Goal: Task Accomplishment & Management: Manage account settings

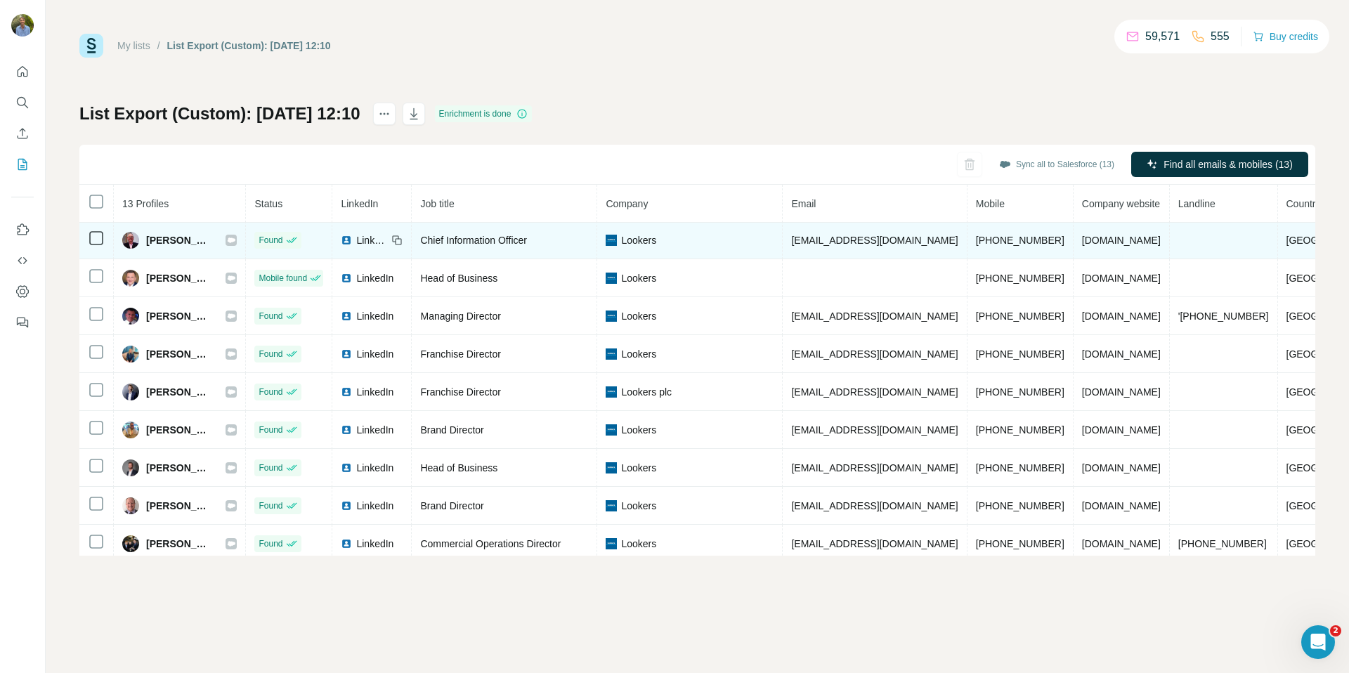
scroll to position [160, 0]
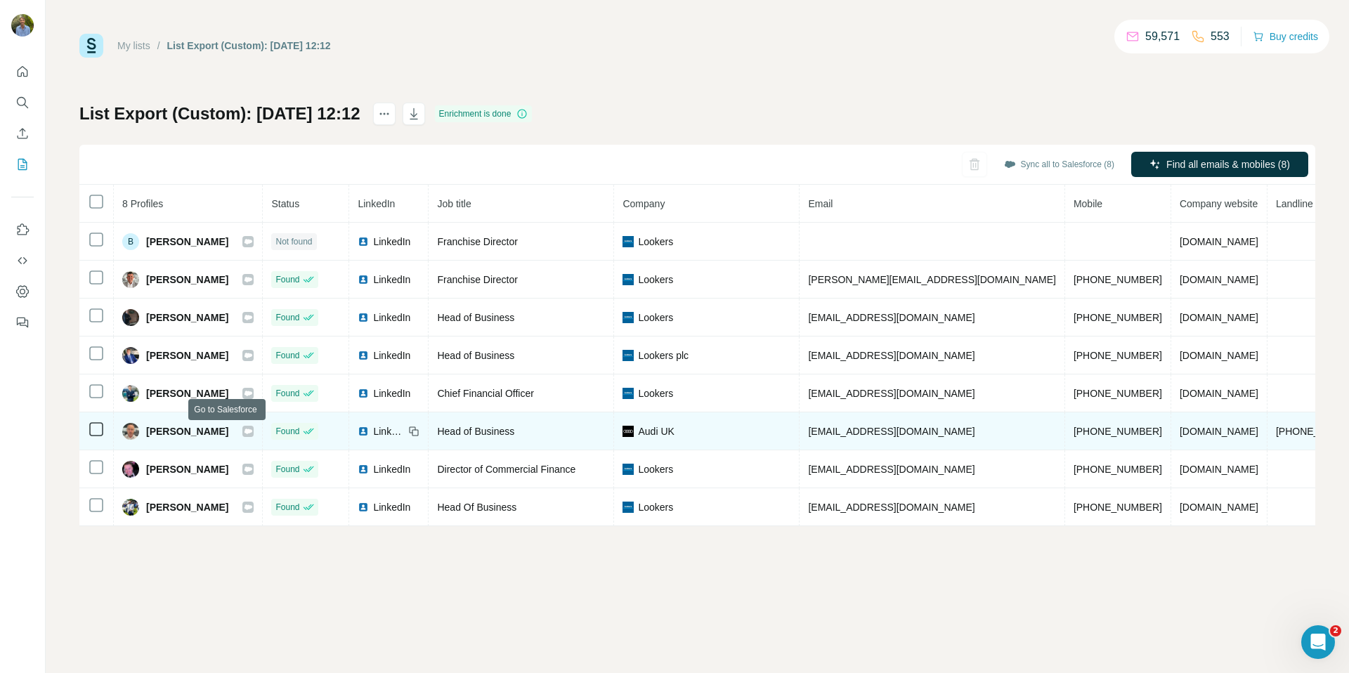
click at [244, 435] on icon at bounding box center [248, 431] width 8 height 11
click at [373, 434] on span "LinkedIn" at bounding box center [388, 431] width 31 height 14
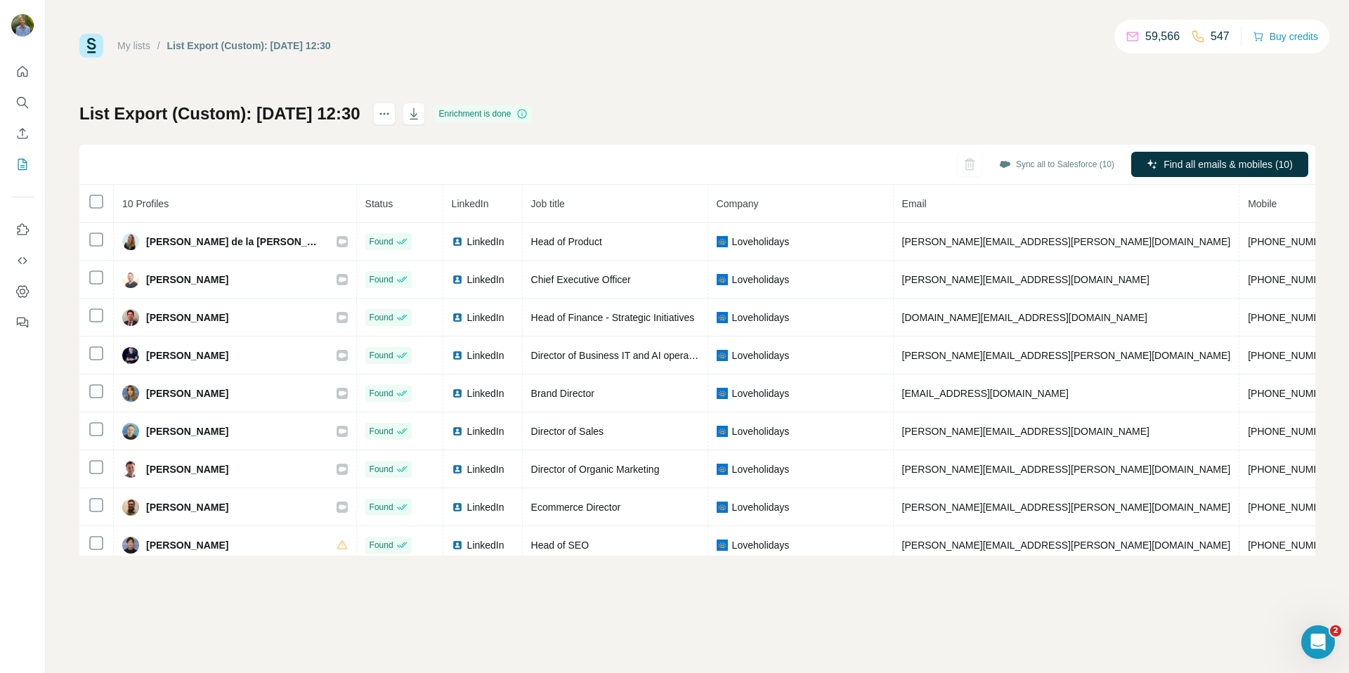
scroll to position [46, 0]
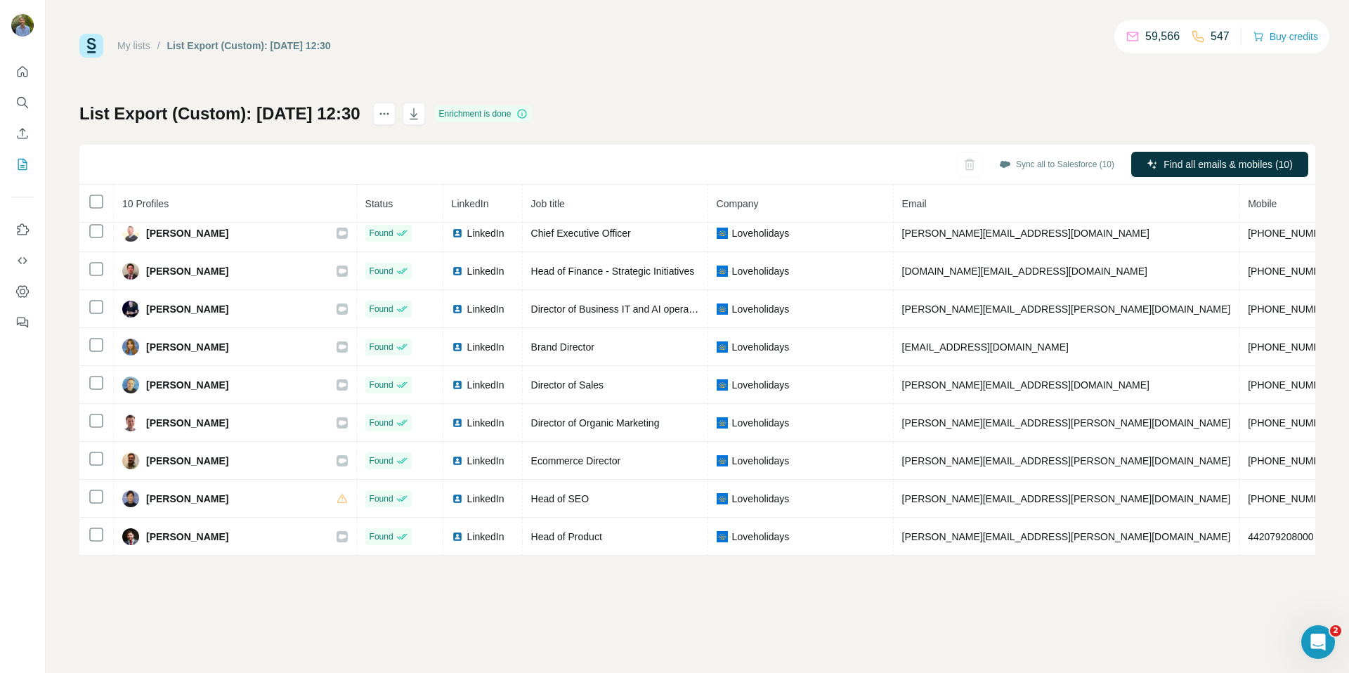
click at [654, 95] on div "My lists / List Export (Custom): 02/10/2025 12:30 59,566 547 Buy credits List E…" at bounding box center [697, 295] width 1236 height 522
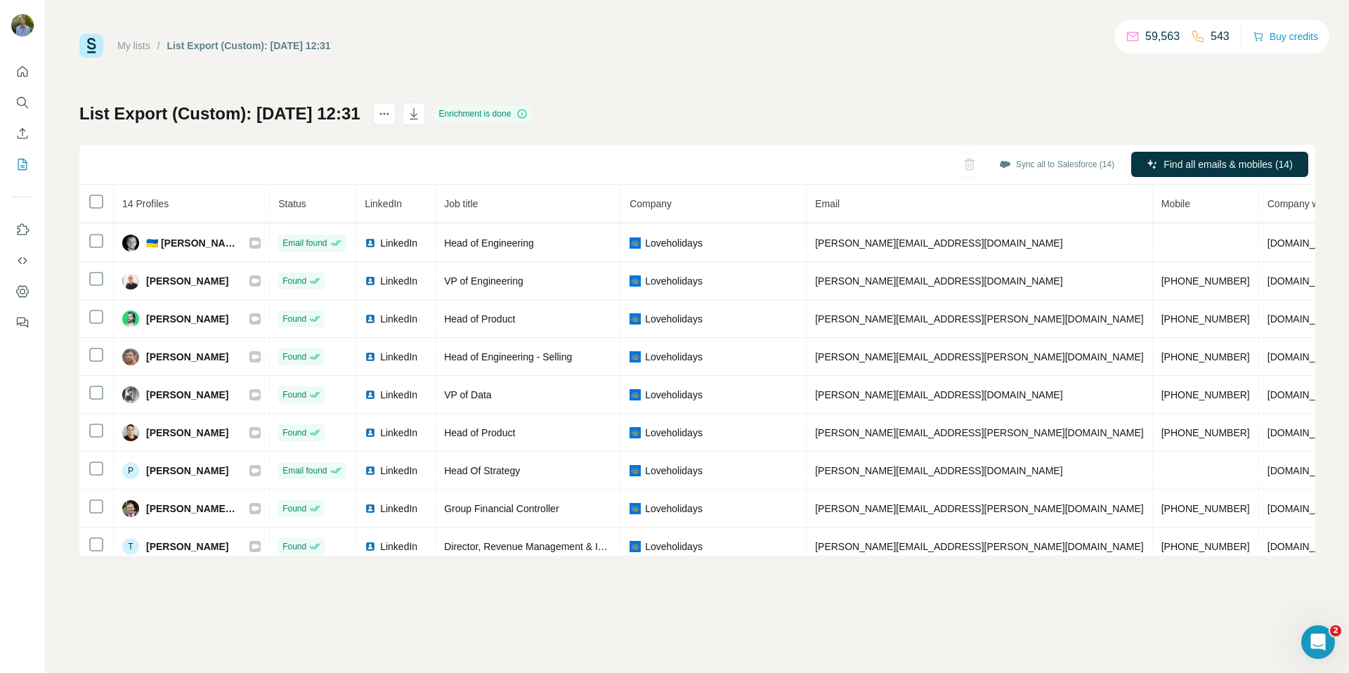
scroll to position [198, 0]
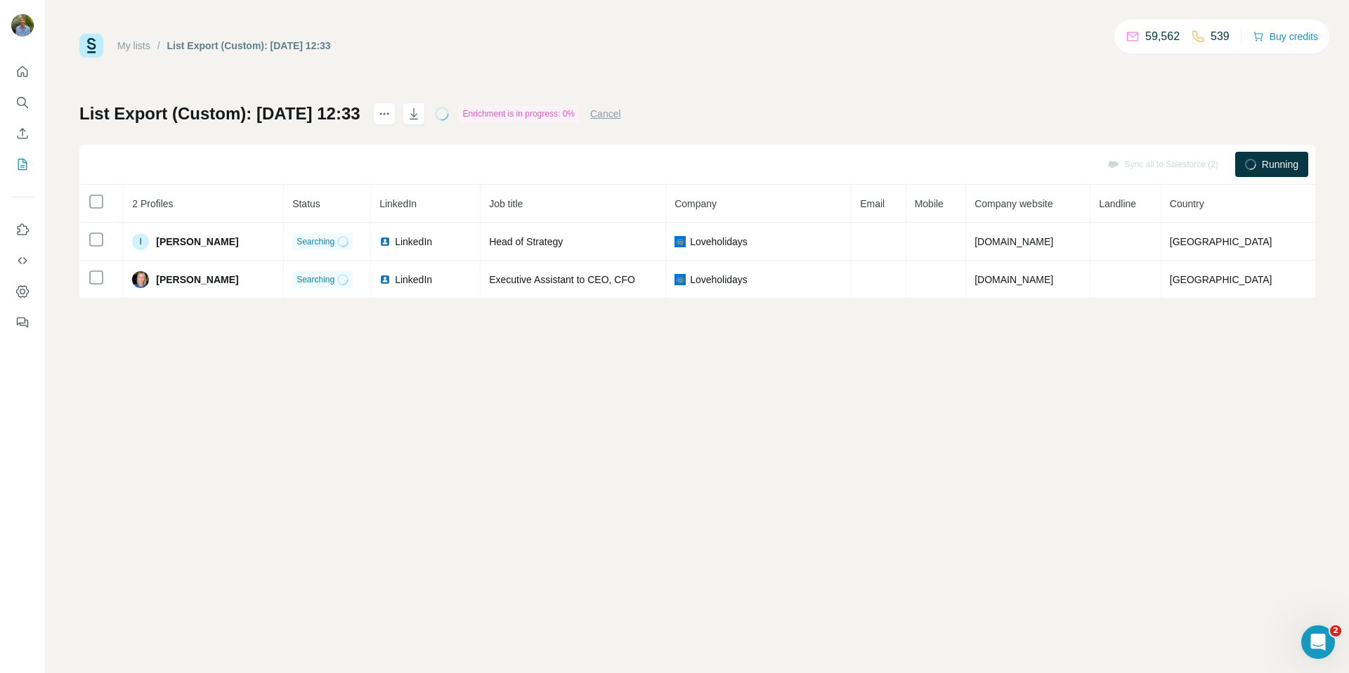
click at [534, 376] on div "My lists / List Export (Custom): 02/10/2025 12:33 59,562 539 Buy credits List E…" at bounding box center [698, 336] width 1304 height 673
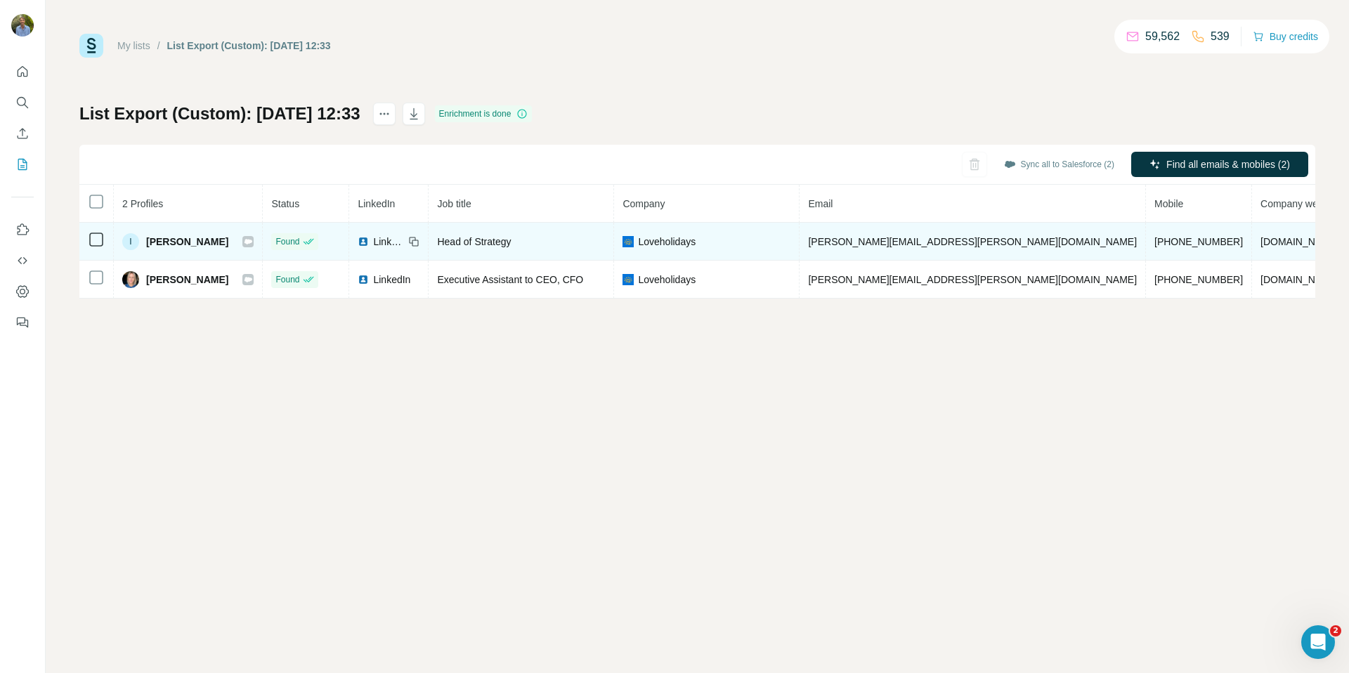
click at [245, 241] on icon at bounding box center [249, 241] width 8 height 5
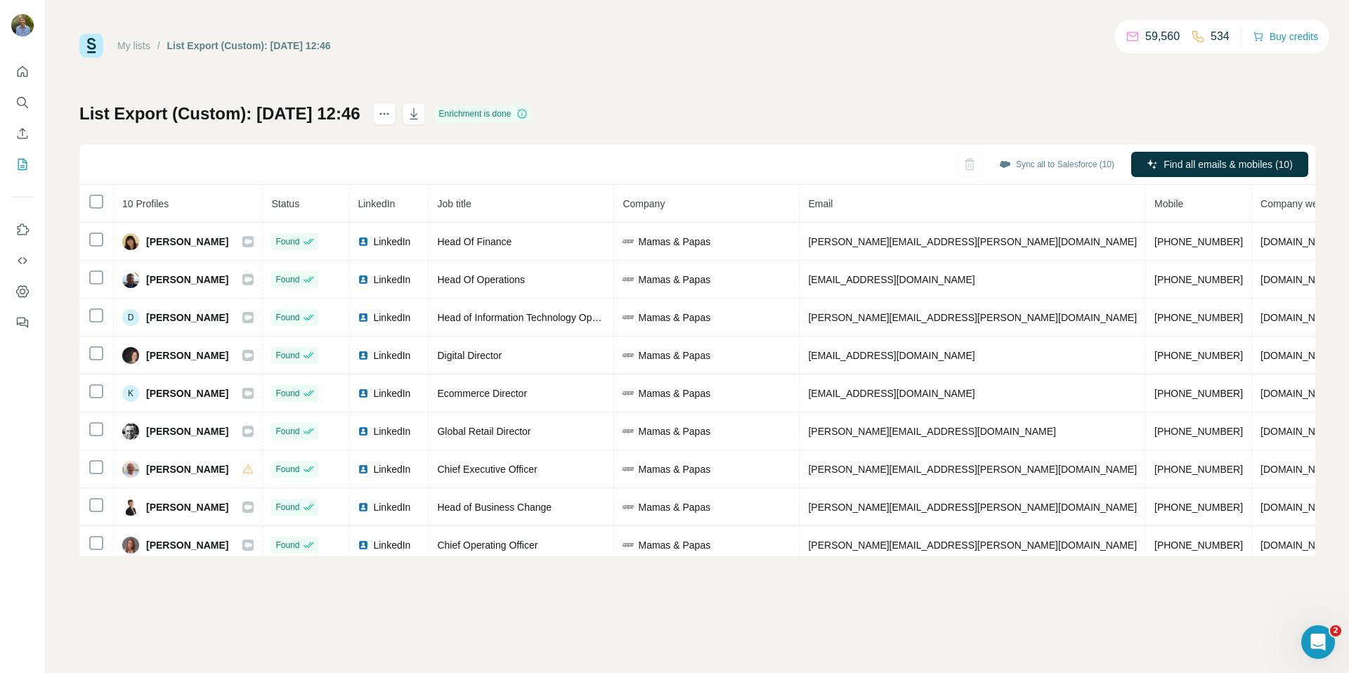
scroll to position [46, 0]
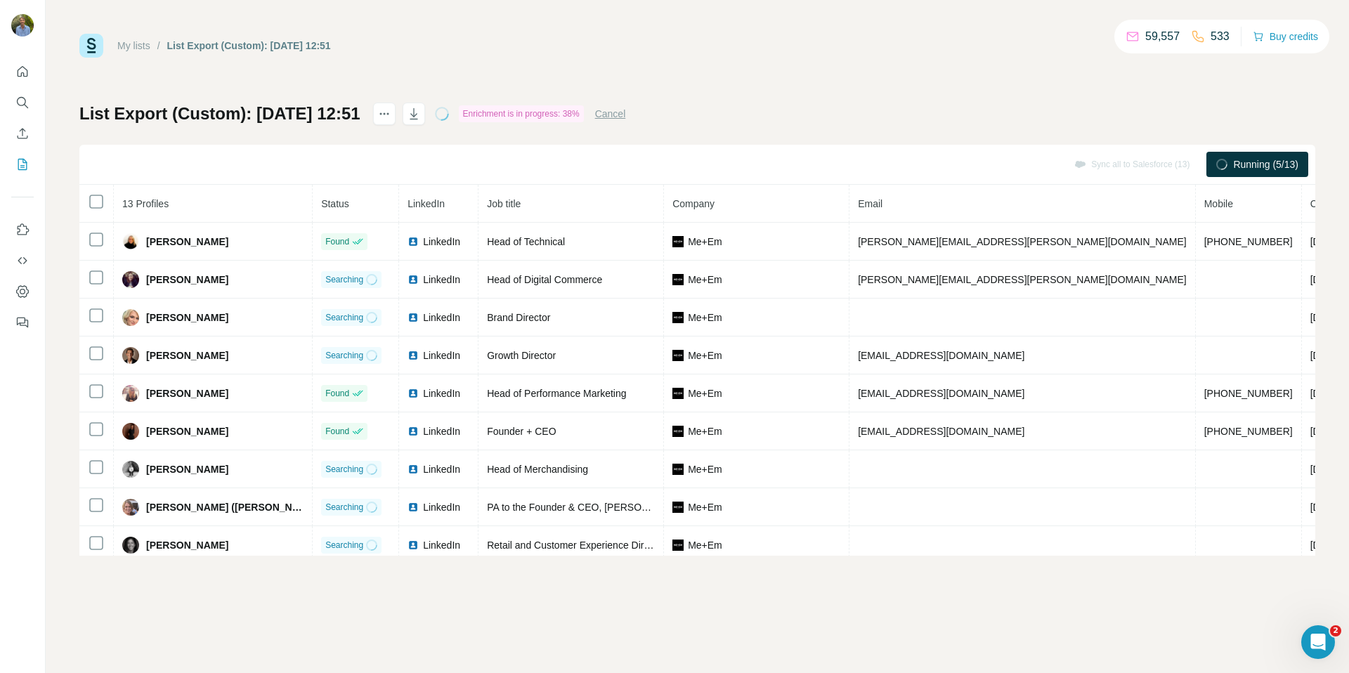
click at [904, 104] on div "List Export (Custom): 02/10/2025 12:51 Enrichment is in progress: 38% Cancel Sy…" at bounding box center [697, 329] width 1236 height 453
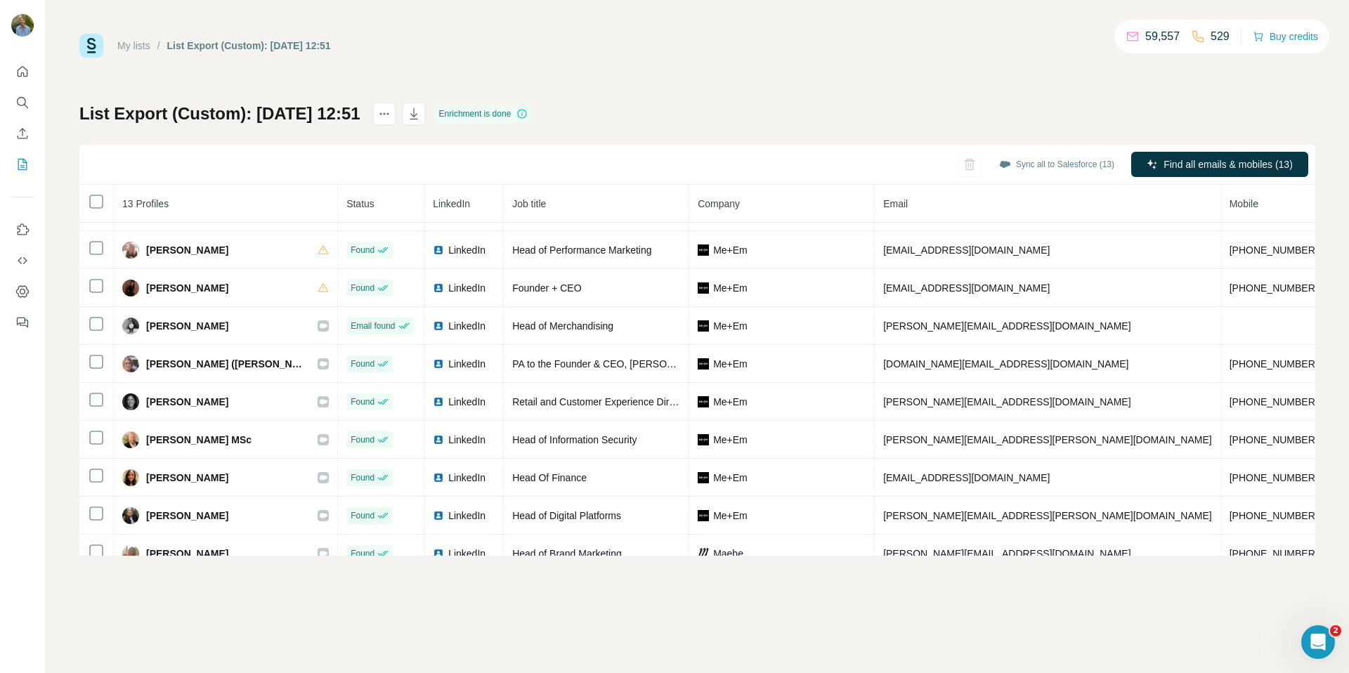
scroll to position [160, 0]
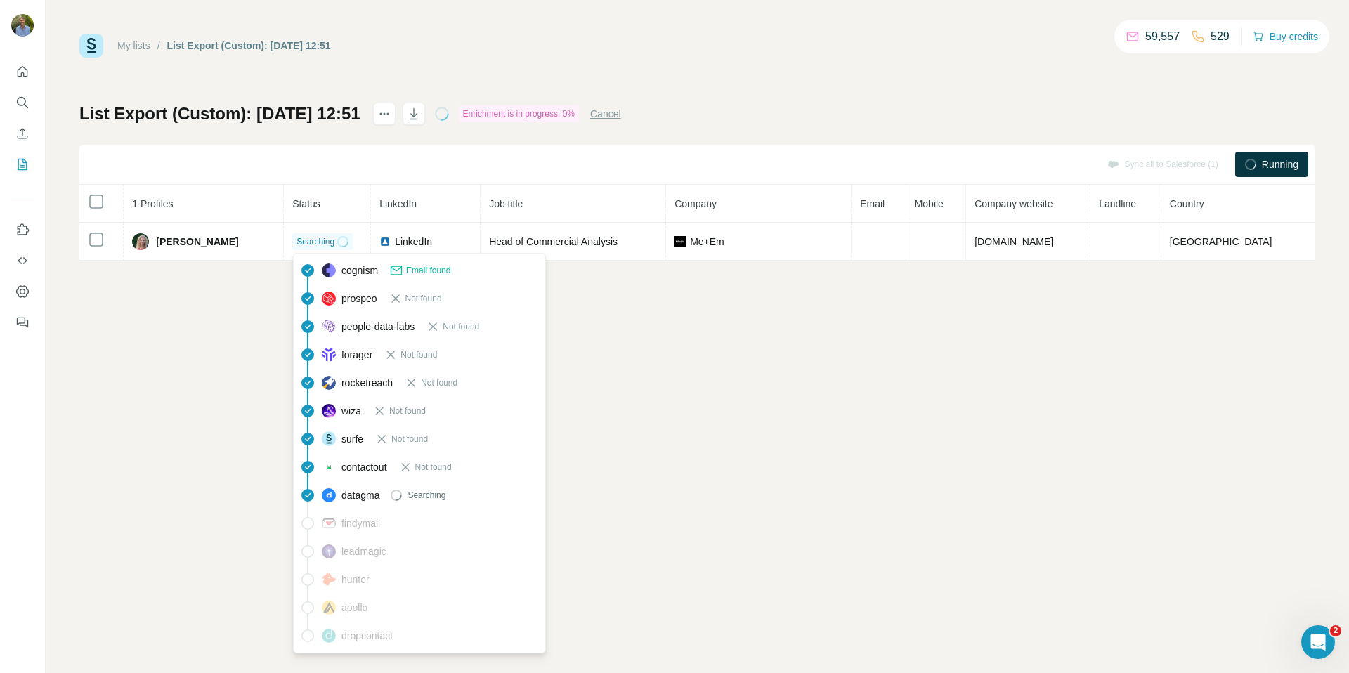
click at [873, 328] on div "My lists / List Export (Custom): 02/10/2025 12:51 59,557 529 Buy credits List E…" at bounding box center [698, 336] width 1304 height 673
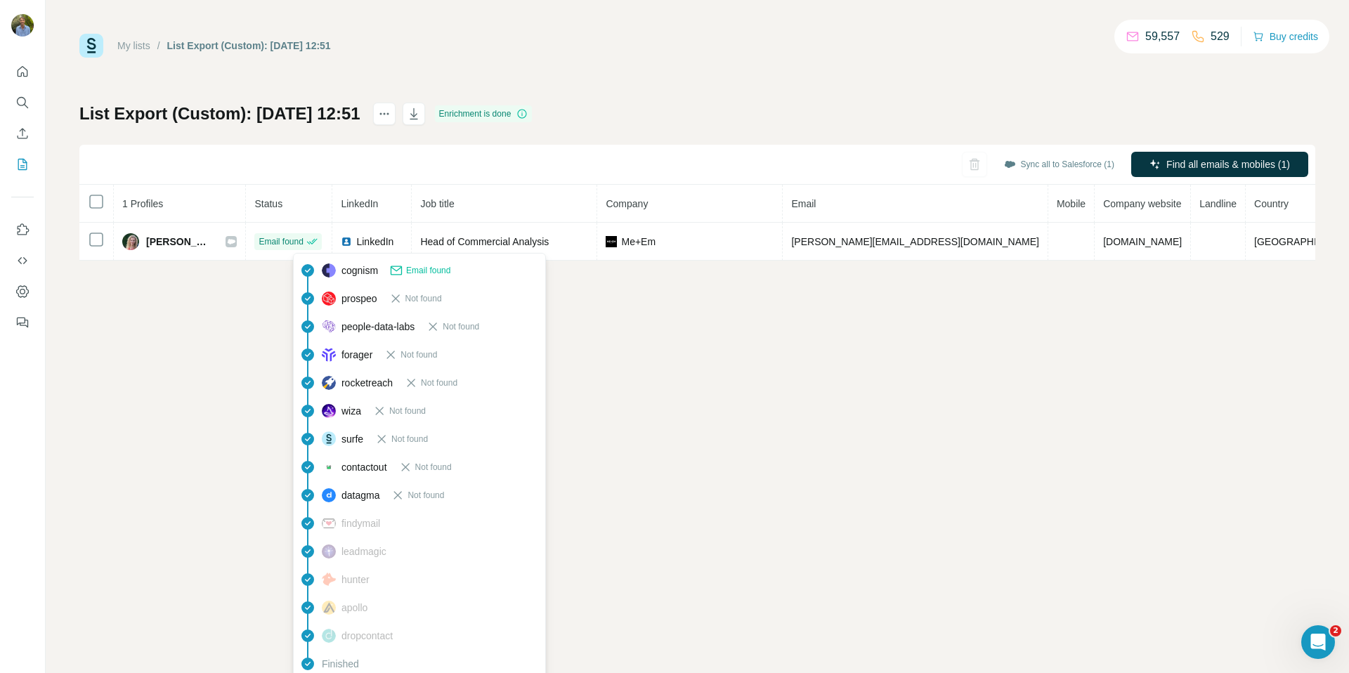
click at [868, 333] on div "My lists / List Export (Custom): 02/10/2025 12:51 59,557 529 Buy credits List E…" at bounding box center [698, 336] width 1304 height 673
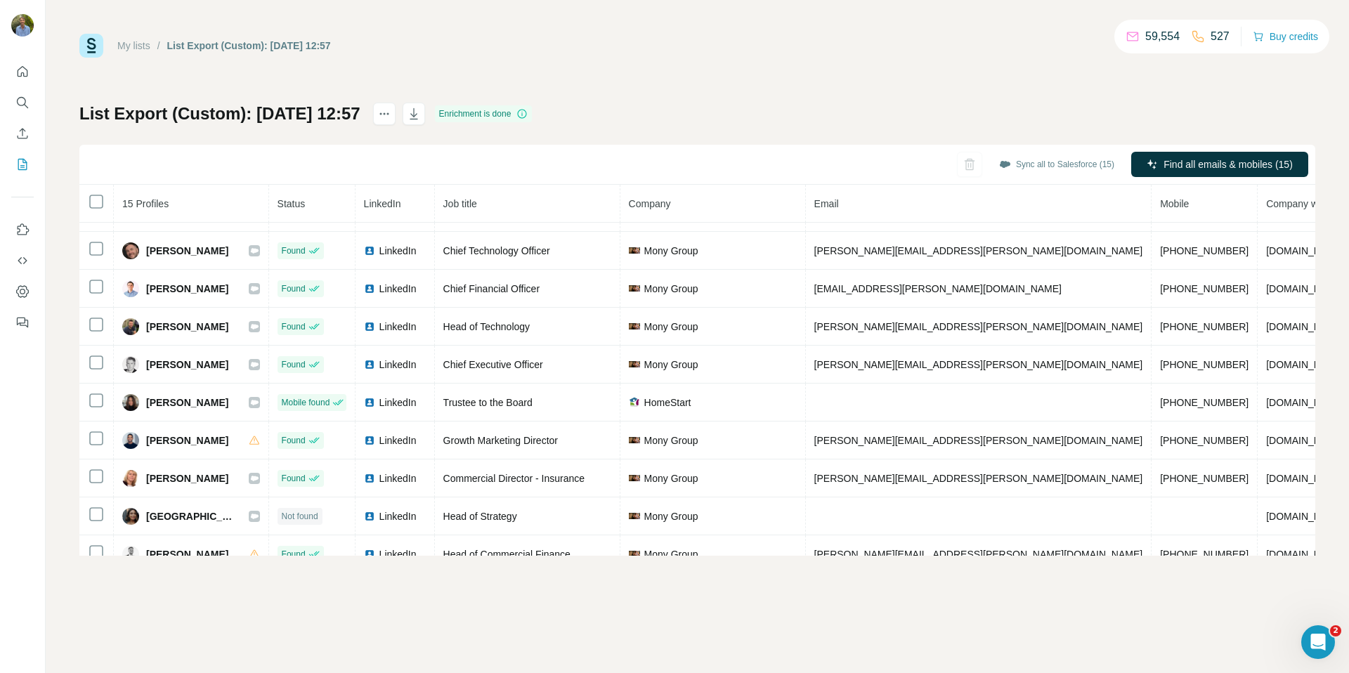
scroll to position [236, 0]
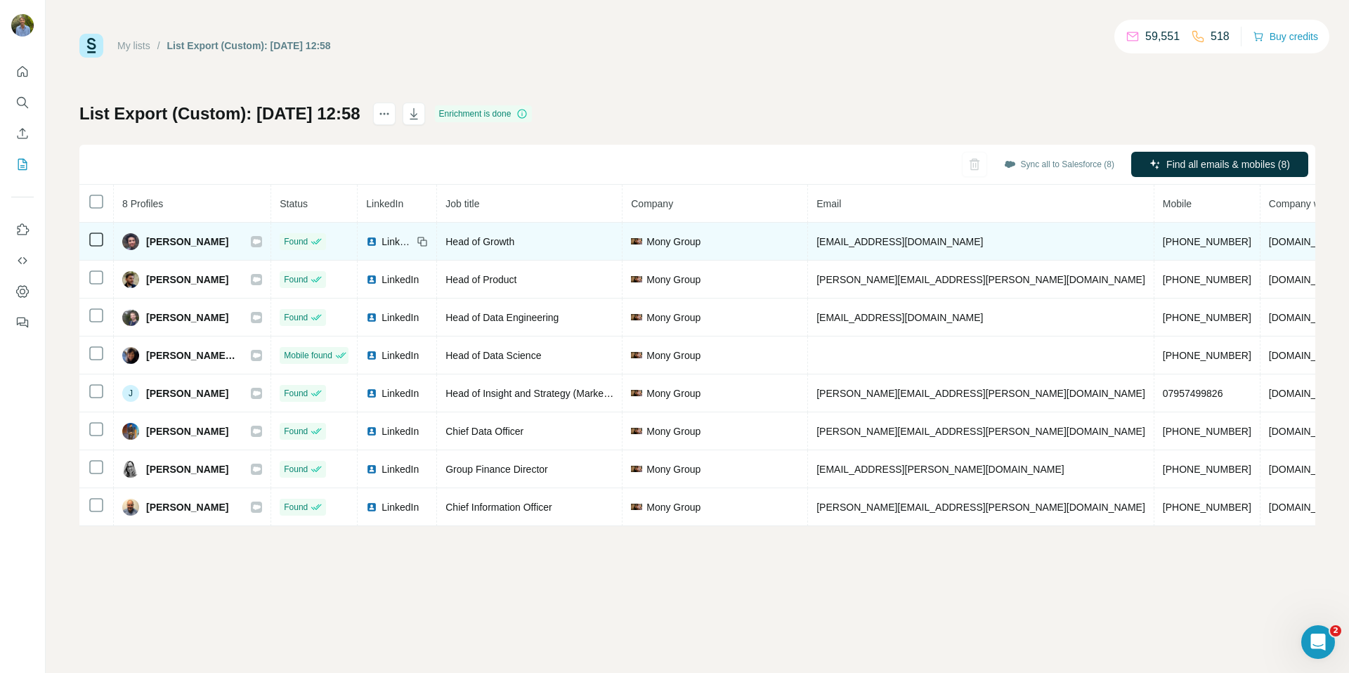
click at [261, 242] on icon at bounding box center [257, 241] width 8 height 5
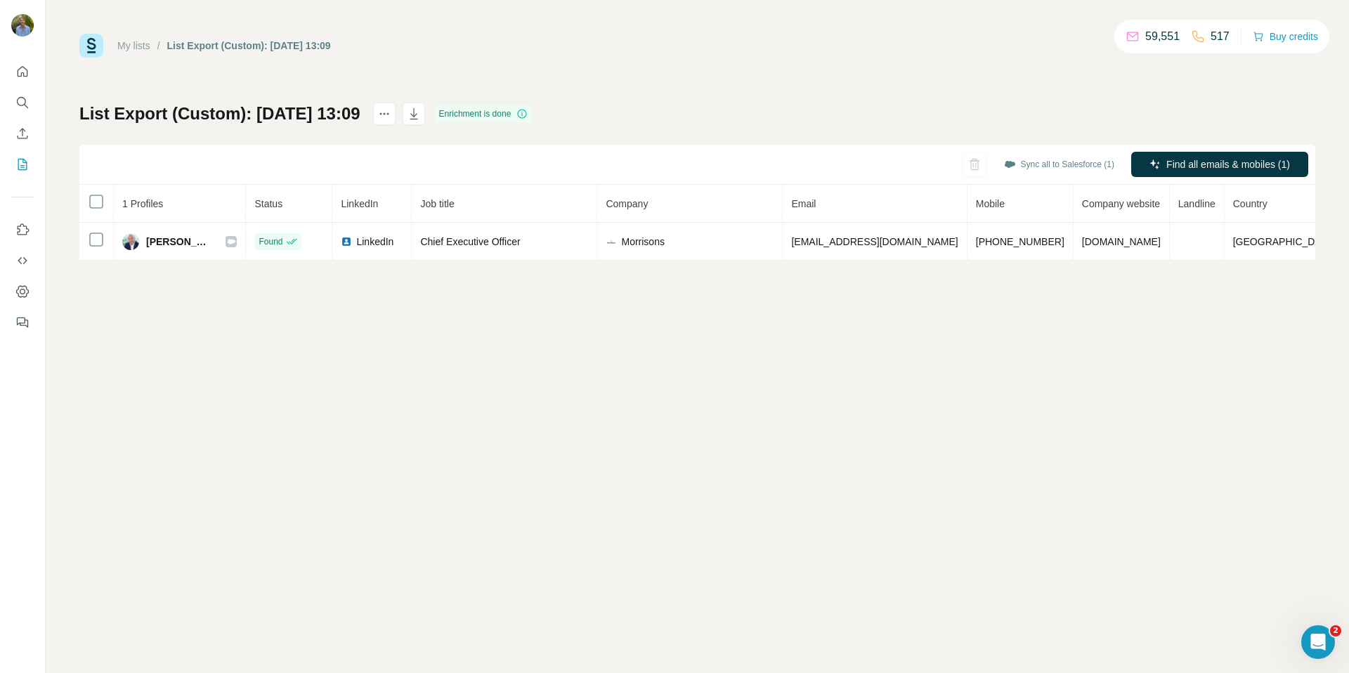
click at [795, 93] on div "My lists / List Export (Custom): [DATE] 13:09 59,551 517 Buy credits List Expor…" at bounding box center [697, 147] width 1236 height 227
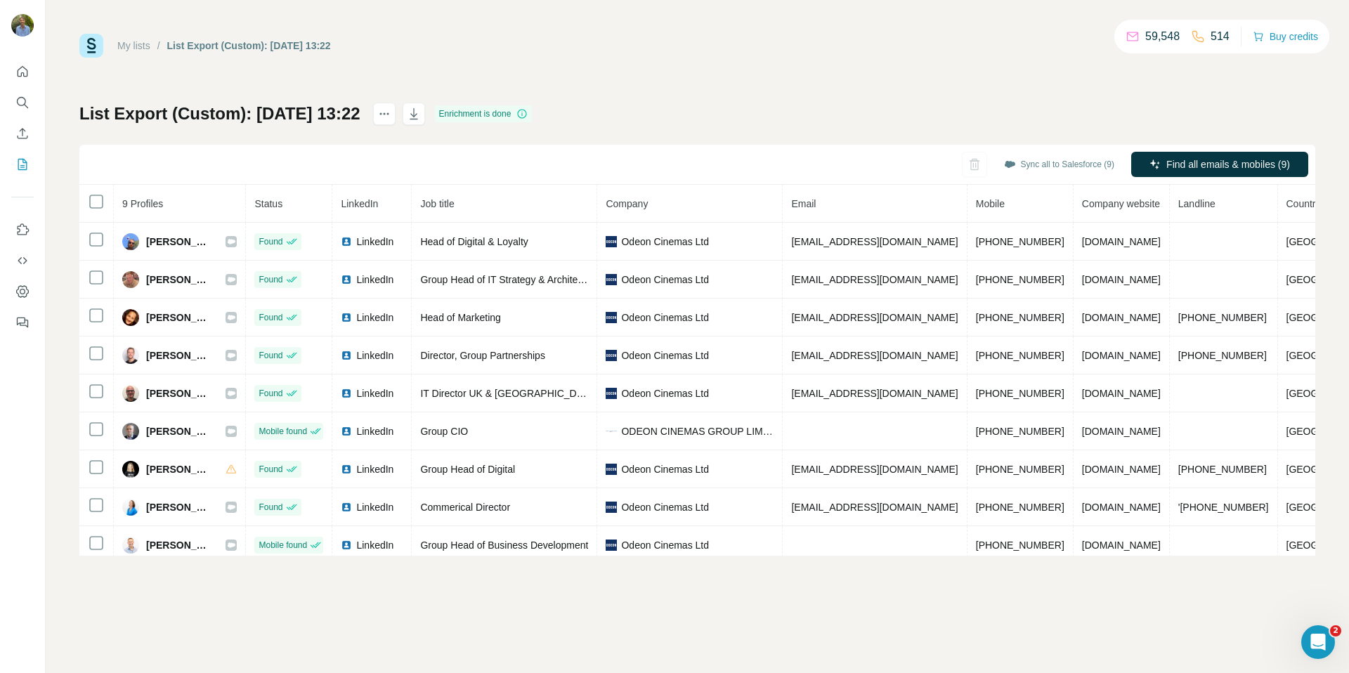
scroll to position [8, 0]
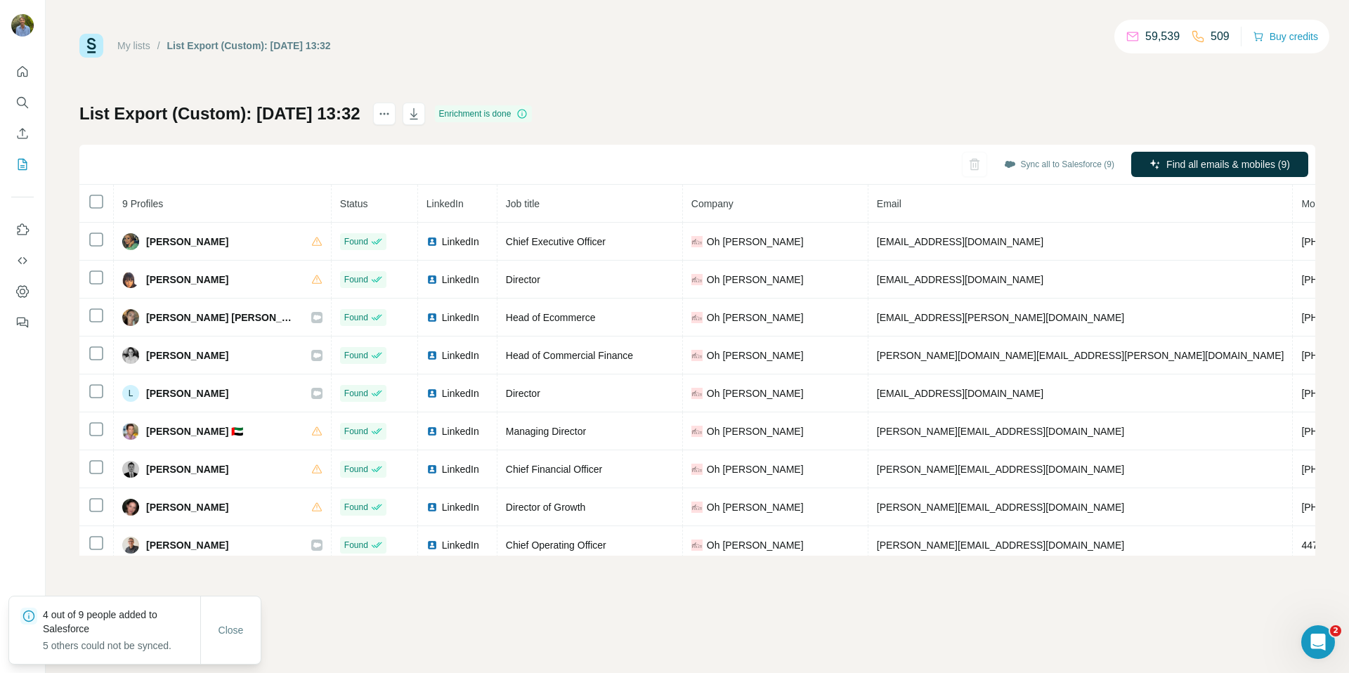
click at [907, 100] on div "My lists / List Export (Custom): 02/10/2025 13:32 59,539 509 Buy credits List E…" at bounding box center [697, 295] width 1236 height 522
click at [401, 595] on div "My lists / List Export (Custom): 02/10/2025 13:32 59,539 509 Buy credits List E…" at bounding box center [698, 336] width 1304 height 673
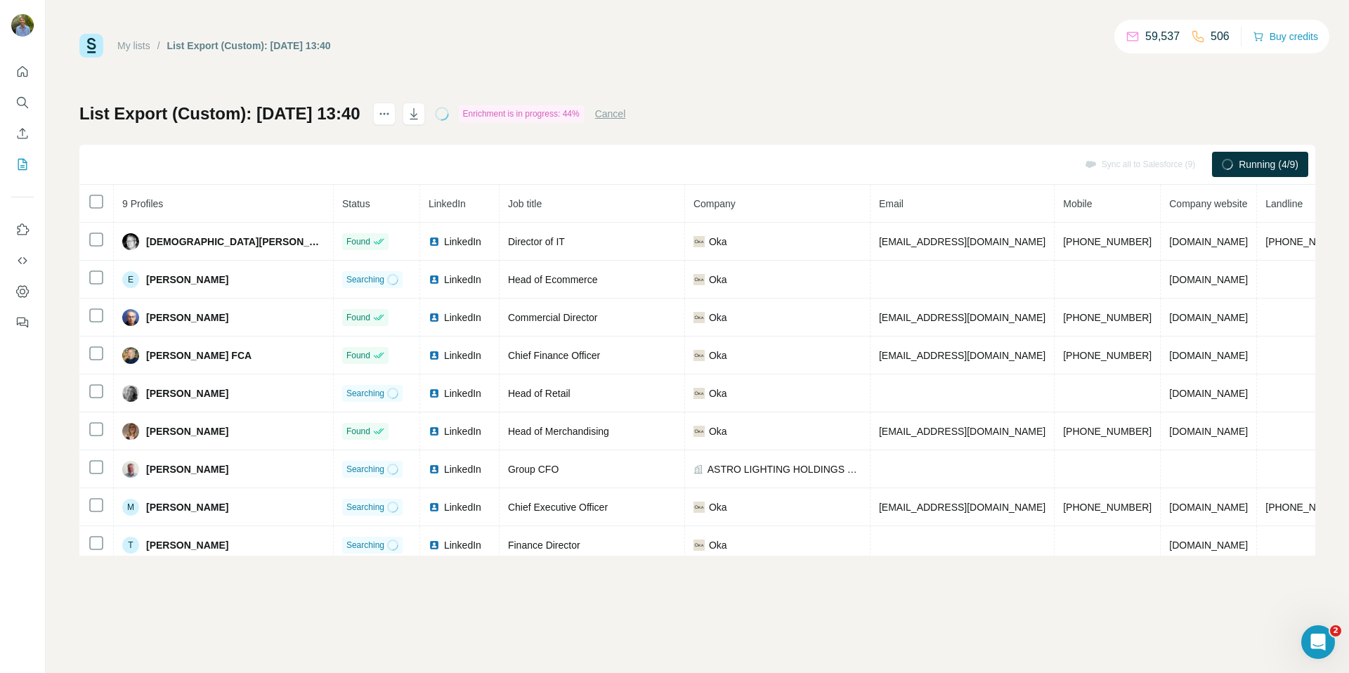
click at [845, 74] on div "My lists / List Export (Custom): 02/10/2025 13:40 59,537 506 Buy credits List E…" at bounding box center [697, 295] width 1236 height 522
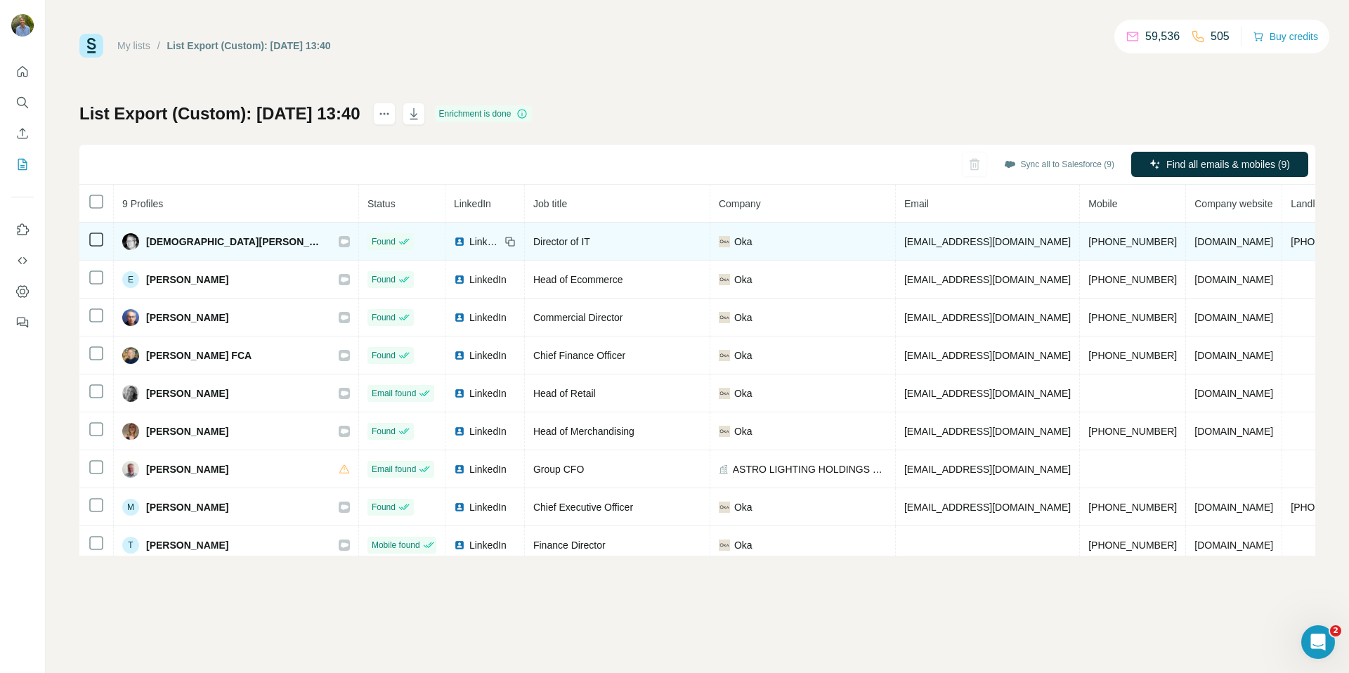
click at [341, 242] on icon at bounding box center [345, 241] width 8 height 5
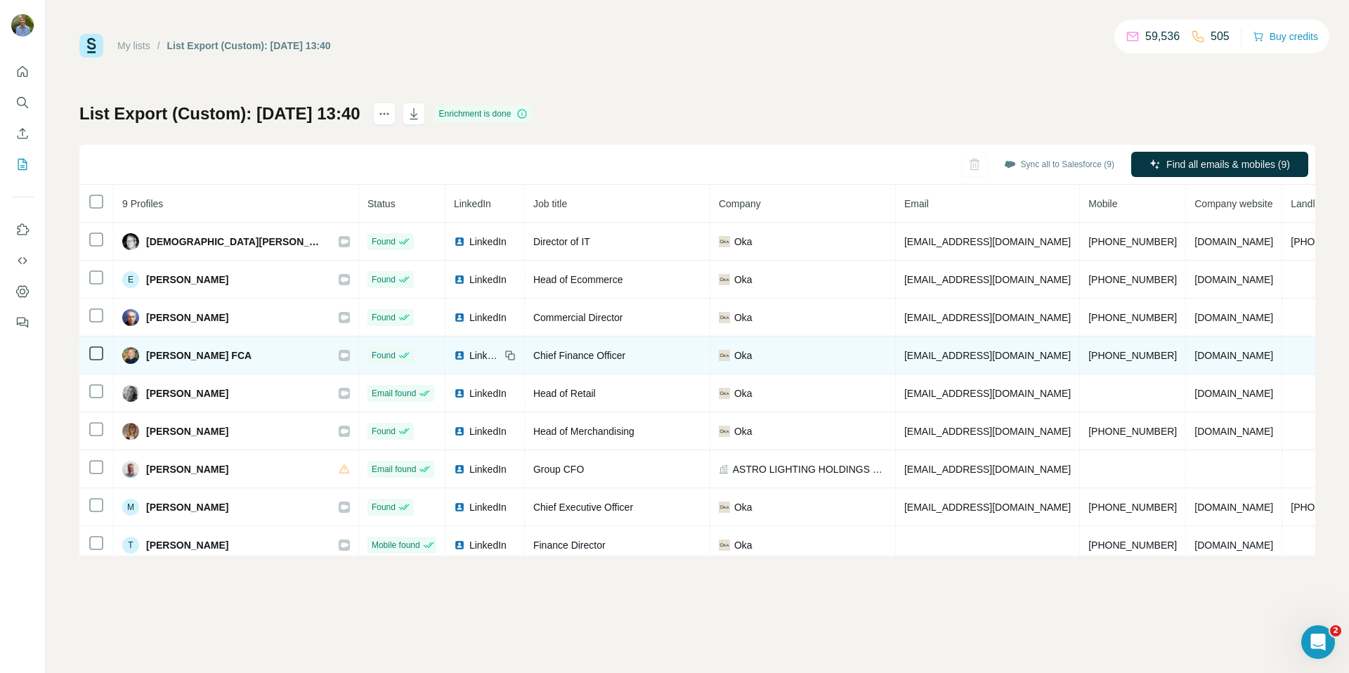
click at [340, 361] on icon at bounding box center [344, 355] width 8 height 11
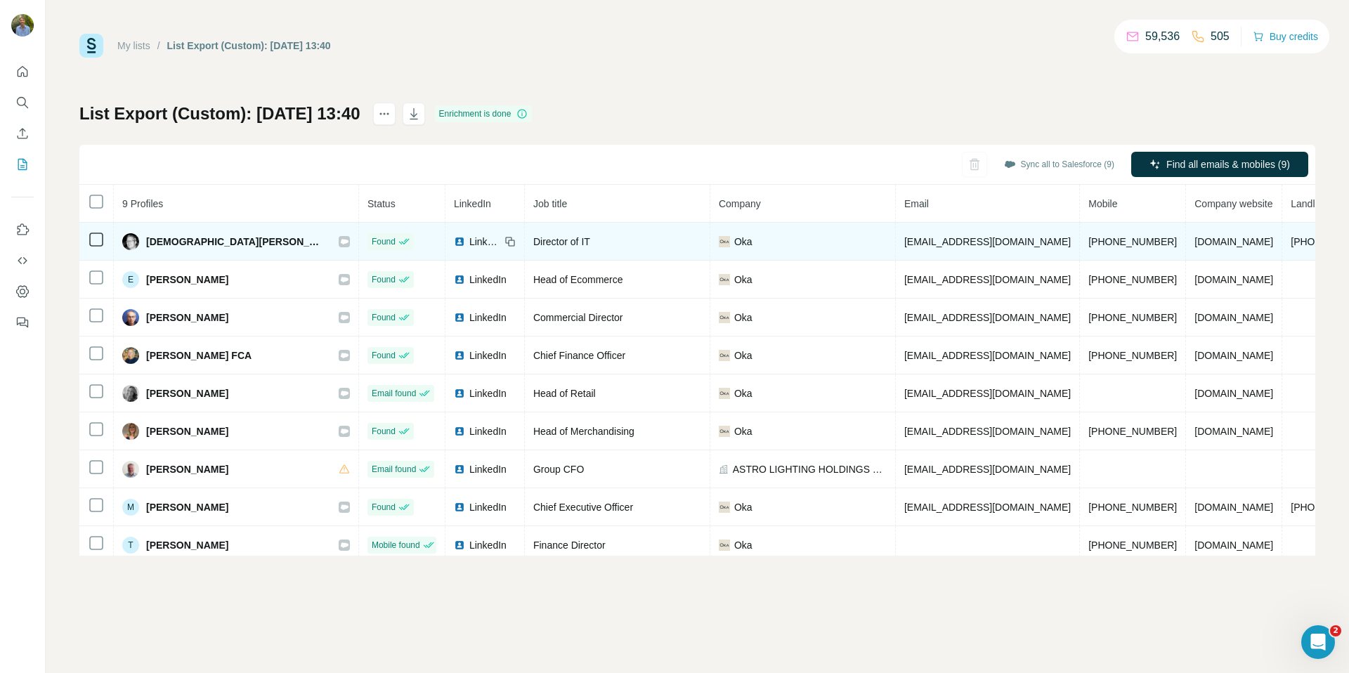
click at [340, 238] on icon at bounding box center [344, 241] width 8 height 11
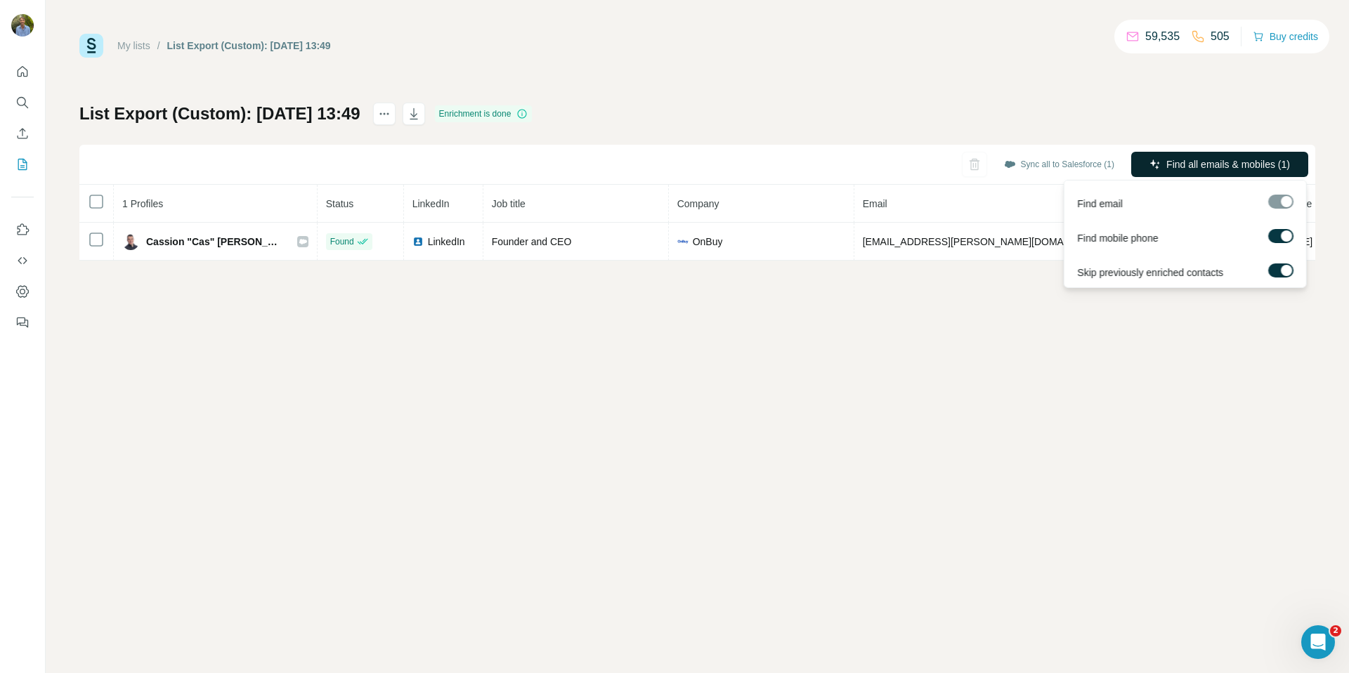
click at [1248, 155] on button "Find all emails & mobiles (1)" at bounding box center [1219, 164] width 177 height 25
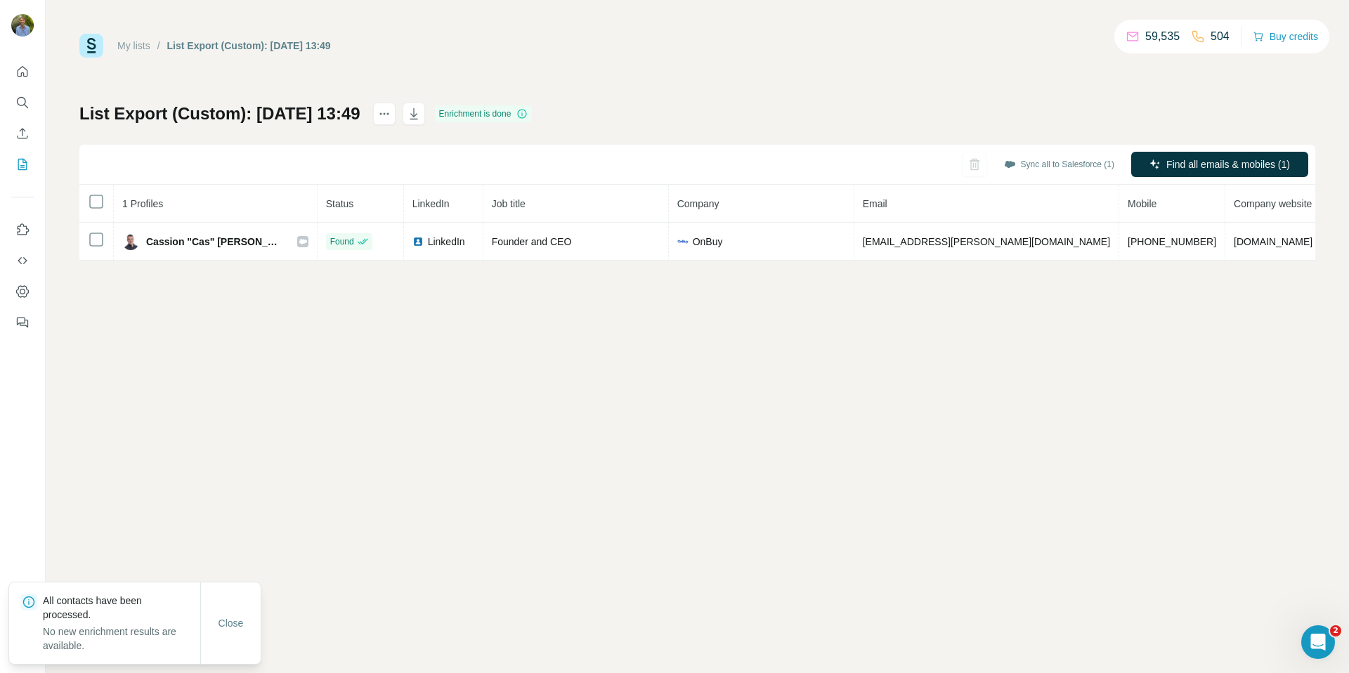
click at [886, 82] on div "My lists / List Export (Custom): 02/10/2025 13:49 59,535 504 Buy credits List E…" at bounding box center [697, 147] width 1236 height 227
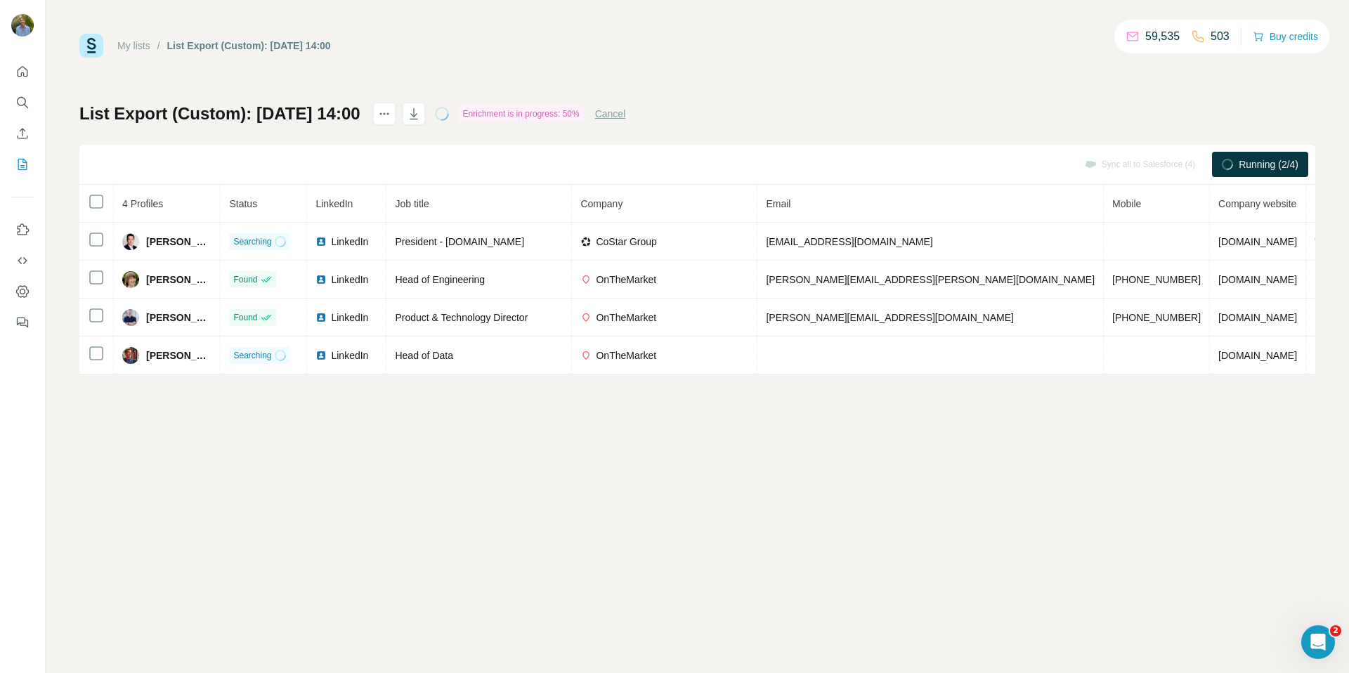
click at [710, 398] on div "My lists / List Export (Custom): [DATE] 14:00 59,535 503 Buy credits List Expor…" at bounding box center [698, 336] width 1304 height 673
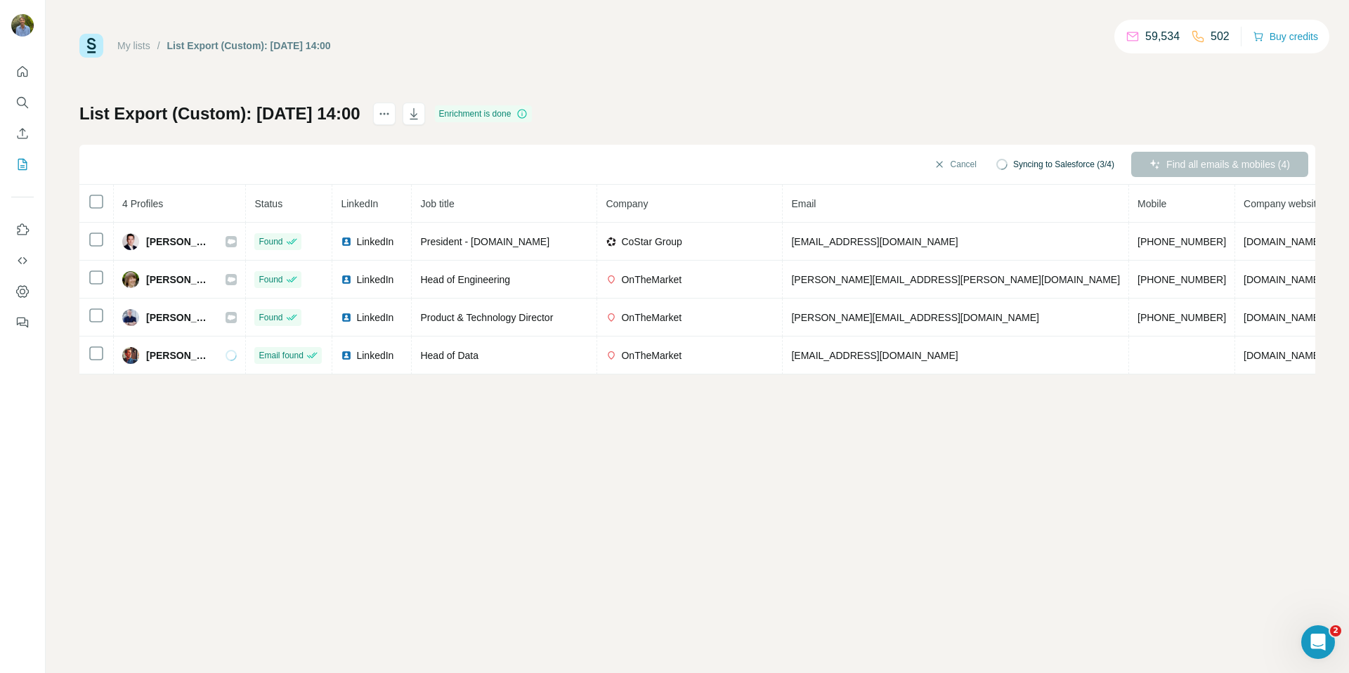
click at [642, 424] on div "My lists / List Export (Custom): [DATE] 14:00 59,534 502 Buy credits List Expor…" at bounding box center [698, 336] width 1304 height 673
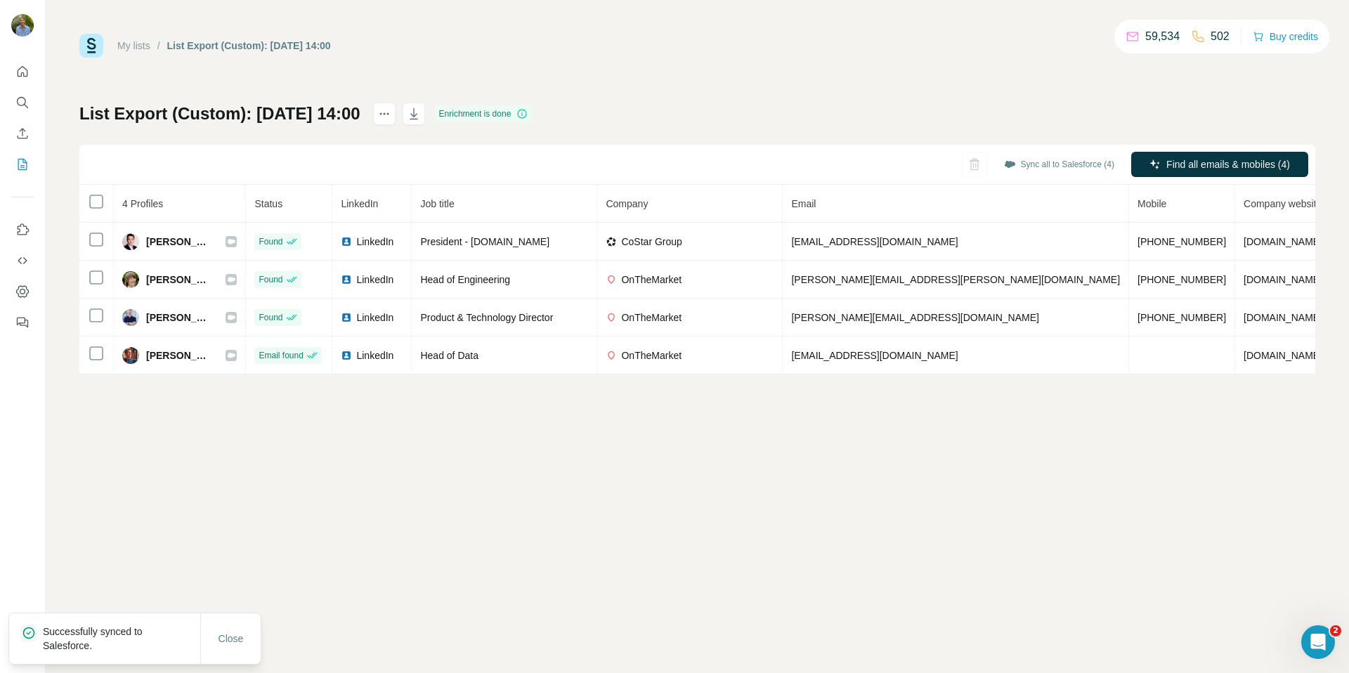
click at [1011, 69] on div "My lists / List Export (Custom): [DATE] 14:00 59,534 502 Buy credits List Expor…" at bounding box center [697, 204] width 1236 height 341
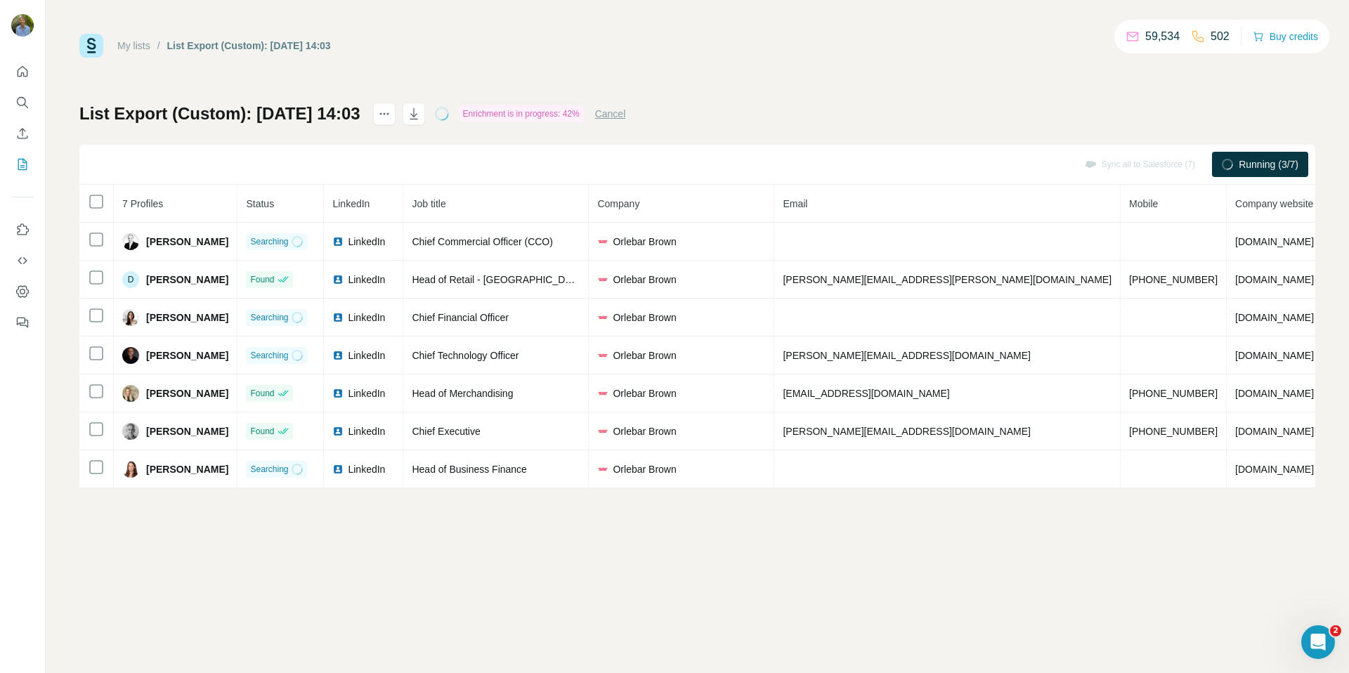
click at [622, 585] on div "My lists / List Export (Custom): 02/10/2025 14:03 59,534 502 Buy credits List E…" at bounding box center [698, 336] width 1304 height 673
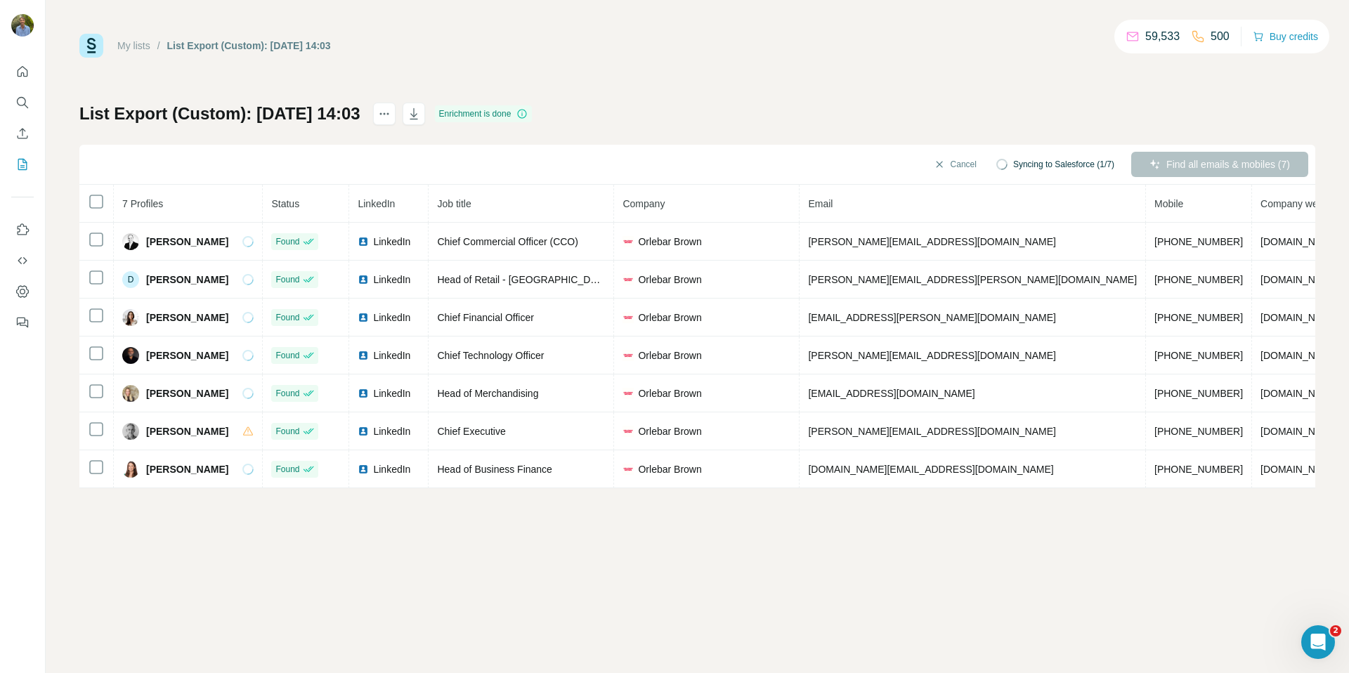
click at [734, 568] on div "My lists / List Export (Custom): 02/10/2025 14:03 59,533 500 Buy credits List E…" at bounding box center [698, 336] width 1304 height 673
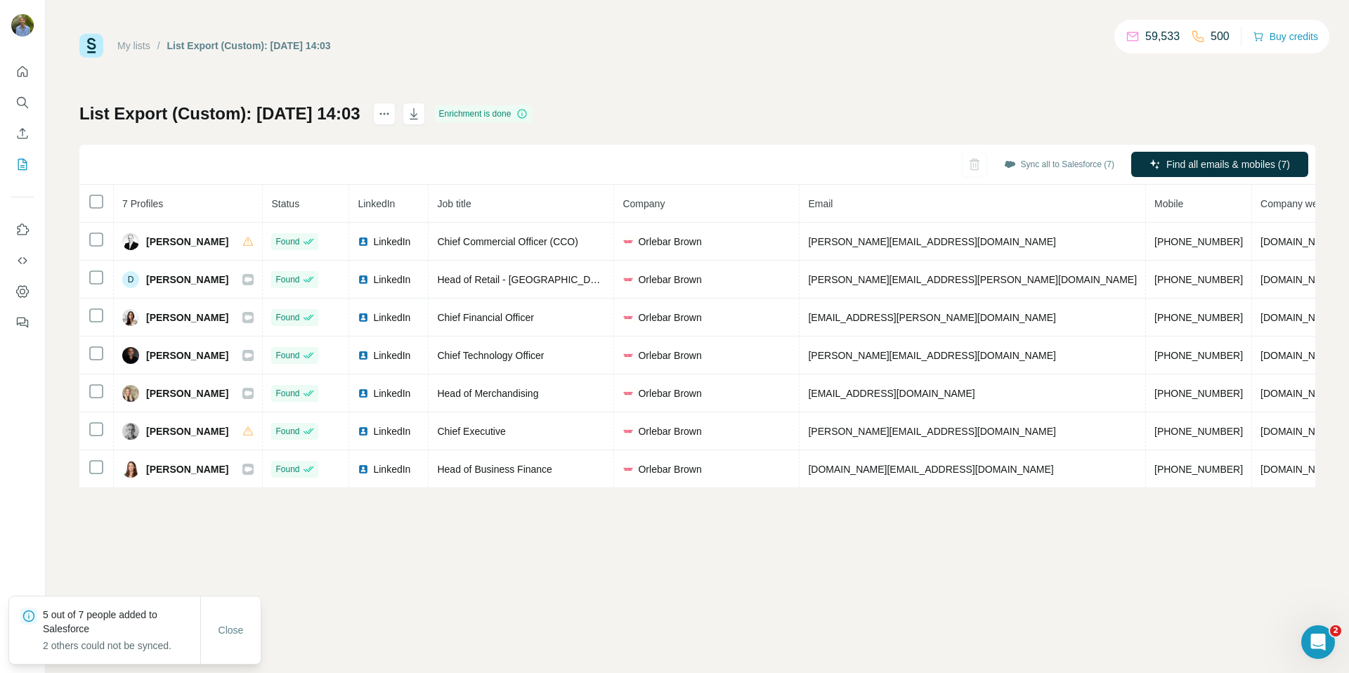
click at [711, 560] on div "My lists / List Export (Custom): 02/10/2025 14:03 59,533 500 Buy credits List E…" at bounding box center [698, 336] width 1304 height 673
click at [888, 512] on div "My lists / List Export (Custom): 02/10/2025 14:03 59,533 500 Buy credits List E…" at bounding box center [698, 336] width 1304 height 673
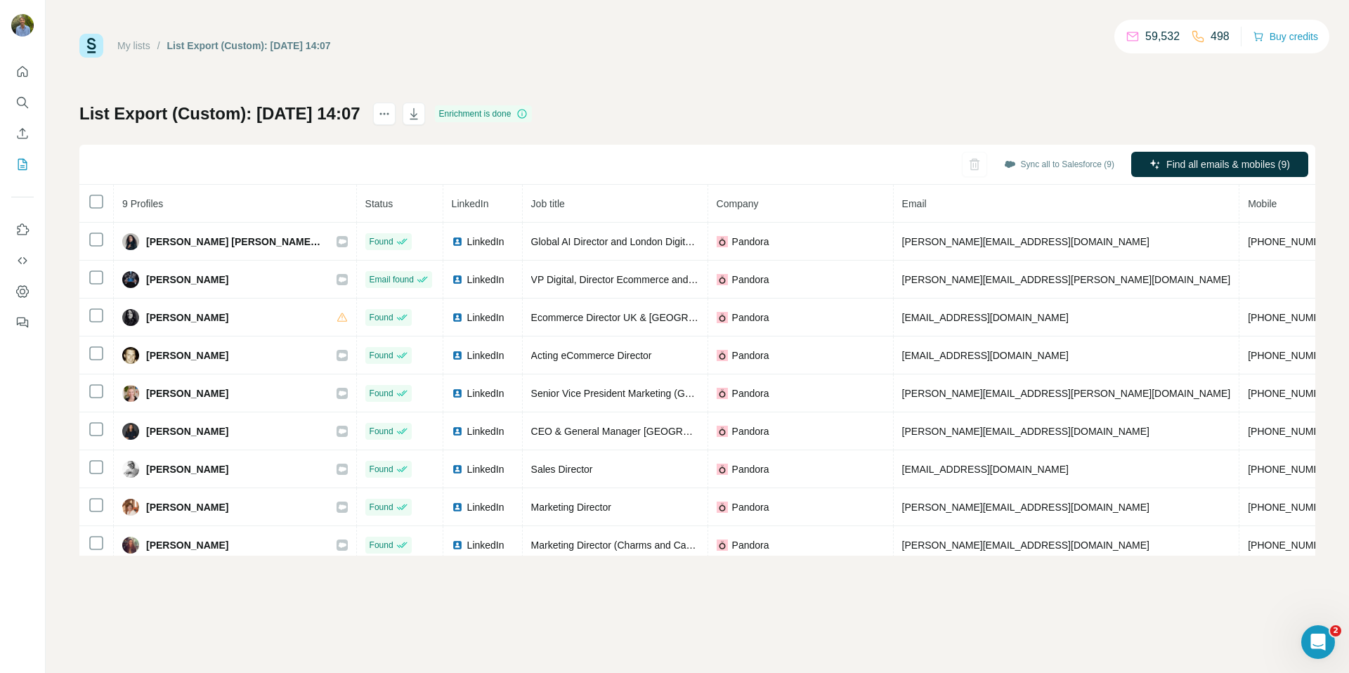
scroll to position [8, 0]
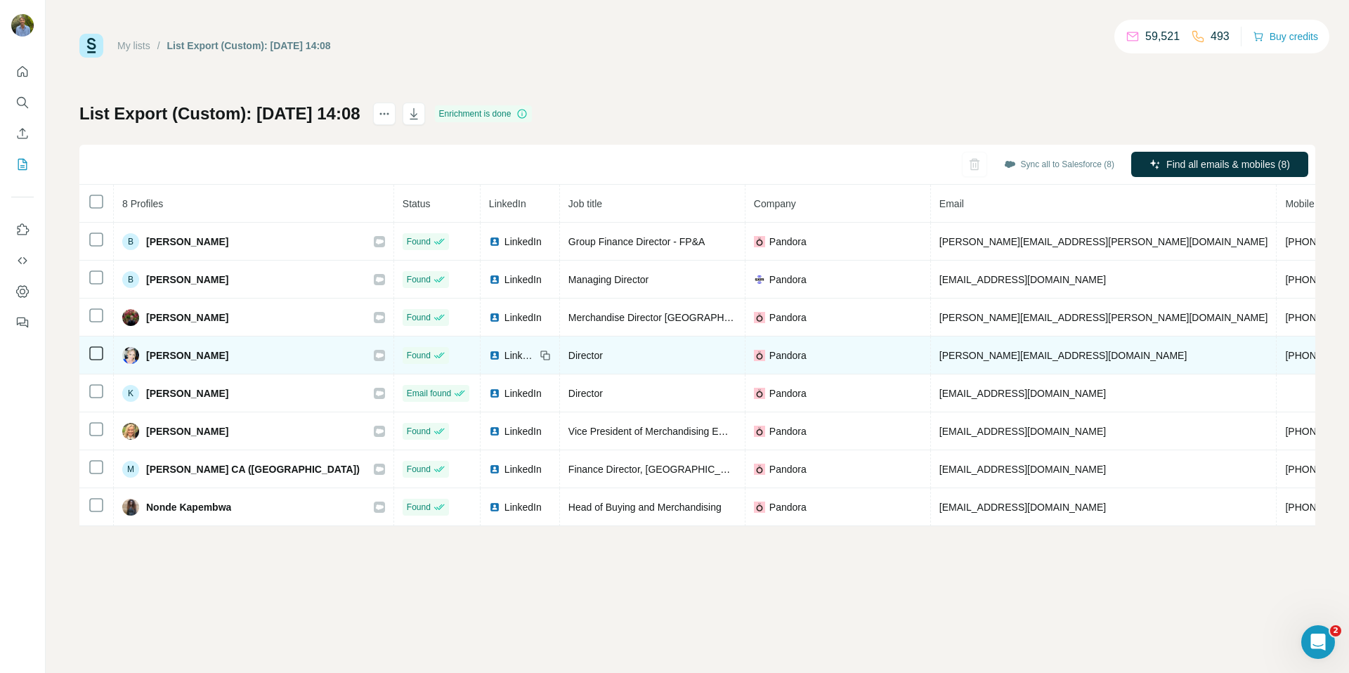
click at [375, 357] on icon at bounding box center [379, 355] width 8 height 11
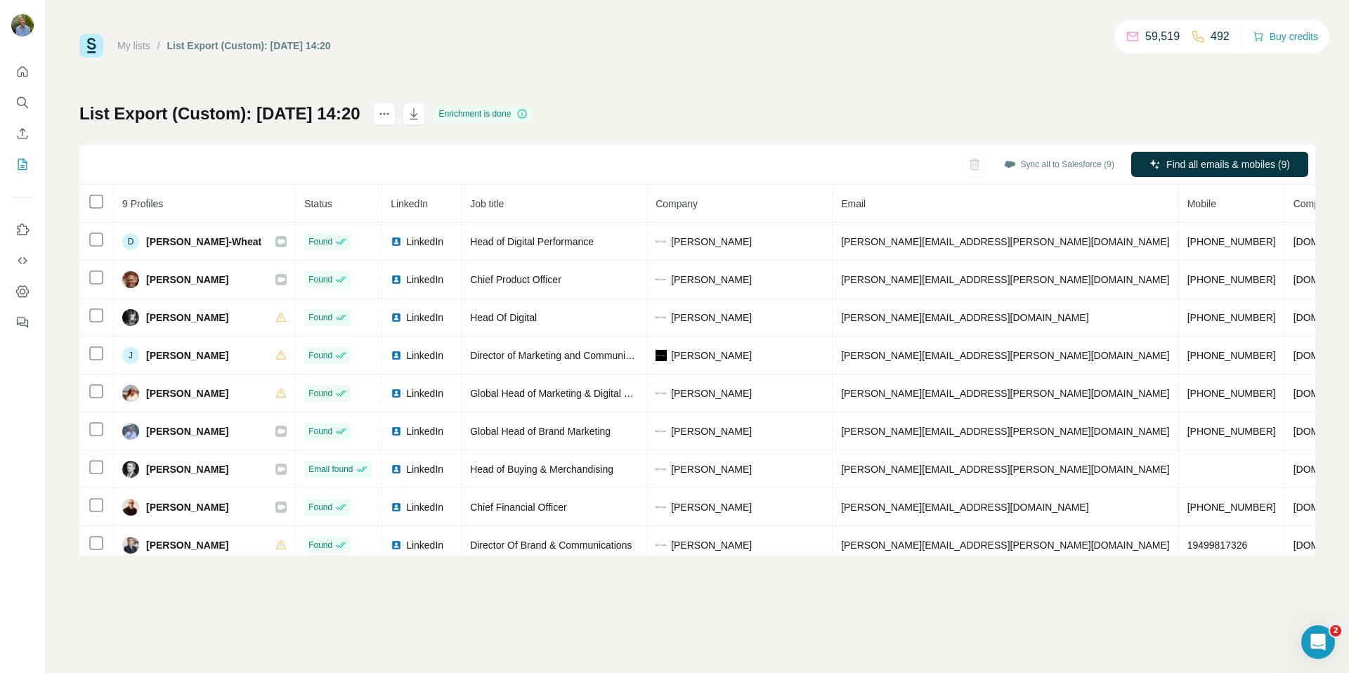
click at [846, 133] on div "List Export (Custom): 02/10/2025 14:20 Enrichment is done Sync all to Salesforc…" at bounding box center [697, 329] width 1236 height 453
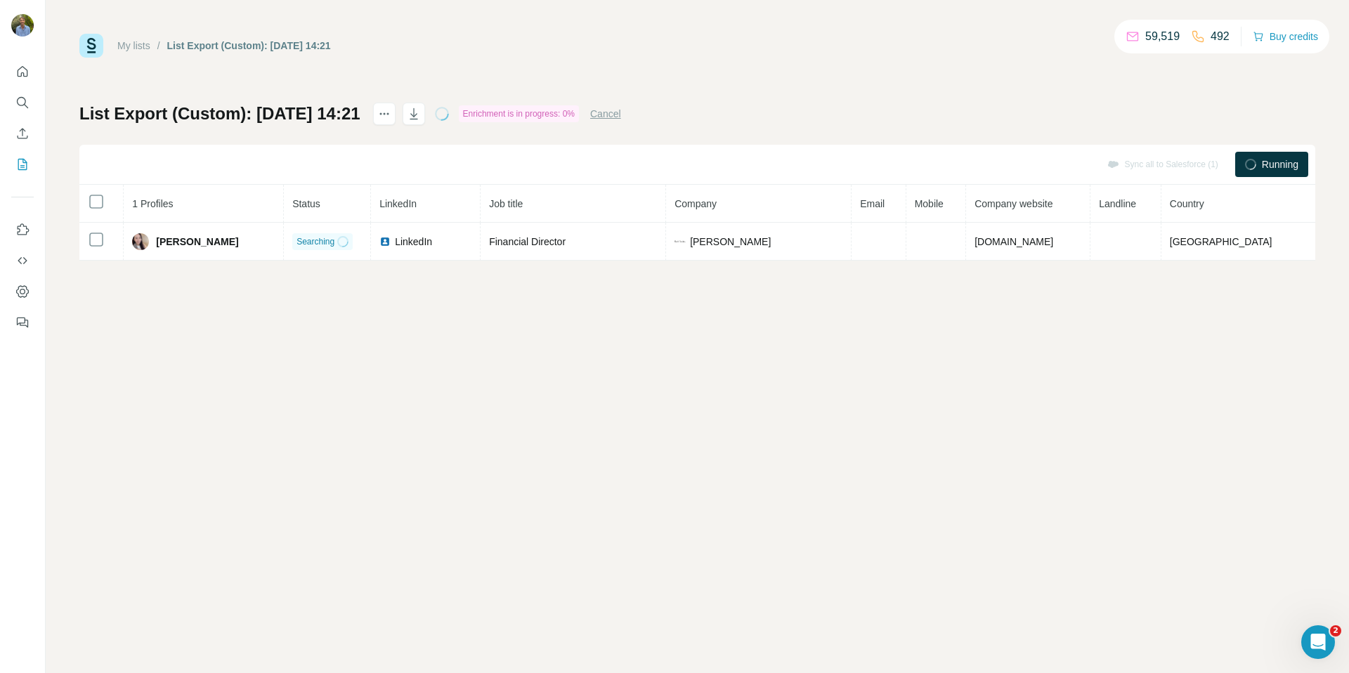
click at [757, 72] on div "My lists / List Export (Custom): [DATE] 14:21 59,519 492 Buy credits List Expor…" at bounding box center [697, 147] width 1236 height 227
click at [676, 319] on div "My lists / List Export (Custom): [DATE] 14:21 59,519 492 Buy credits List Expor…" at bounding box center [698, 336] width 1304 height 673
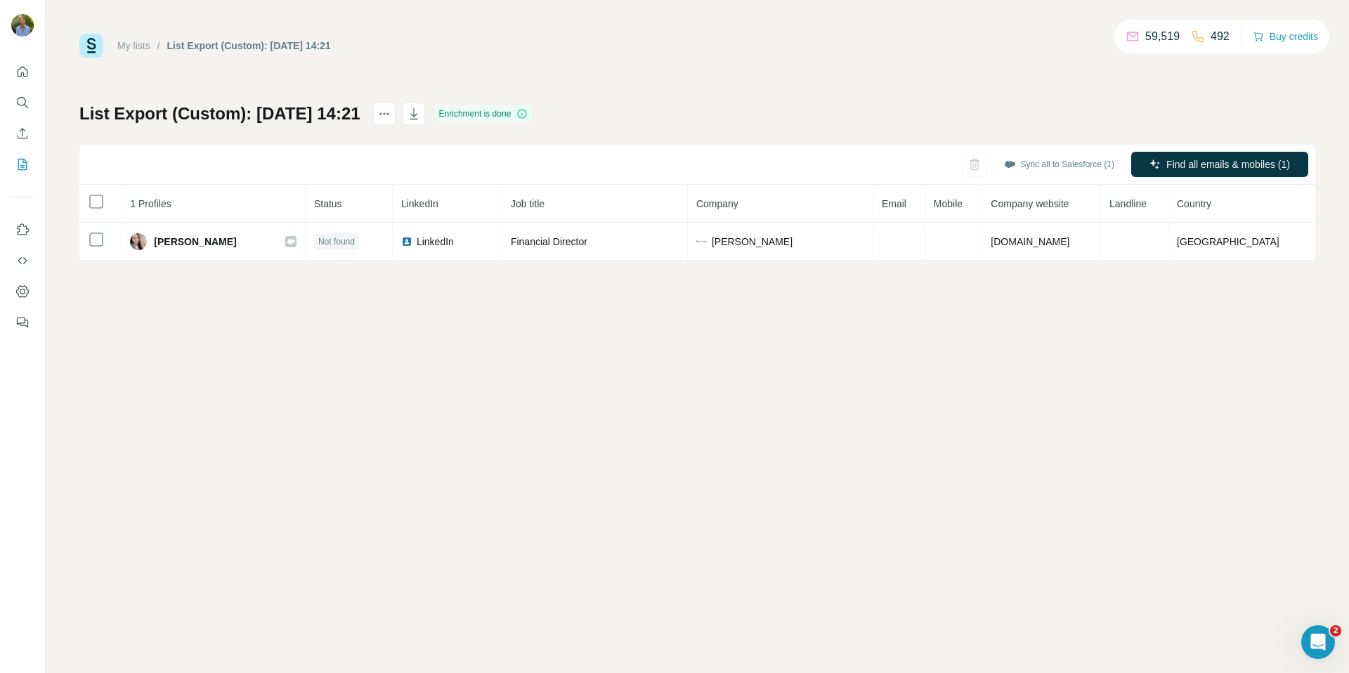
click at [675, 377] on div "My lists / List Export (Custom): [DATE] 14:21 59,519 492 Buy credits List Expor…" at bounding box center [698, 336] width 1304 height 673
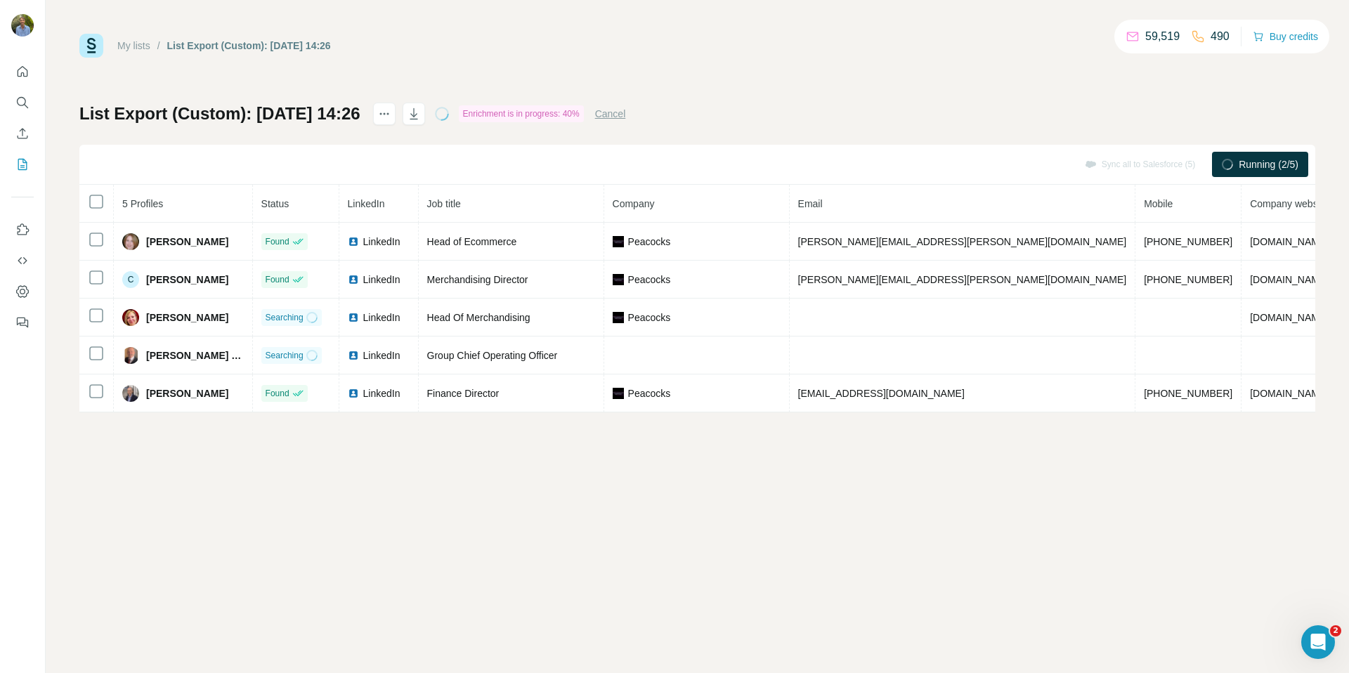
click at [482, 572] on div "My lists / List Export (Custom): 02/10/2025 14:26 59,519 490 Buy credits List E…" at bounding box center [698, 336] width 1304 height 673
click at [500, 569] on div "My lists / List Export (Custom): 02/10/2025 14:26 59,519 490 Buy credits List E…" at bounding box center [698, 336] width 1304 height 673
click at [512, 557] on div "My lists / List Export (Custom): 02/10/2025 14:26 59,519 490 Buy credits List E…" at bounding box center [698, 336] width 1304 height 673
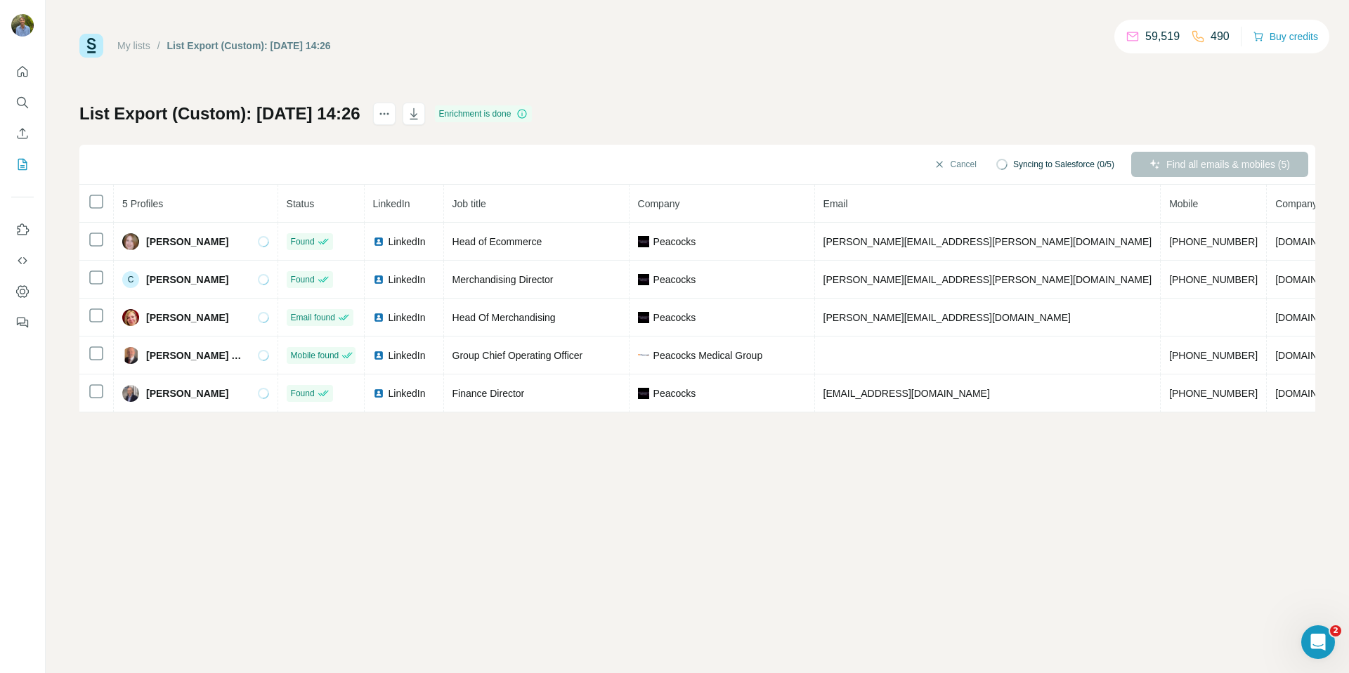
click at [649, 592] on div "My lists / List Export (Custom): 02/10/2025 14:26 59,519 490 Buy credits List E…" at bounding box center [698, 336] width 1304 height 673
click at [695, 587] on div "My lists / List Export (Custom): 02/10/2025 14:26 59,519 490 Buy credits List E…" at bounding box center [698, 336] width 1304 height 673
click at [721, 546] on div "My lists / List Export (Custom): 02/10/2025 14:26 59,519 490 Buy credits List E…" at bounding box center [698, 336] width 1304 height 673
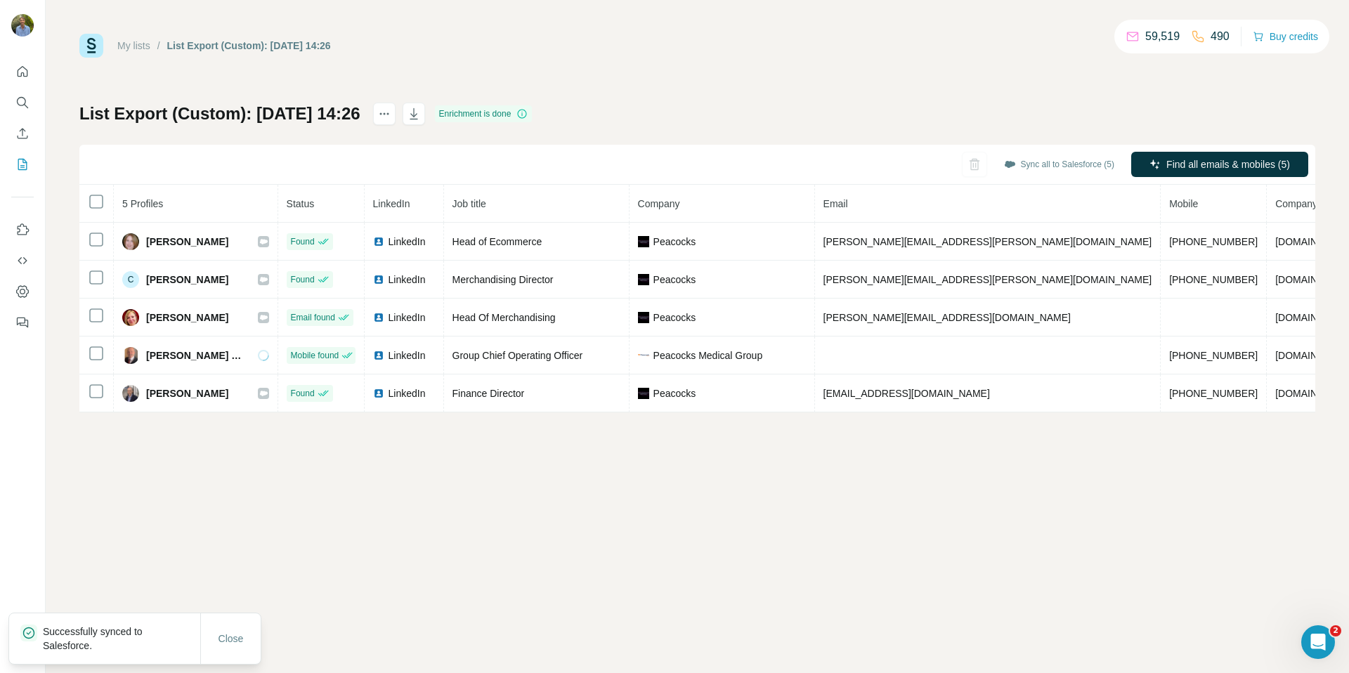
click at [435, 494] on div "My lists / List Export (Custom): 02/10/2025 14:26 59,519 490 Buy credits List E…" at bounding box center [698, 336] width 1304 height 673
click at [253, 628] on button "Close" at bounding box center [231, 638] width 45 height 25
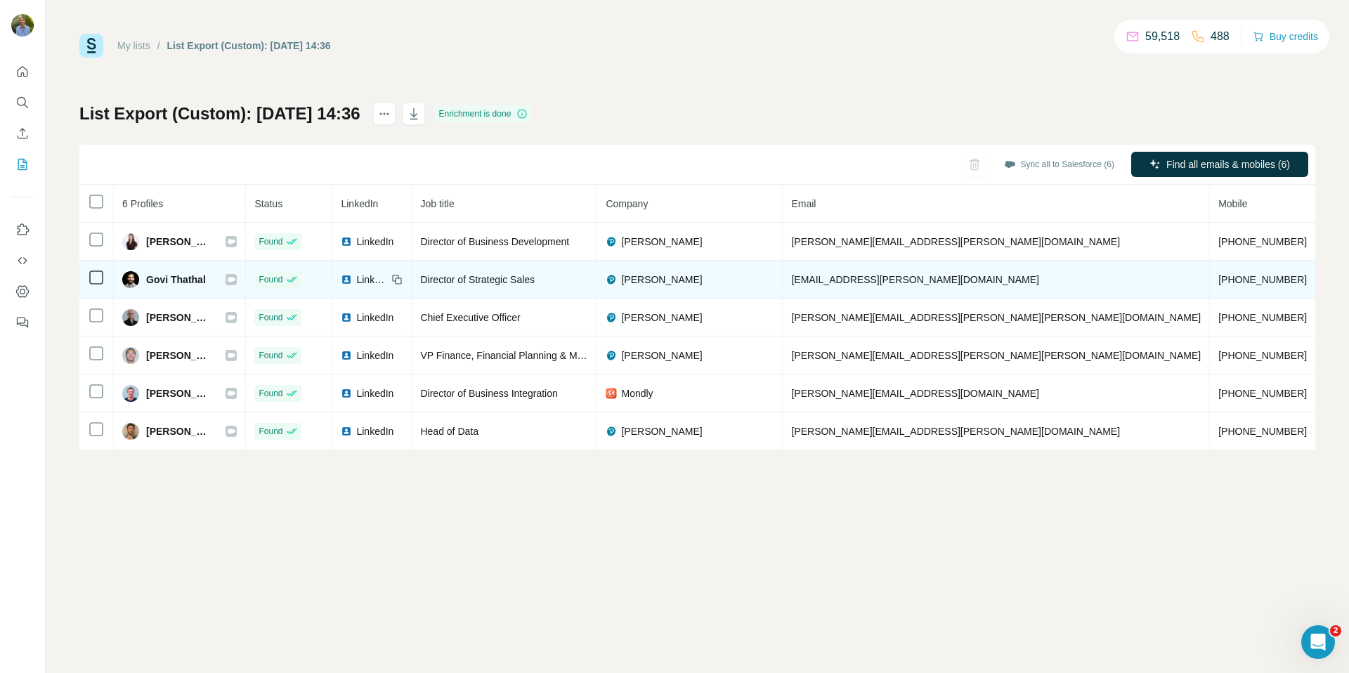
click at [207, 281] on div "Govi Thathal" at bounding box center [179, 279] width 115 height 17
click at [227, 283] on icon at bounding box center [231, 279] width 8 height 11
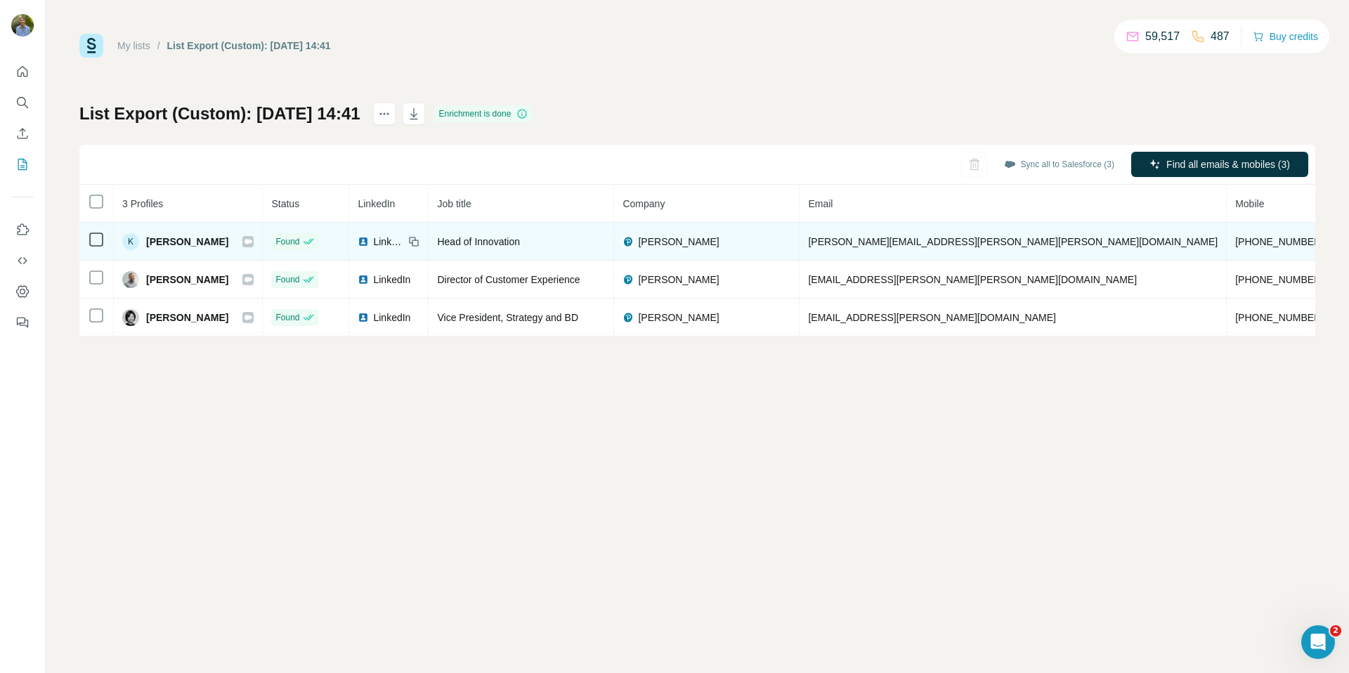
click at [242, 245] on div at bounding box center [247, 241] width 11 height 11
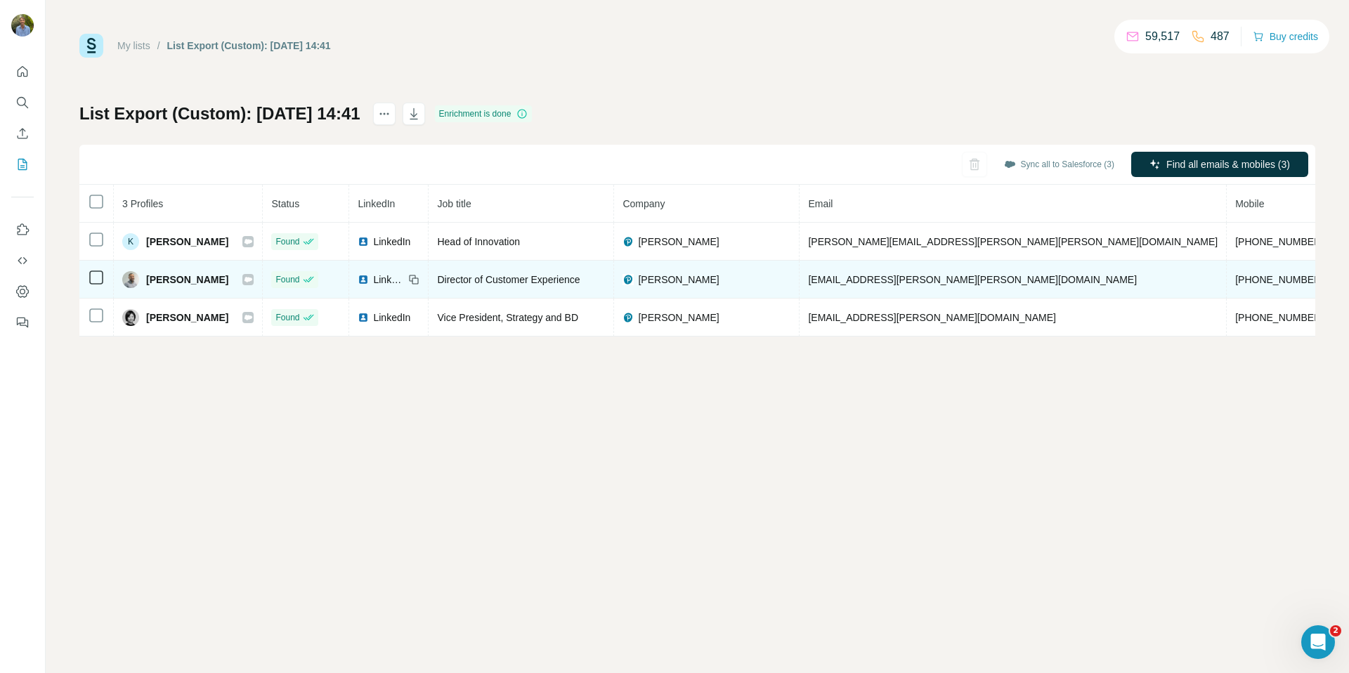
click at [244, 277] on icon at bounding box center [248, 279] width 8 height 11
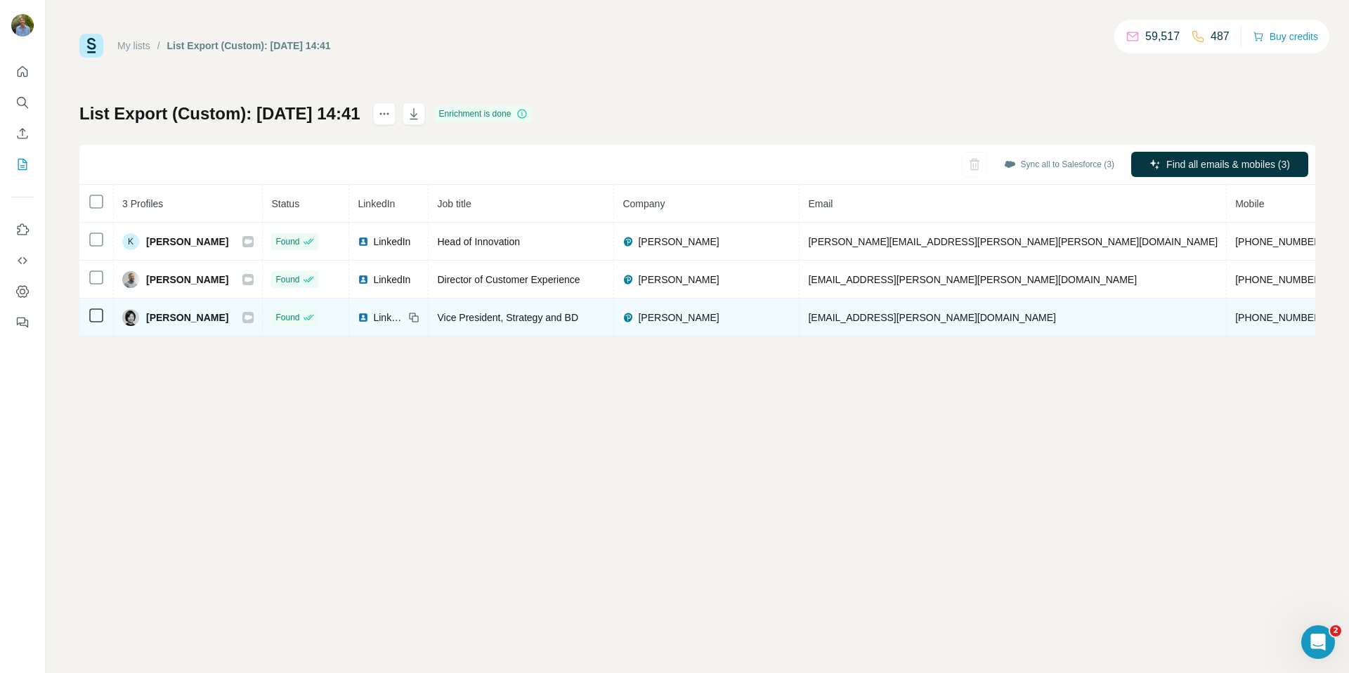
click at [244, 320] on icon at bounding box center [248, 317] width 8 height 11
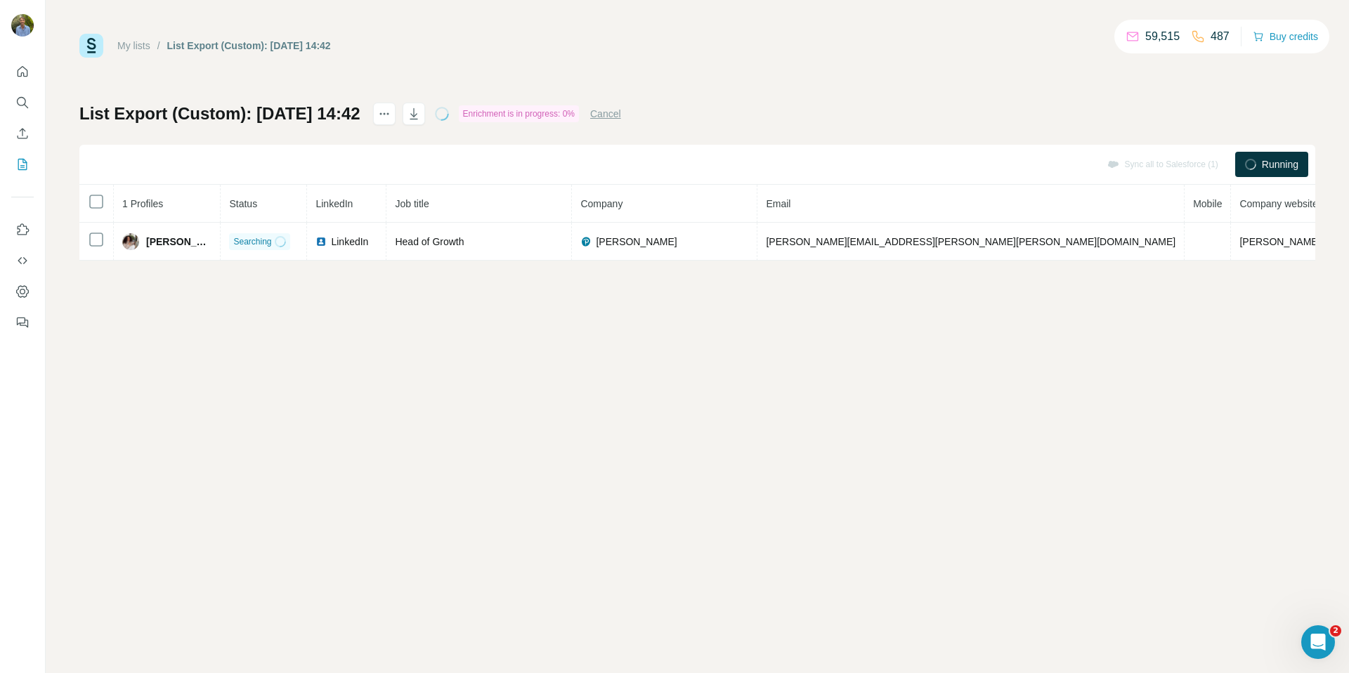
click at [789, 341] on div "My lists / List Export (Custom): 02/10/2025 14:42 59,515 487 Buy credits List E…" at bounding box center [698, 336] width 1304 height 673
click at [765, 329] on div "My lists / List Export (Custom): 02/10/2025 14:42 59,515 487 Buy credits List E…" at bounding box center [698, 336] width 1304 height 673
click at [770, 274] on div "My lists / List Export (Custom): 02/10/2025 14:42 59,515 487 Buy credits List E…" at bounding box center [698, 336] width 1304 height 673
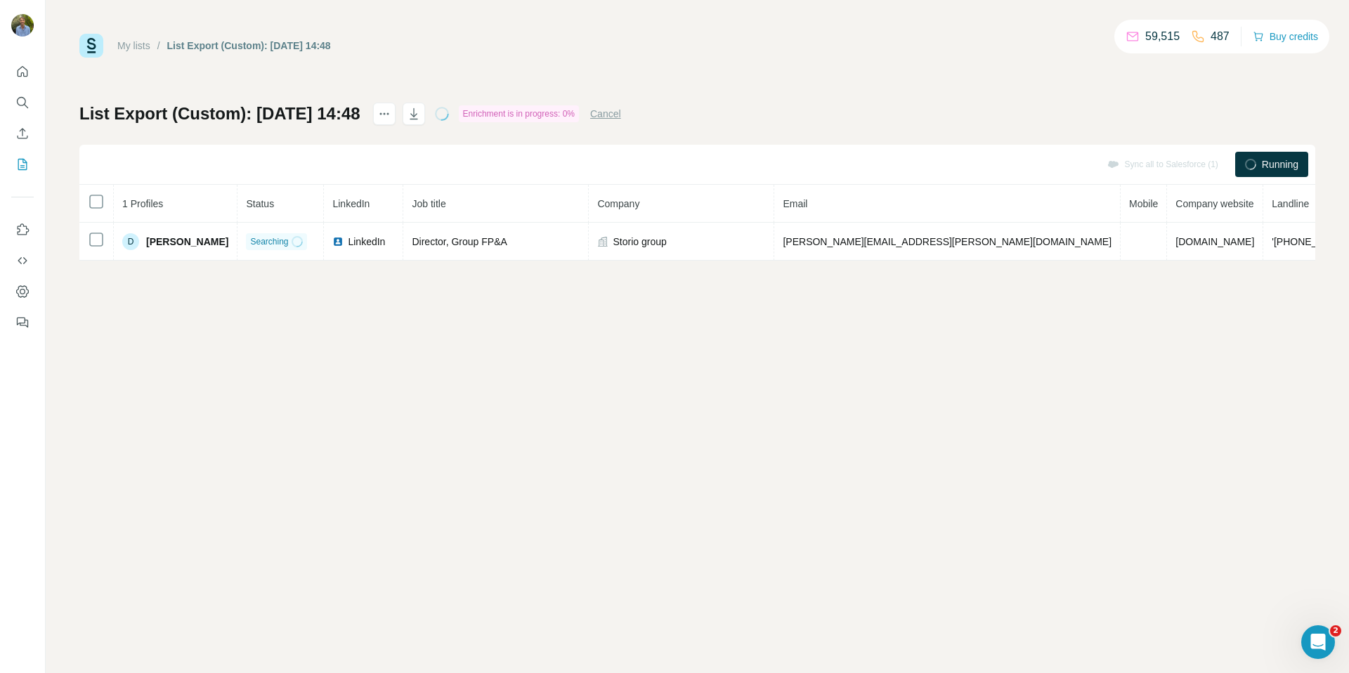
click at [893, 316] on div "My lists / List Export (Custom): 02/10/2025 14:48 59,515 487 Buy credits List E…" at bounding box center [698, 336] width 1304 height 673
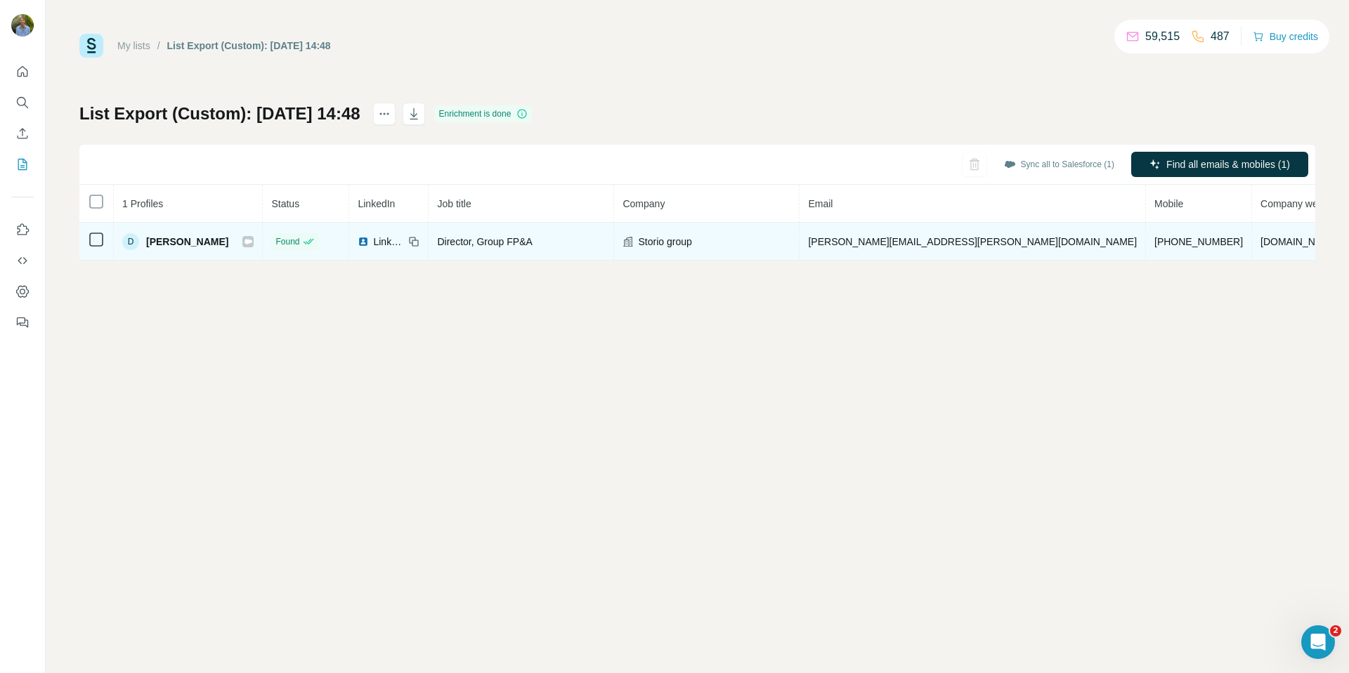
click at [242, 242] on div at bounding box center [247, 241] width 11 height 11
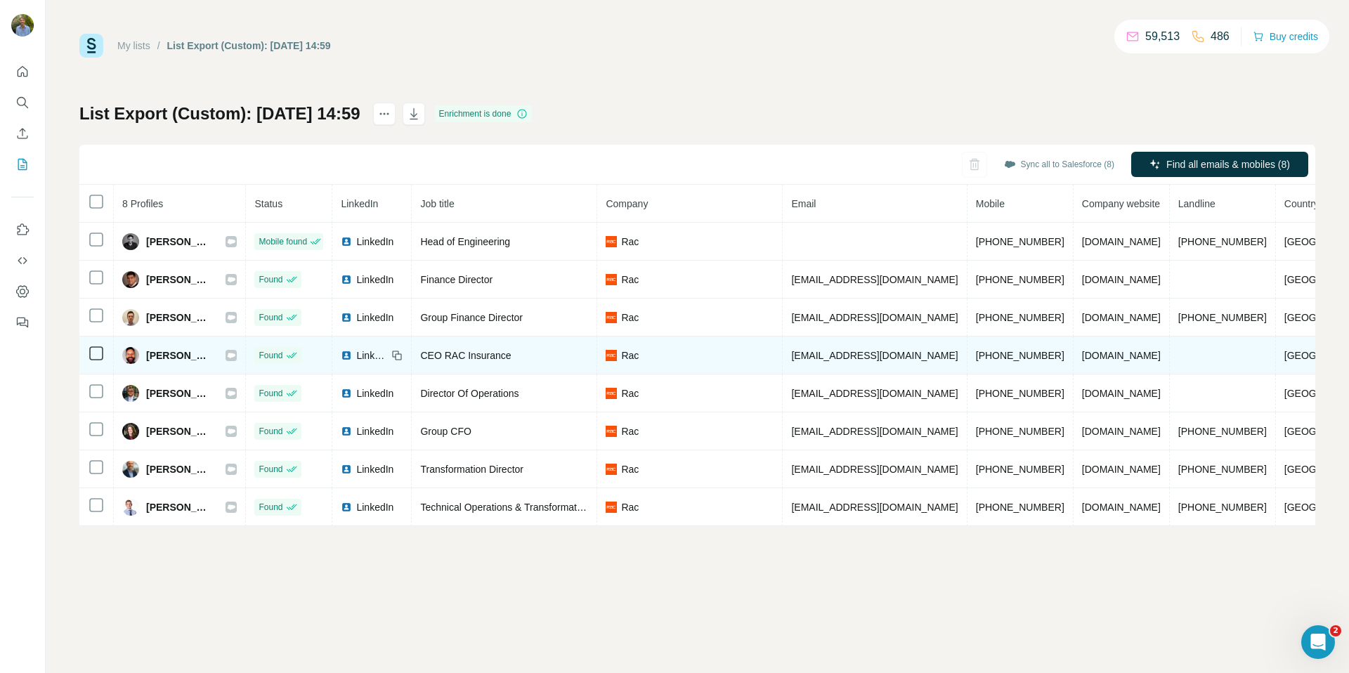
click at [228, 354] on icon at bounding box center [232, 355] width 8 height 5
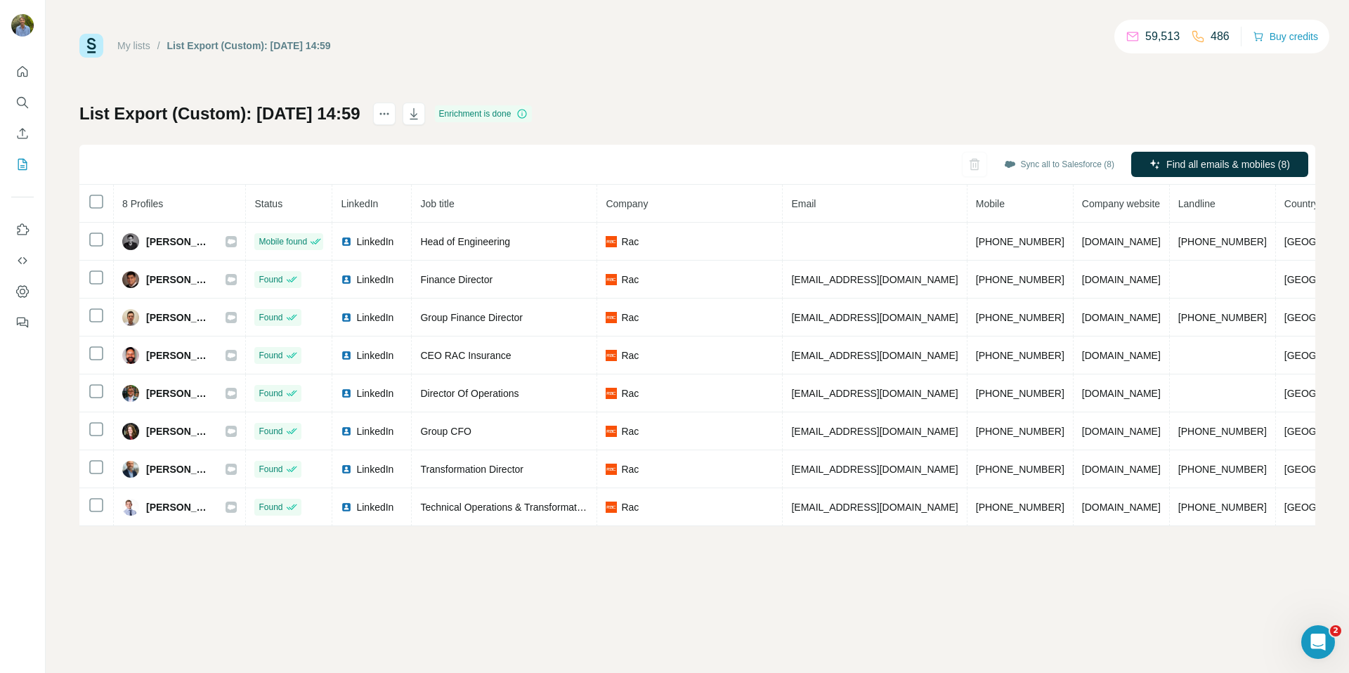
click at [774, 85] on div "My lists / List Export (Custom): [DATE] 14:59 59,513 486 Buy credits List Expor…" at bounding box center [697, 280] width 1236 height 493
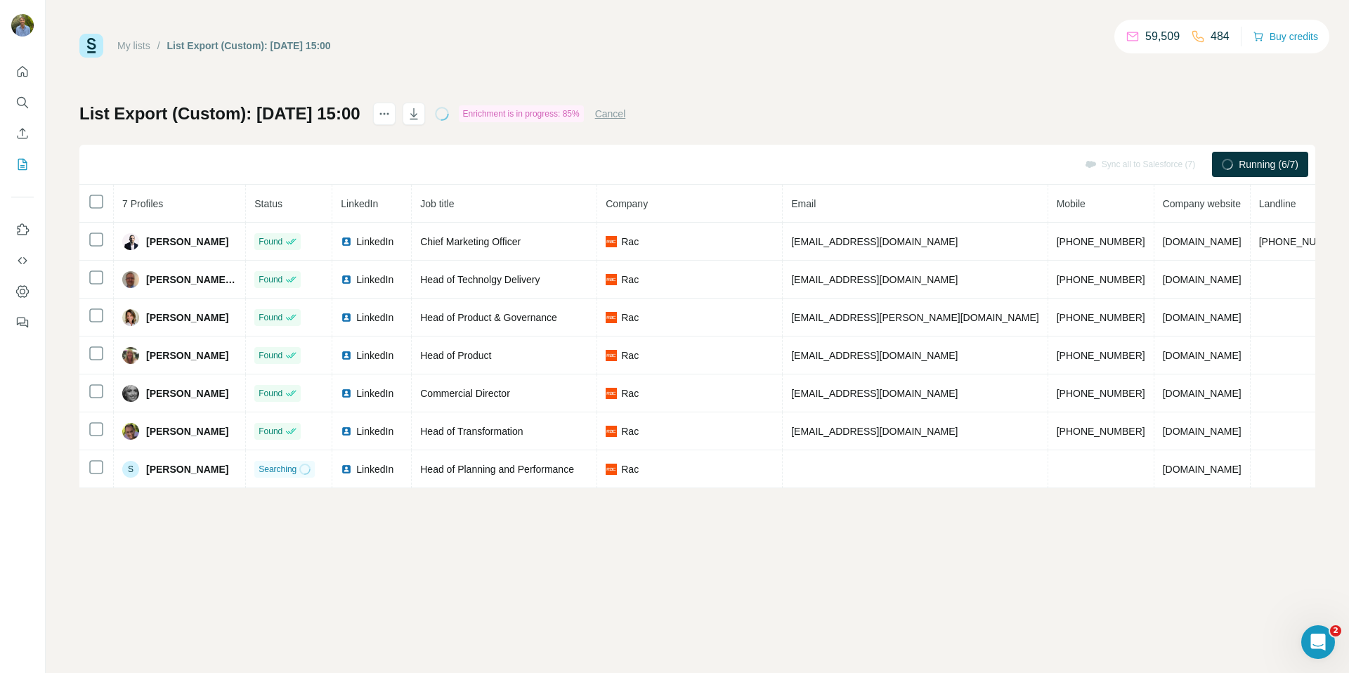
click at [800, 82] on div "My lists / List Export (Custom): 02/10/2025 15:00 59,509 484 Buy credits List E…" at bounding box center [697, 261] width 1236 height 455
click at [792, 85] on div "My lists / List Export (Custom): 02/10/2025 15:00 59,509 484 Buy credits List E…" at bounding box center [697, 261] width 1236 height 455
click at [823, 37] on div "My lists / List Export (Custom): 02/10/2025 15:00 59,509 484 Buy credits" at bounding box center [697, 46] width 1236 height 24
click at [702, 536] on div "My lists / List Export (Custom): 02/10/2025 15:00 59,509 483 Buy credits List E…" at bounding box center [698, 336] width 1304 height 673
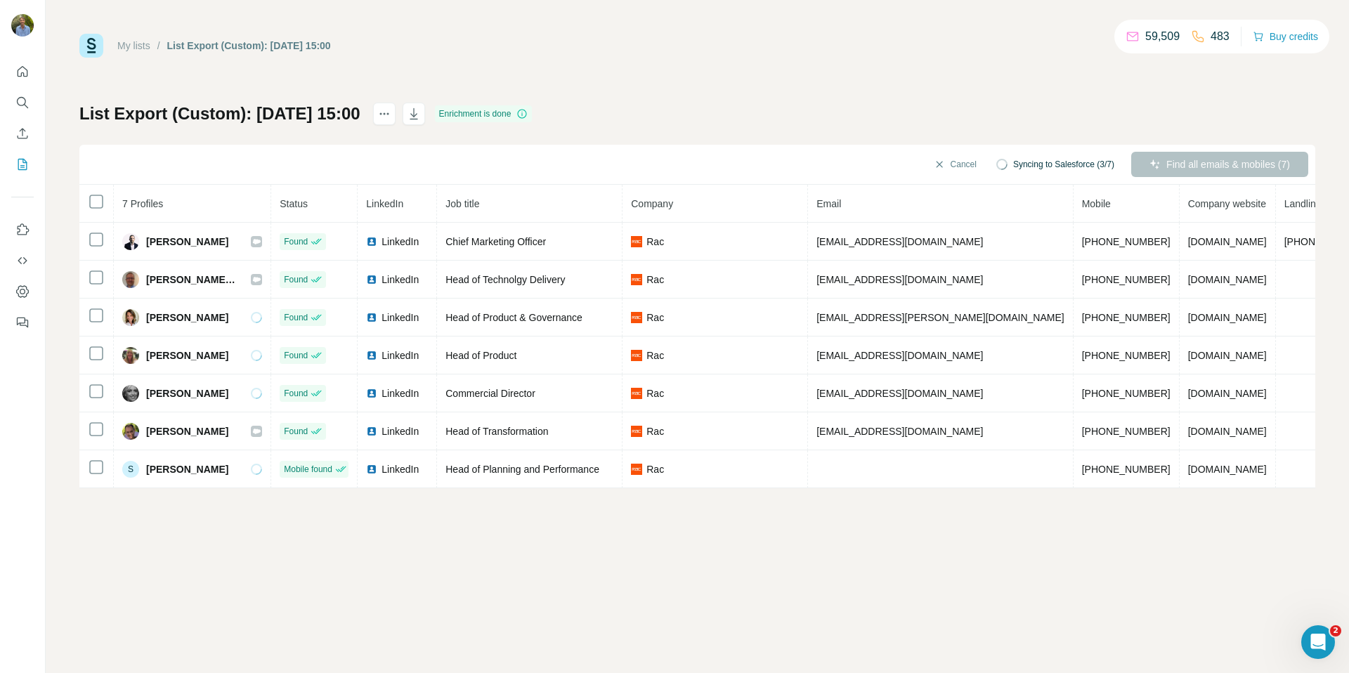
click at [674, 581] on div "My lists / List Export (Custom): 02/10/2025 15:00 59,509 483 Buy credits List E…" at bounding box center [698, 336] width 1304 height 673
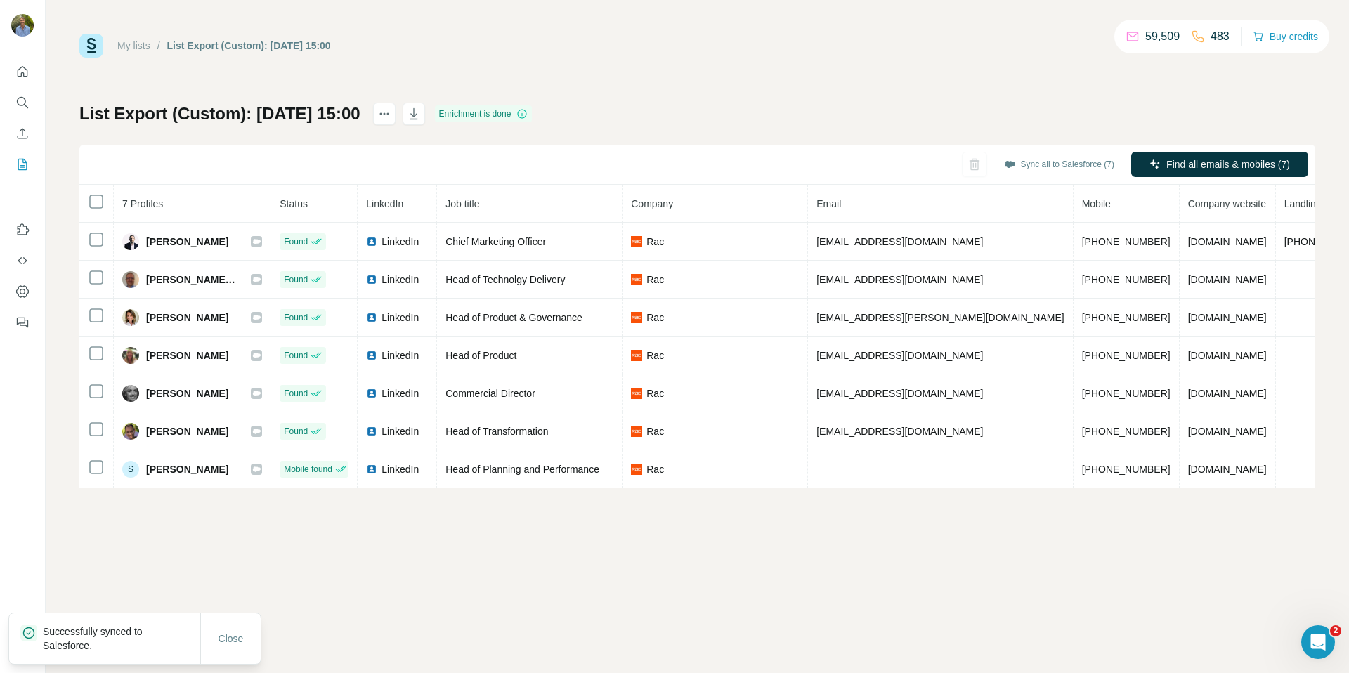
click at [231, 632] on span "Close" at bounding box center [231, 639] width 25 height 14
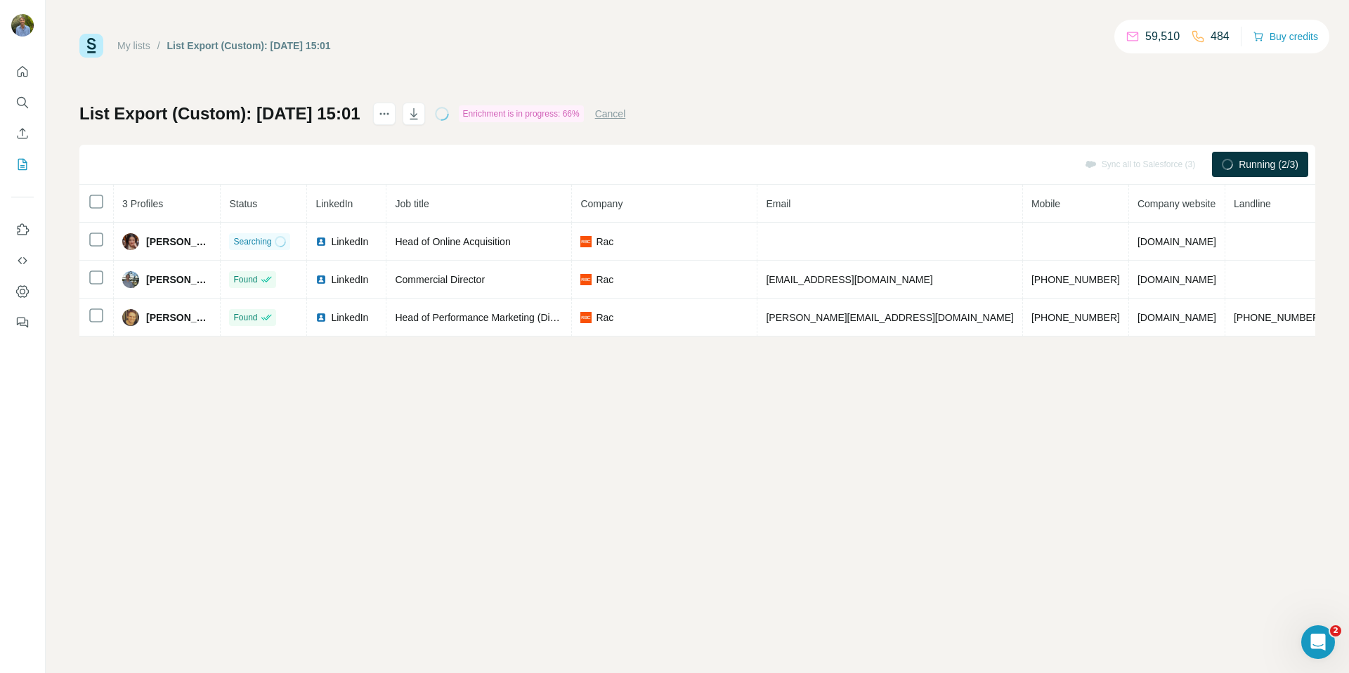
click at [741, 68] on div "My lists / List Export (Custom): [DATE] 15:01 59,510 484 Buy credits List Expor…" at bounding box center [697, 185] width 1236 height 303
click at [818, 40] on div "My lists / List Export (Custom): [DATE] 15:01 59,510 484 Buy credits" at bounding box center [697, 46] width 1236 height 24
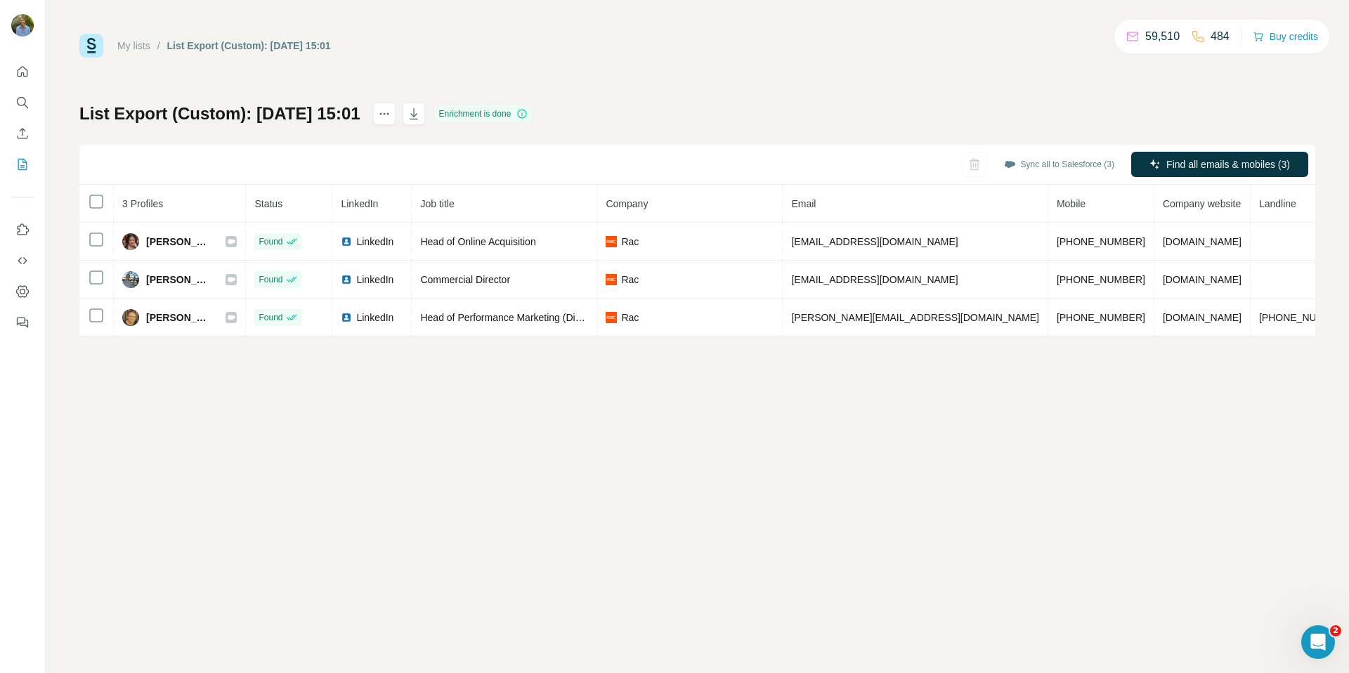
click at [824, 91] on div "My lists / List Export (Custom): [DATE] 15:01 59,510 484 Buy credits List Expor…" at bounding box center [697, 185] width 1236 height 303
click at [819, 108] on div "List Export (Custom): [DATE] 15:01 Enrichment is done Sync all to Salesforce (3…" at bounding box center [697, 220] width 1236 height 234
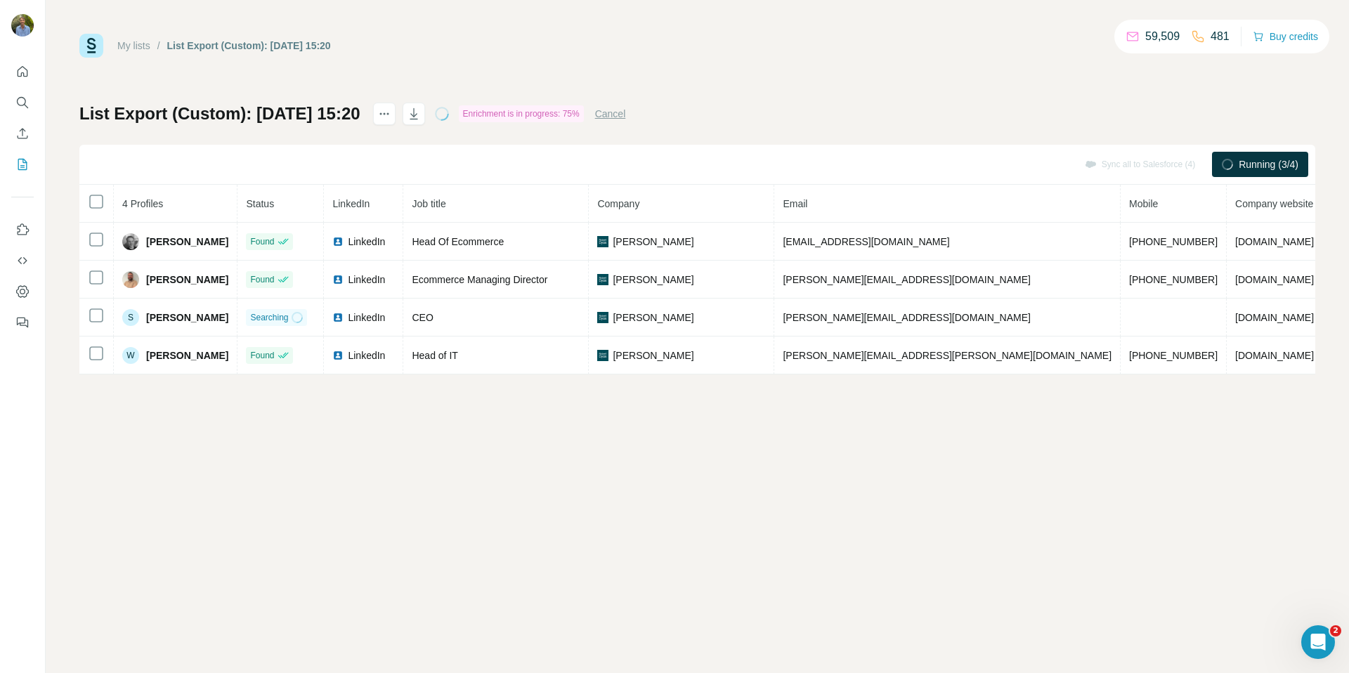
click at [604, 528] on div "My lists / List Export (Custom): [DATE] 15:20 59,509 481 Buy credits List Expor…" at bounding box center [698, 336] width 1304 height 673
click at [467, 500] on div "My lists / List Export (Custom): [DATE] 15:20 59,509 481 Buy credits List Expor…" at bounding box center [698, 336] width 1304 height 673
click at [504, 460] on div "My lists / List Export (Custom): [DATE] 15:20 59,509 481 Buy credits List Expor…" at bounding box center [698, 336] width 1304 height 673
click at [497, 457] on div "My lists / List Export (Custom): [DATE] 15:20 59,509 481 Buy credits List Expor…" at bounding box center [698, 336] width 1304 height 673
click at [623, 451] on div "My lists / List Export (Custom): [DATE] 15:20 59,509 481 Buy credits List Expor…" at bounding box center [698, 336] width 1304 height 673
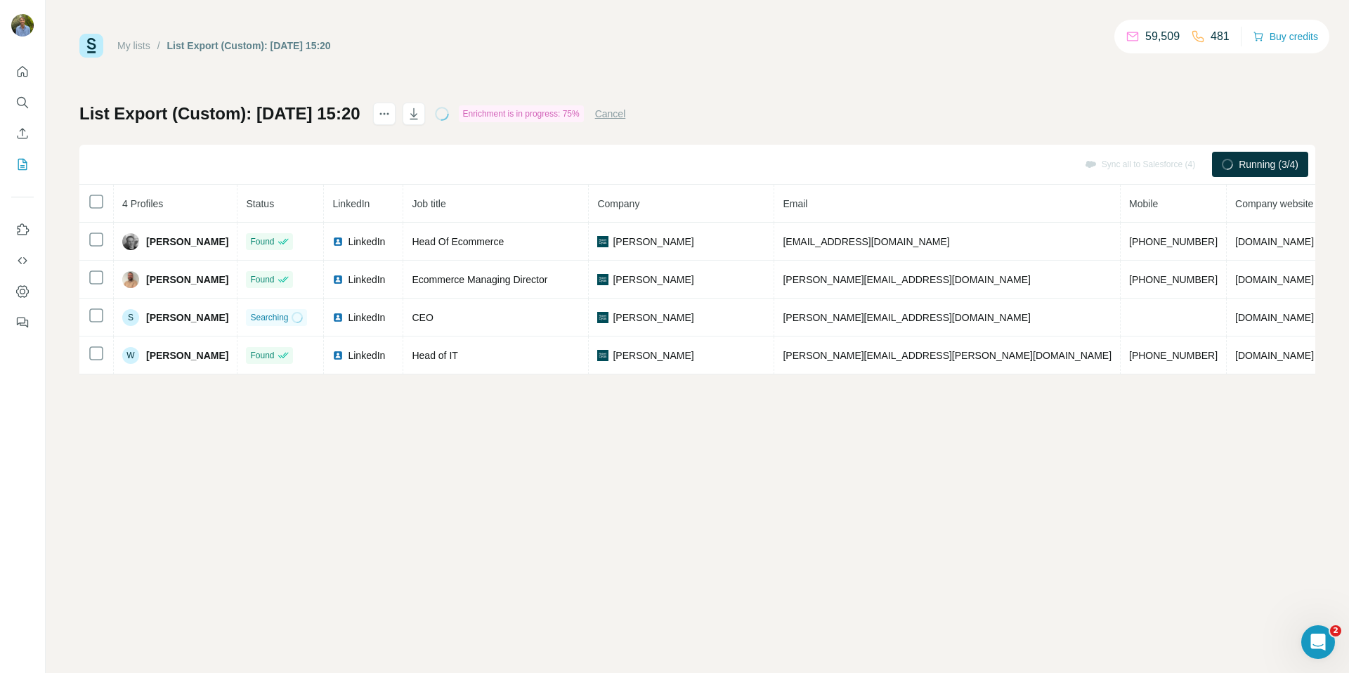
click at [610, 450] on div "My lists / List Export (Custom): 02/10/2025 15:20 59,509 481 Buy credits List E…" at bounding box center [698, 336] width 1304 height 673
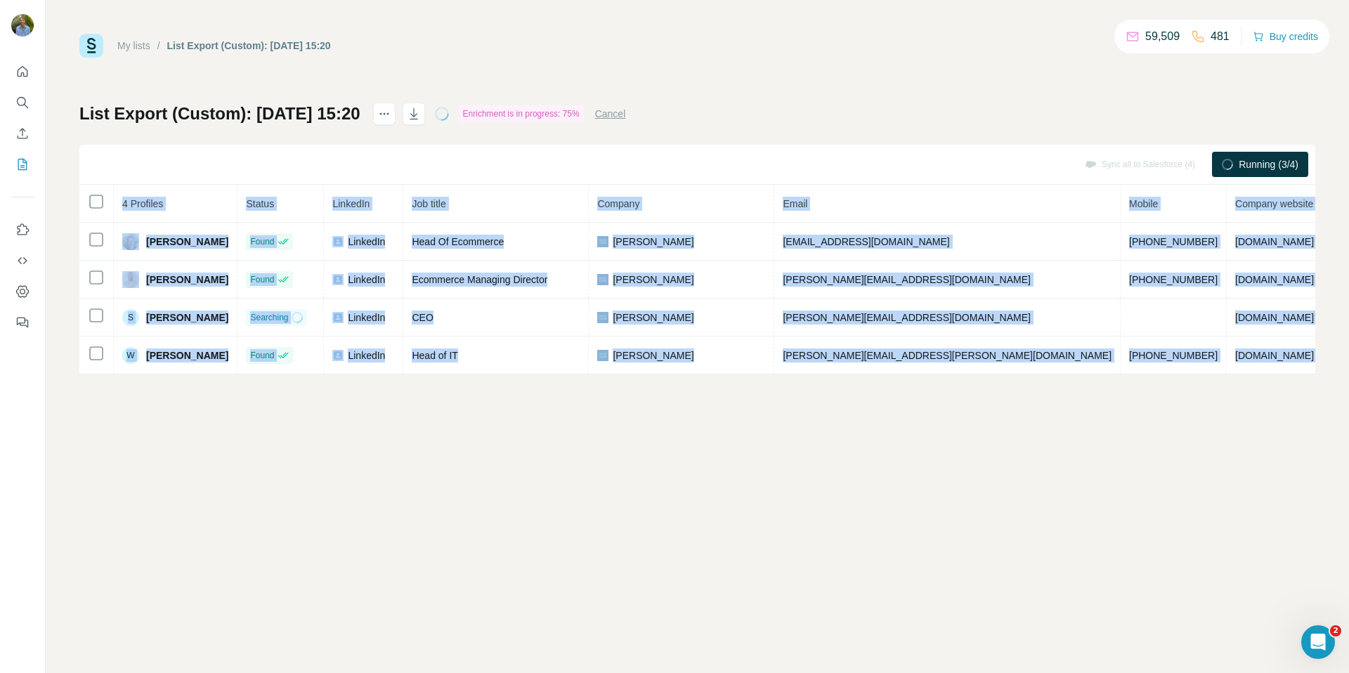
click at [610, 450] on div "My lists / List Export (Custom): 02/10/2025 15:20 59,509 481 Buy credits List E…" at bounding box center [698, 336] width 1304 height 673
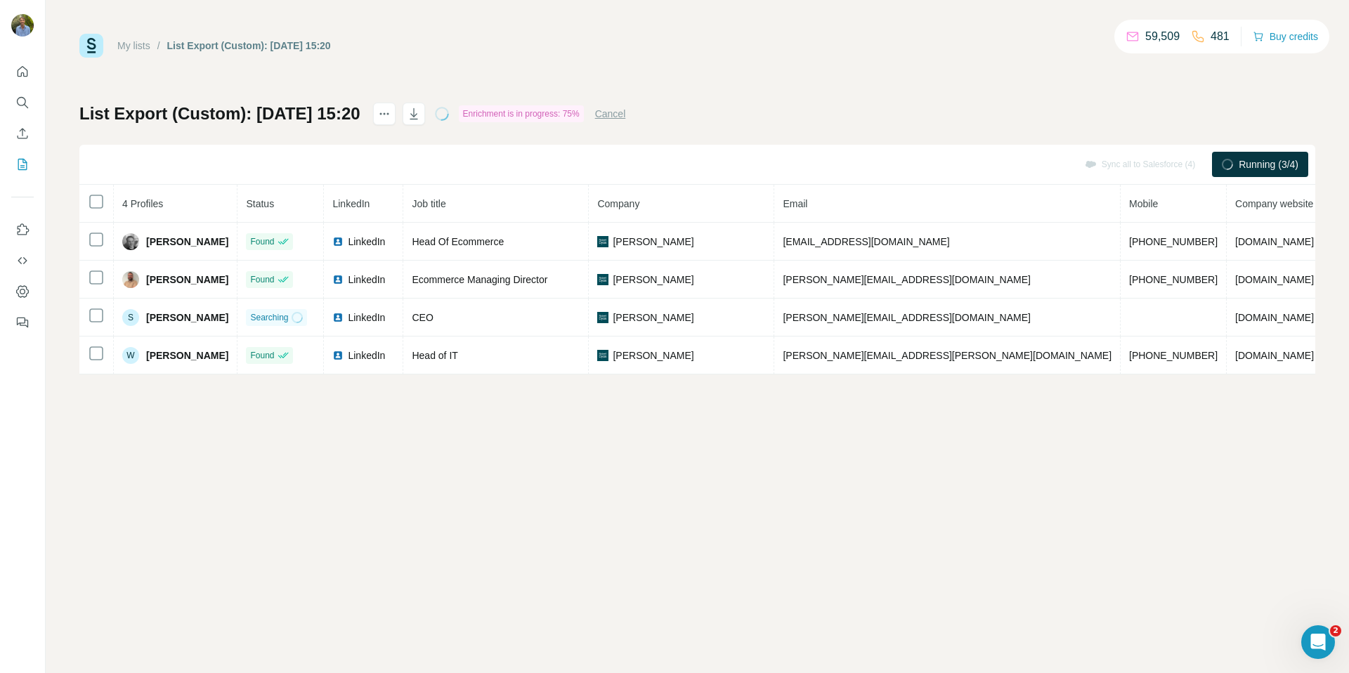
click at [586, 450] on div "My lists / List Export (Custom): 02/10/2025 15:20 59,509 481 Buy credits List E…" at bounding box center [698, 336] width 1304 height 673
click at [569, 455] on div "My lists / List Export (Custom): 02/10/2025 15:20 59,509 481 Buy credits List E…" at bounding box center [698, 336] width 1304 height 673
click at [559, 459] on div "My lists / List Export (Custom): 02/10/2025 15:20 59,509 481 Buy credits List E…" at bounding box center [698, 336] width 1304 height 673
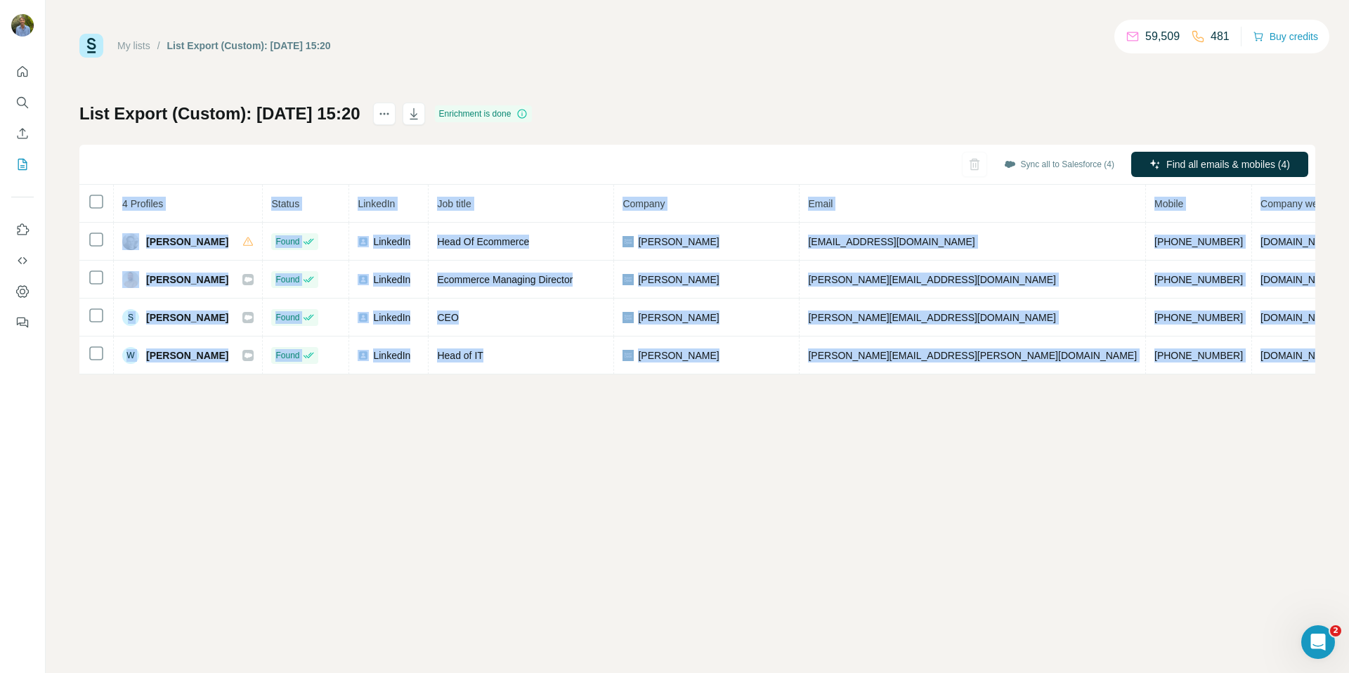
click at [502, 447] on div "My lists / List Export (Custom): 02/10/2025 15:20 59,509 481 Buy credits List E…" at bounding box center [698, 336] width 1304 height 673
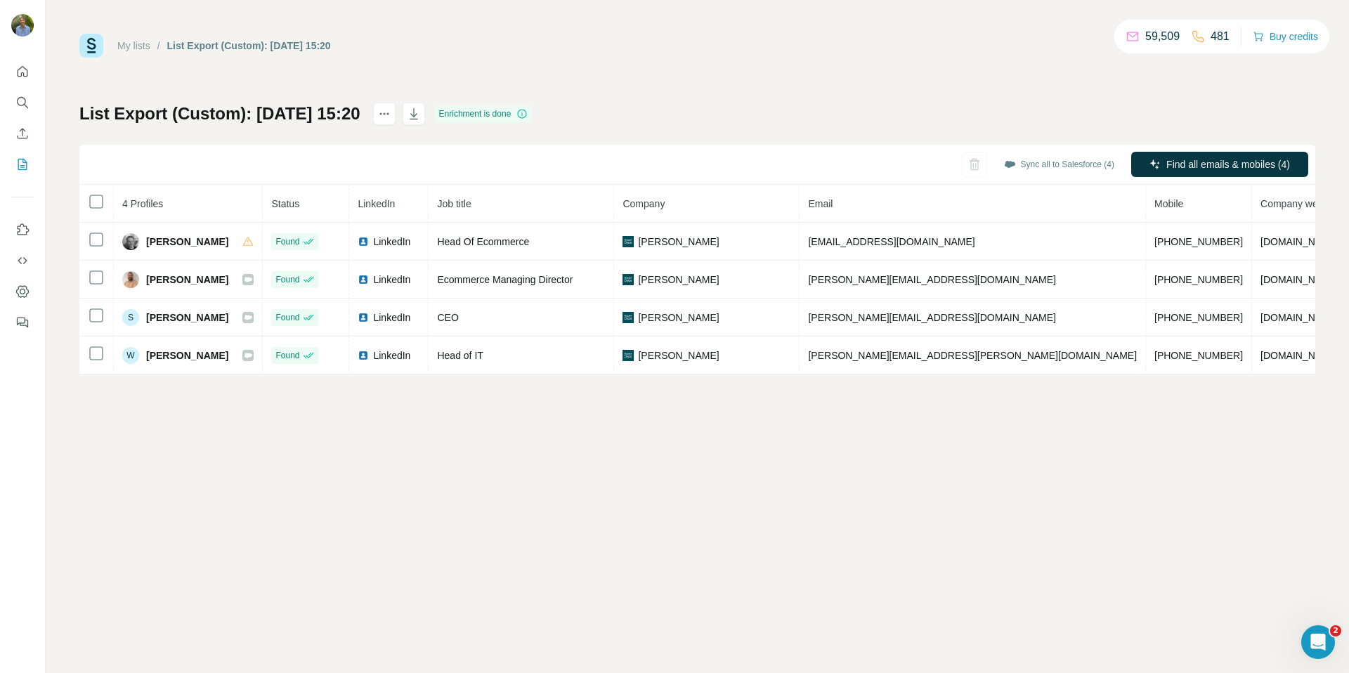
click at [1056, 124] on div "List Export (Custom): 02/10/2025 15:20 Enrichment is done Sync all to Salesforc…" at bounding box center [697, 239] width 1236 height 272
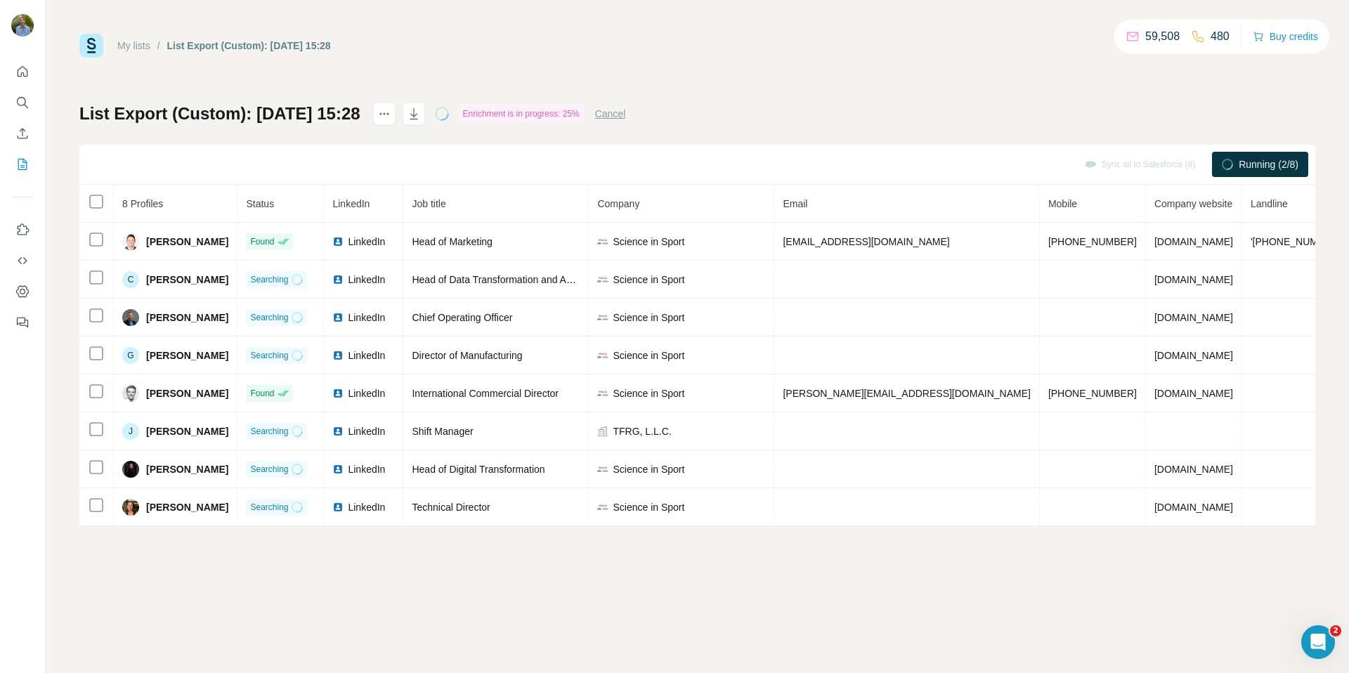
click at [344, 614] on div "My lists / List Export (Custom): [DATE] 15:28 59,508 480 Buy credits List Expor…" at bounding box center [698, 336] width 1304 height 673
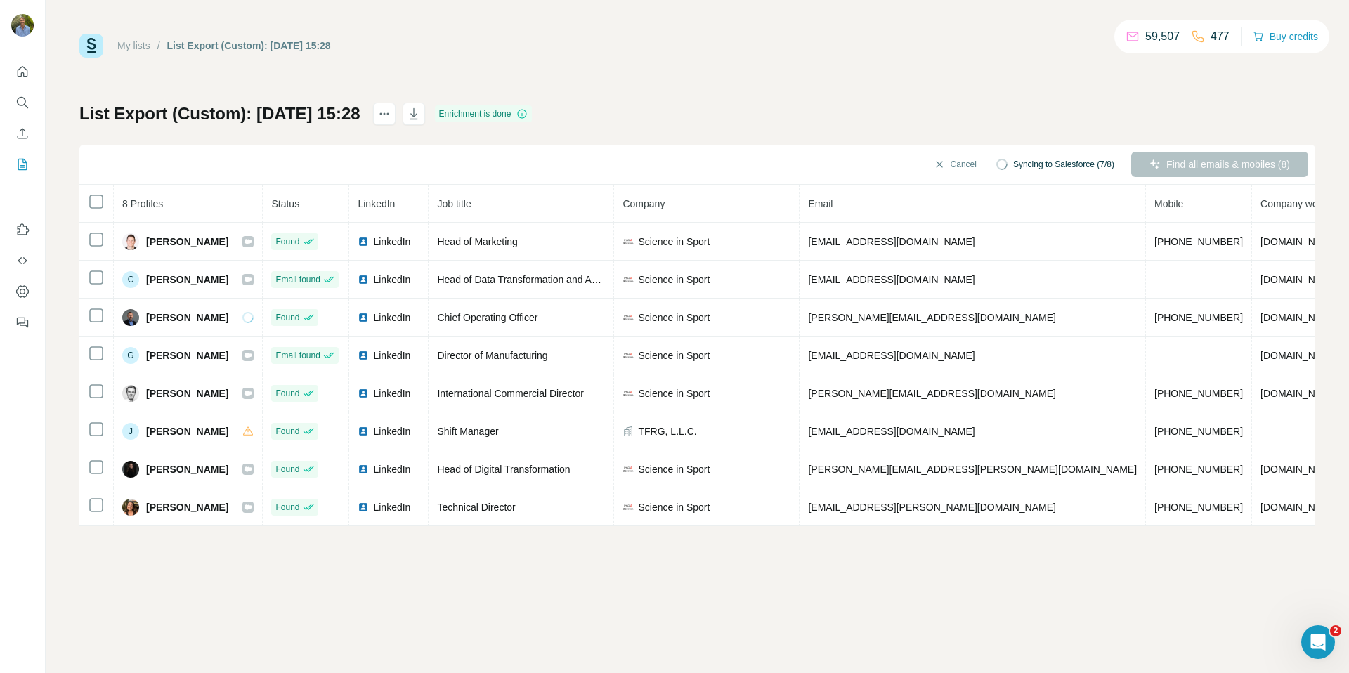
click at [756, 159] on div "Cancel Syncing to Salesforce (7/8) Find all emails & mobiles (8)" at bounding box center [697, 165] width 1236 height 40
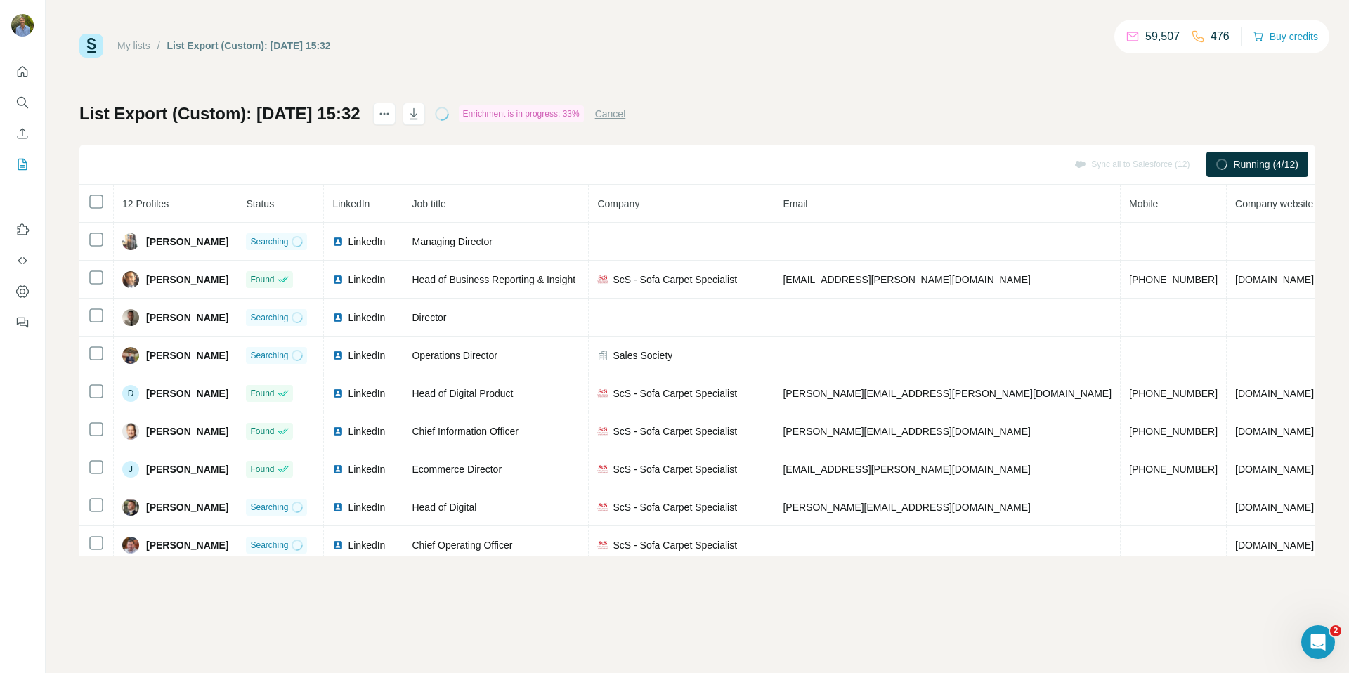
click at [961, 58] on div "My lists / List Export (Custom): 02/10/2025 15:32 59,507 476 Buy credits List E…" at bounding box center [697, 295] width 1236 height 522
click at [824, 89] on div "My lists / List Export (Custom): 02/10/2025 15:32 59,505 475 Buy credits List E…" at bounding box center [697, 295] width 1236 height 522
click at [777, 82] on div "My lists / List Export (Custom): 02/10/2025 15:32 59,505 475 Buy credits List E…" at bounding box center [697, 295] width 1236 height 522
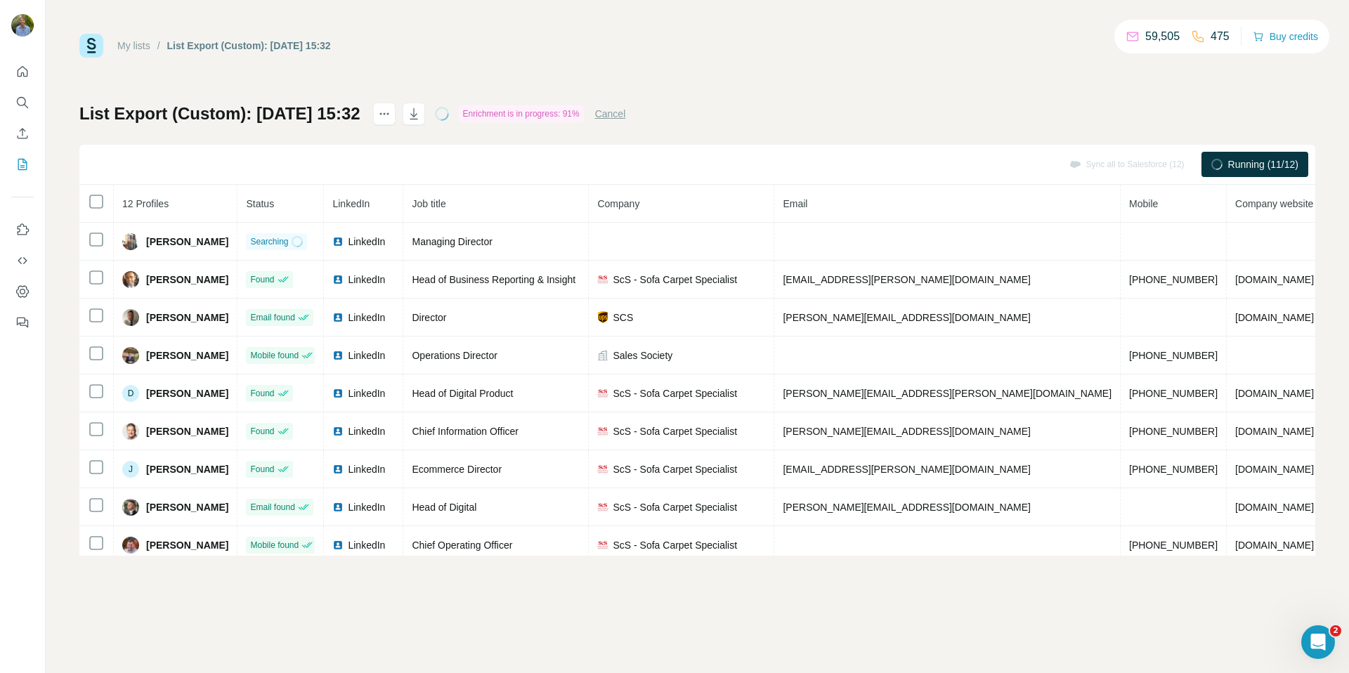
click at [706, 79] on div "My lists / List Export (Custom): 02/10/2025 15:32 59,505 475 Buy credits List E…" at bounding box center [697, 295] width 1236 height 522
click at [859, 81] on div "My lists / List Export (Custom): 02/10/2025 15:32 59,505 475 Buy credits List E…" at bounding box center [697, 295] width 1236 height 522
click at [812, 56] on div "My lists / List Export (Custom): 02/10/2025 15:32 59,505 475 Buy credits" at bounding box center [697, 46] width 1236 height 24
click at [797, 90] on div "My lists / List Export (Custom): 02/10/2025 15:32 59,505 475 Buy credits List E…" at bounding box center [697, 295] width 1236 height 522
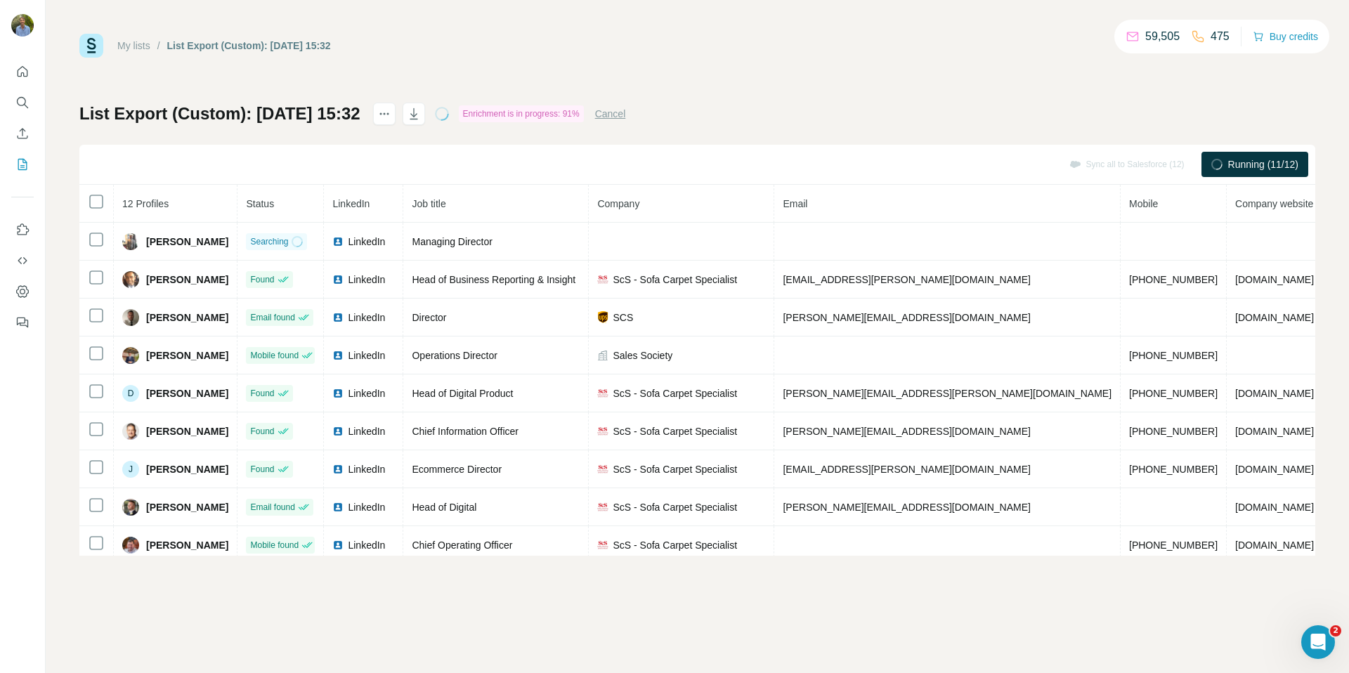
click at [765, 79] on div "My lists / List Export (Custom): 02/10/2025 15:32 59,505 475 Buy credits List E…" at bounding box center [697, 295] width 1236 height 522
click at [789, 90] on div "My lists / List Export (Custom): 02/10/2025 15:32 59,505 475 Buy credits List E…" at bounding box center [697, 295] width 1236 height 522
click at [626, 118] on button "Cancel" at bounding box center [610, 114] width 31 height 14
click at [1039, 158] on button "Sync all to Salesforce (12)" at bounding box center [1057, 164] width 135 height 21
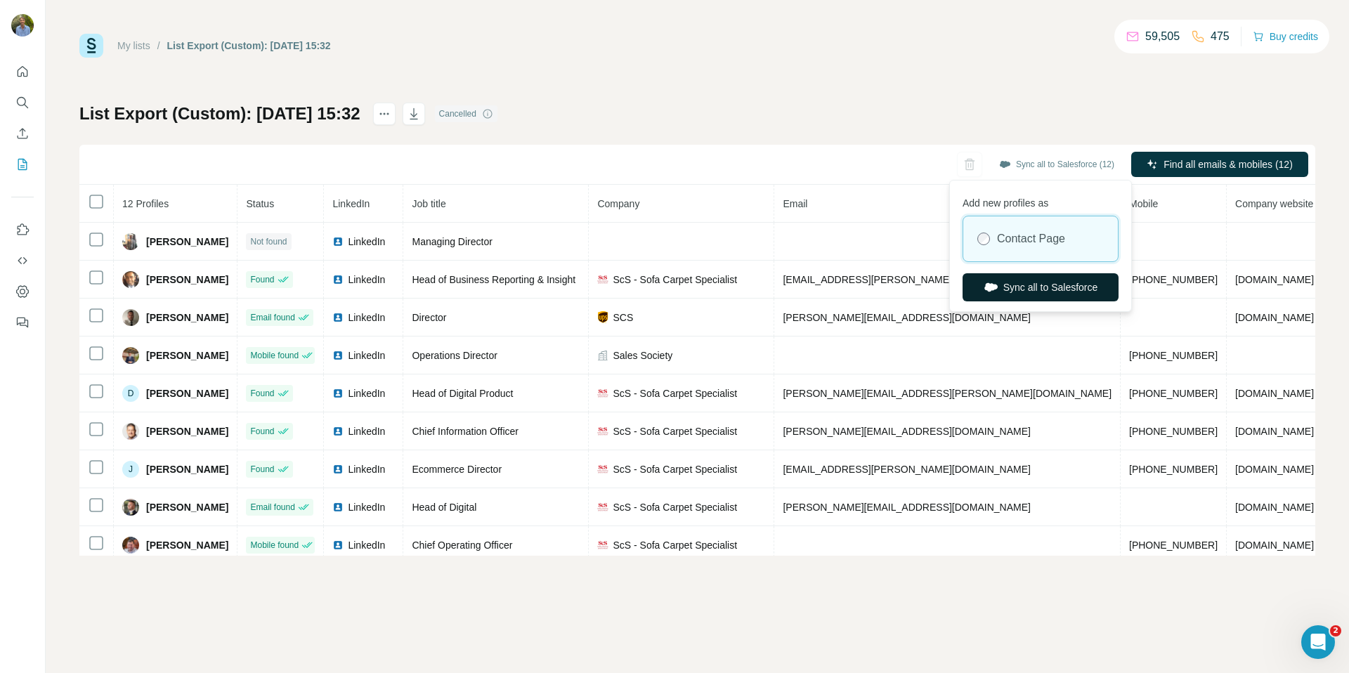
click at [1012, 287] on button "Sync all to Salesforce" at bounding box center [1041, 287] width 156 height 28
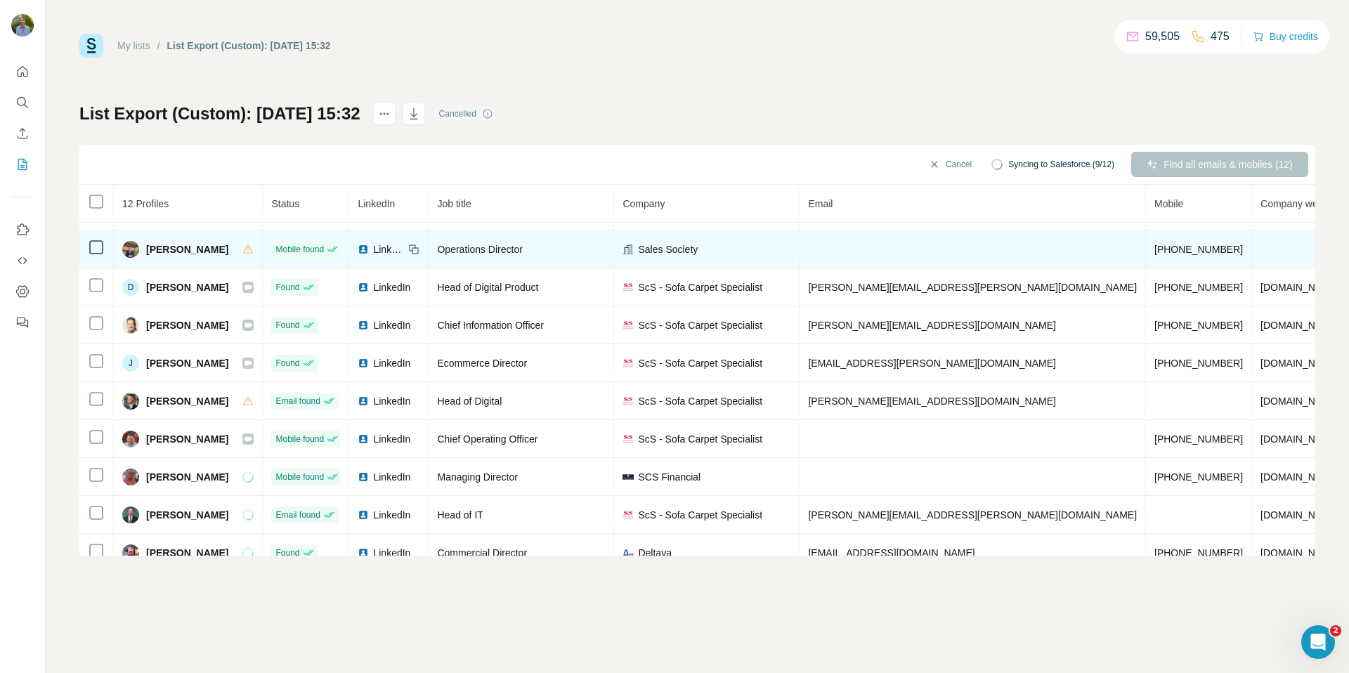
scroll to position [122, 0]
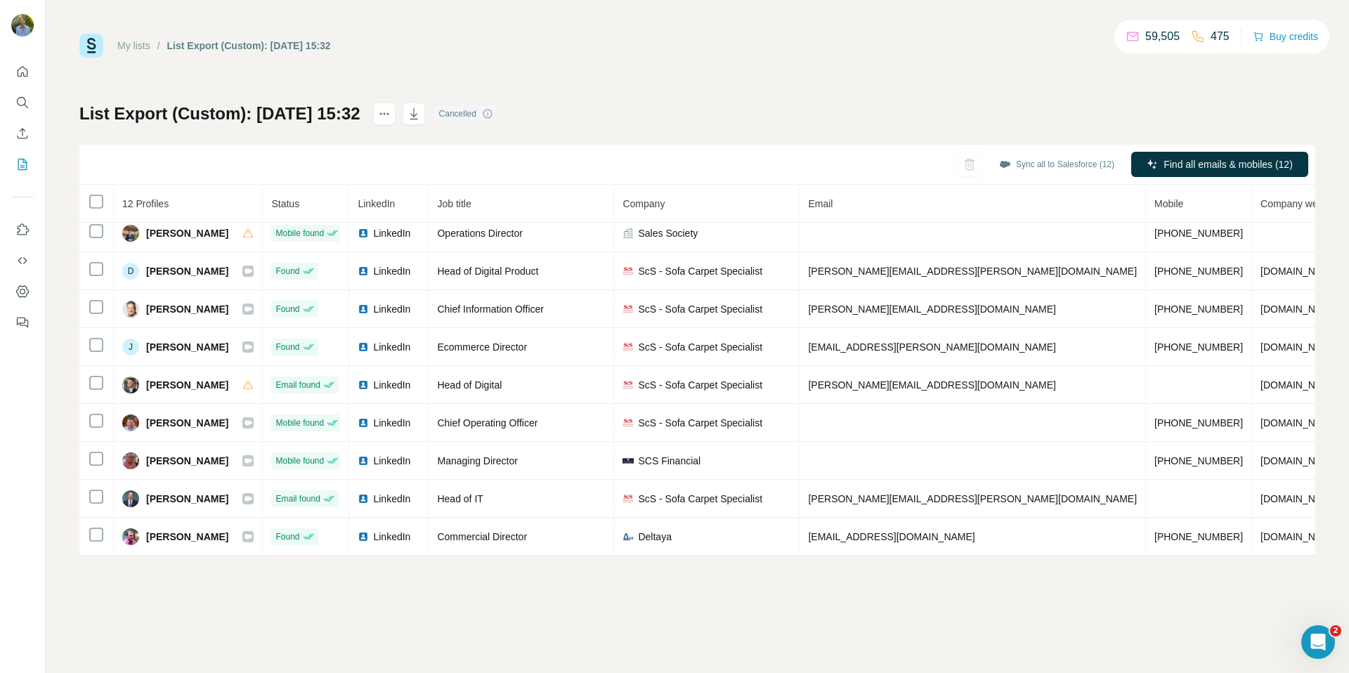
click at [505, 631] on div "My lists / List Export (Custom): 02/10/2025 15:32 59,505 475 Buy credits List E…" at bounding box center [698, 336] width 1304 height 673
click at [738, 600] on div "My lists / List Export (Custom): 02/10/2025 15:32 59,505 475 Buy credits List E…" at bounding box center [698, 336] width 1304 height 673
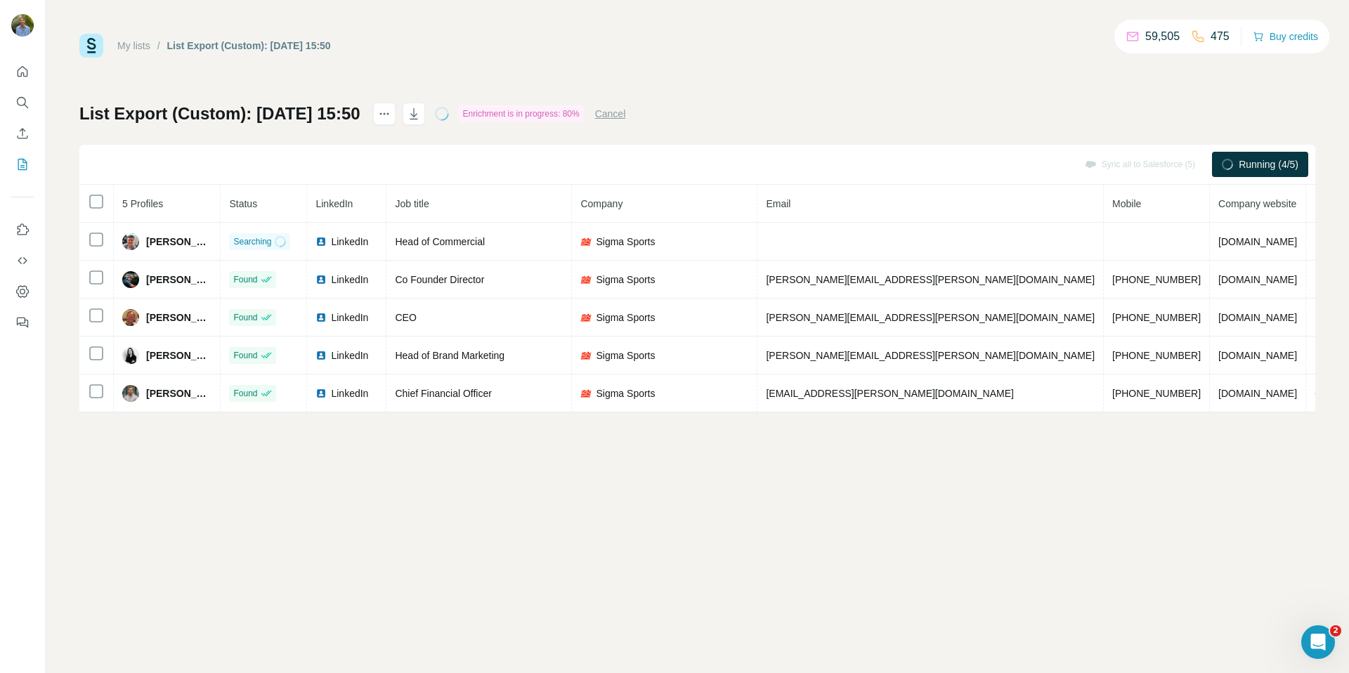
click at [676, 494] on div "My lists / List Export (Custom): [DATE] 15:50 59,505 475 Buy credits List Expor…" at bounding box center [698, 336] width 1304 height 673
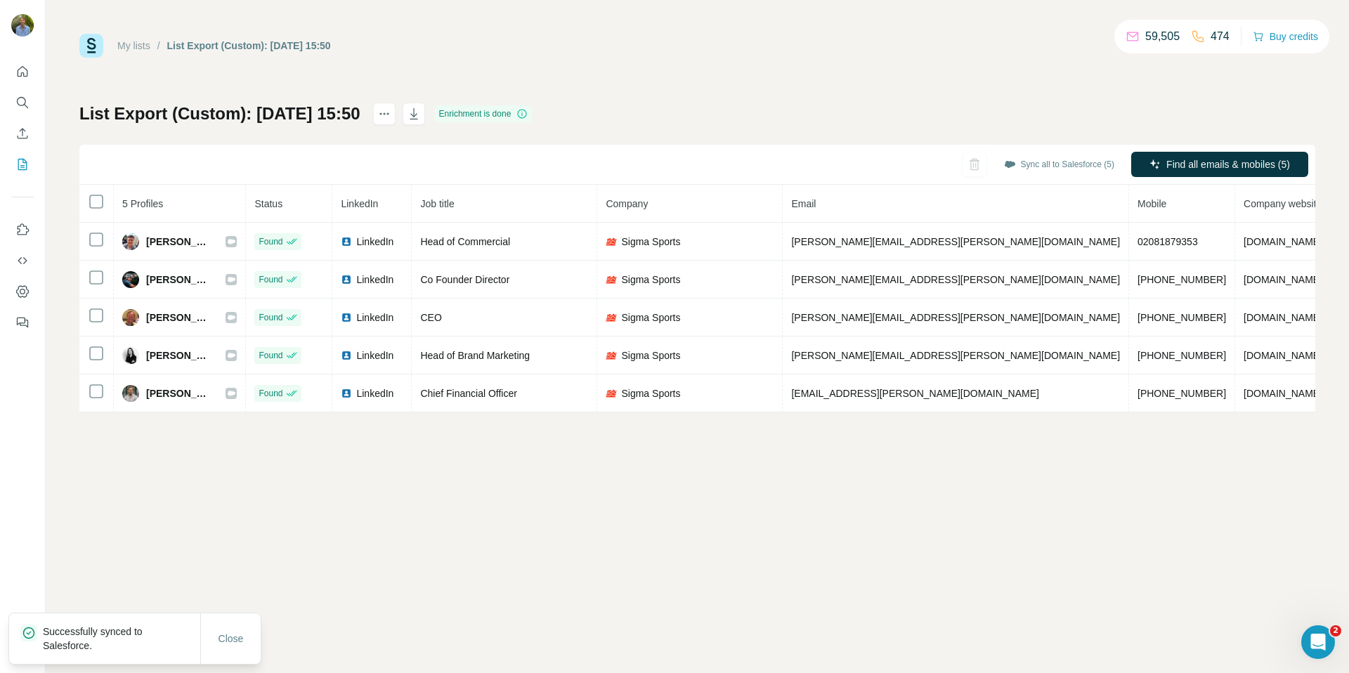
click at [388, 496] on div "My lists / List Export (Custom): [DATE] 15:50 59,505 474 Buy credits List Expor…" at bounding box center [698, 336] width 1304 height 673
click at [307, 496] on div "My lists / List Export (Custom): [DATE] 15:50 59,505 474 Buy credits List Expor…" at bounding box center [698, 336] width 1304 height 673
click at [396, 475] on div "My lists / List Export (Custom): 02/10/2025 15:50 59,505 474 Buy credits List E…" at bounding box center [698, 336] width 1304 height 673
click at [521, 516] on div "My lists / List Export (Custom): 02/10/2025 15:50 59,505 474 Buy credits List E…" at bounding box center [698, 336] width 1304 height 673
click at [430, 455] on div "My lists / List Export (Custom): 02/10/2025 15:50 59,505 474 Buy credits List E…" at bounding box center [698, 336] width 1304 height 673
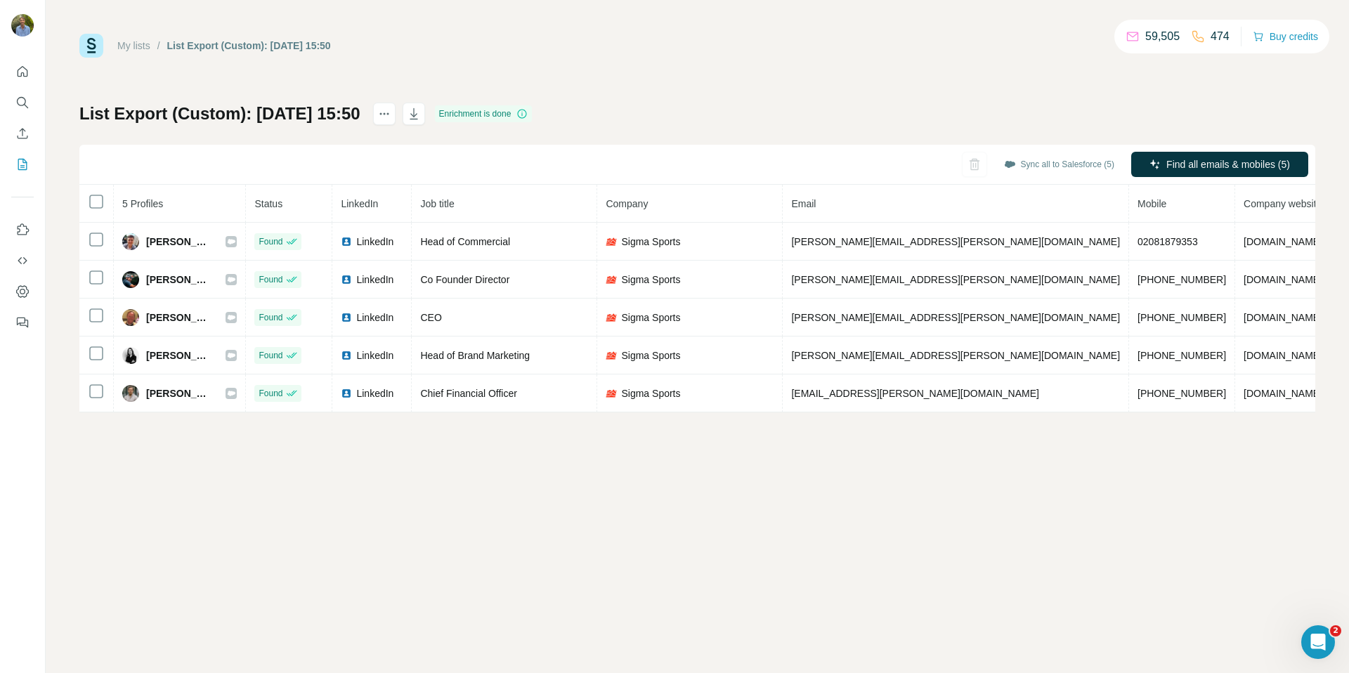
click at [415, 481] on div "My lists / List Export (Custom): 02/10/2025 15:50 59,505 474 Buy credits List E…" at bounding box center [698, 336] width 1304 height 673
click at [912, 74] on div "My lists / List Export (Custom): 02/10/2025 15:50 59,505 474 Buy credits List E…" at bounding box center [697, 223] width 1236 height 379
click at [358, 488] on div "My lists / List Export (Custom): 02/10/2025 15:50 59,505 474 Buy credits List E…" at bounding box center [698, 336] width 1304 height 673
click at [454, 422] on div "My lists / List Export (Custom): 02/10/2025 15:50 59,505 474 Buy credits List E…" at bounding box center [698, 336] width 1304 height 673
click at [439, 443] on div "My lists / List Export (Custom): 02/10/2025 15:50 59,505 474 Buy credits List E…" at bounding box center [698, 336] width 1304 height 673
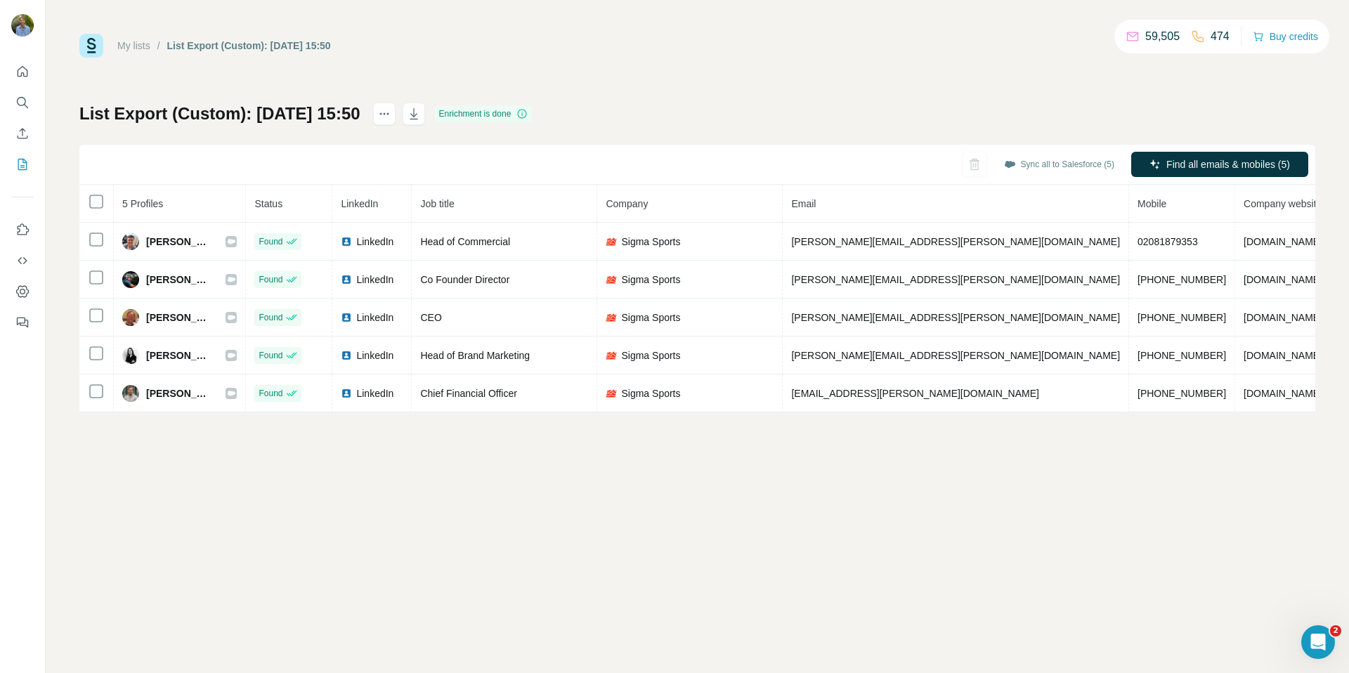
click at [454, 420] on div "My lists / List Export (Custom): 02/10/2025 15:50 59,505 474 Buy credits List E…" at bounding box center [698, 336] width 1304 height 673
click at [453, 427] on div "My lists / List Export (Custom): 02/10/2025 15:50 59,505 474 Buy credits List E…" at bounding box center [698, 336] width 1304 height 673
click at [452, 435] on div "My lists / List Export (Custom): 02/10/2025 15:50 59,505 474 Buy credits List E…" at bounding box center [698, 336] width 1304 height 673
click at [455, 432] on div "My lists / List Export (Custom): 02/10/2025 15:50 59,505 474 Buy credits List E…" at bounding box center [698, 336] width 1304 height 673
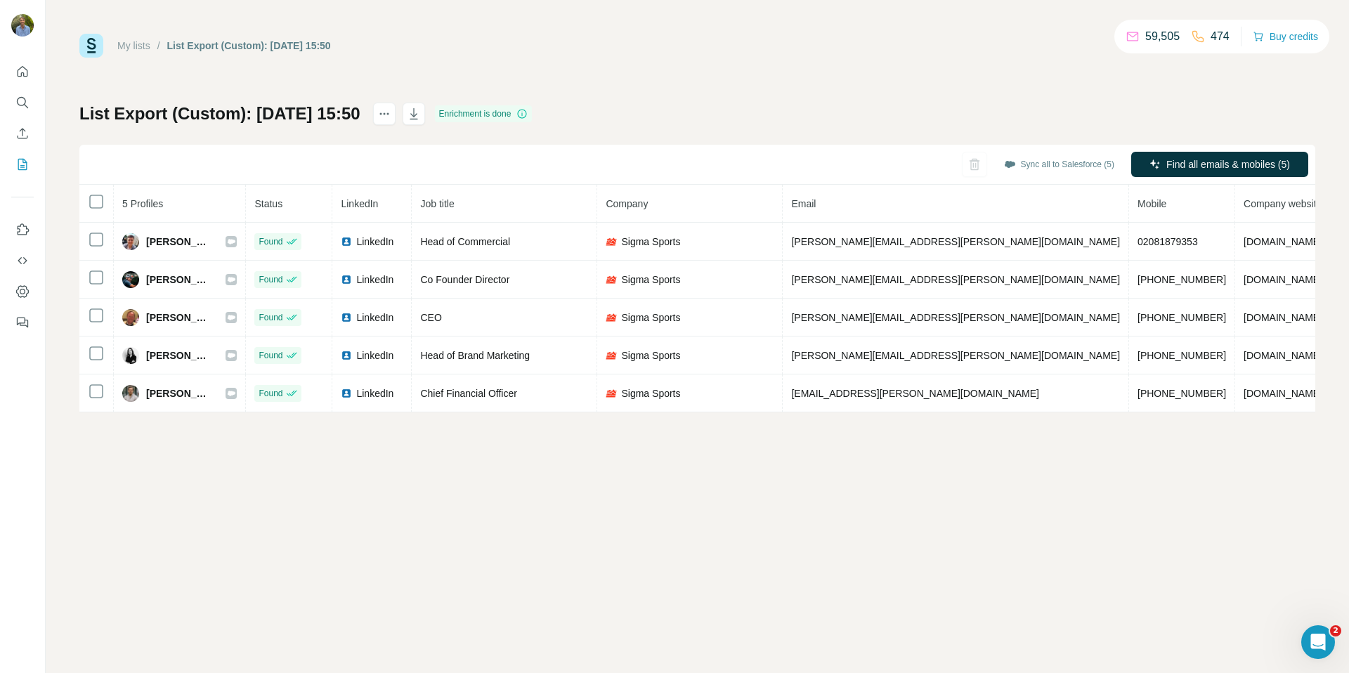
click at [455, 432] on div "My lists / List Export (Custom): 02/10/2025 15:50 59,505 474 Buy credits List E…" at bounding box center [698, 336] width 1304 height 673
click at [433, 432] on div "My lists / List Export (Custom): 02/10/2025 15:50 59,505 474 Buy credits List E…" at bounding box center [698, 336] width 1304 height 673
click at [816, 103] on div "List Export (Custom): 02/10/2025 15:50 Enrichment is done Sync all to Salesforc…" at bounding box center [697, 258] width 1236 height 310
click at [832, 85] on div "My lists / List Export (Custom): 02/10/2025 15:50 59,505 474 Buy credits List E…" at bounding box center [697, 223] width 1236 height 379
click at [666, 79] on div "My lists / List Export (Custom): 02/10/2025 15:50 59,505 474 Buy credits List E…" at bounding box center [697, 223] width 1236 height 379
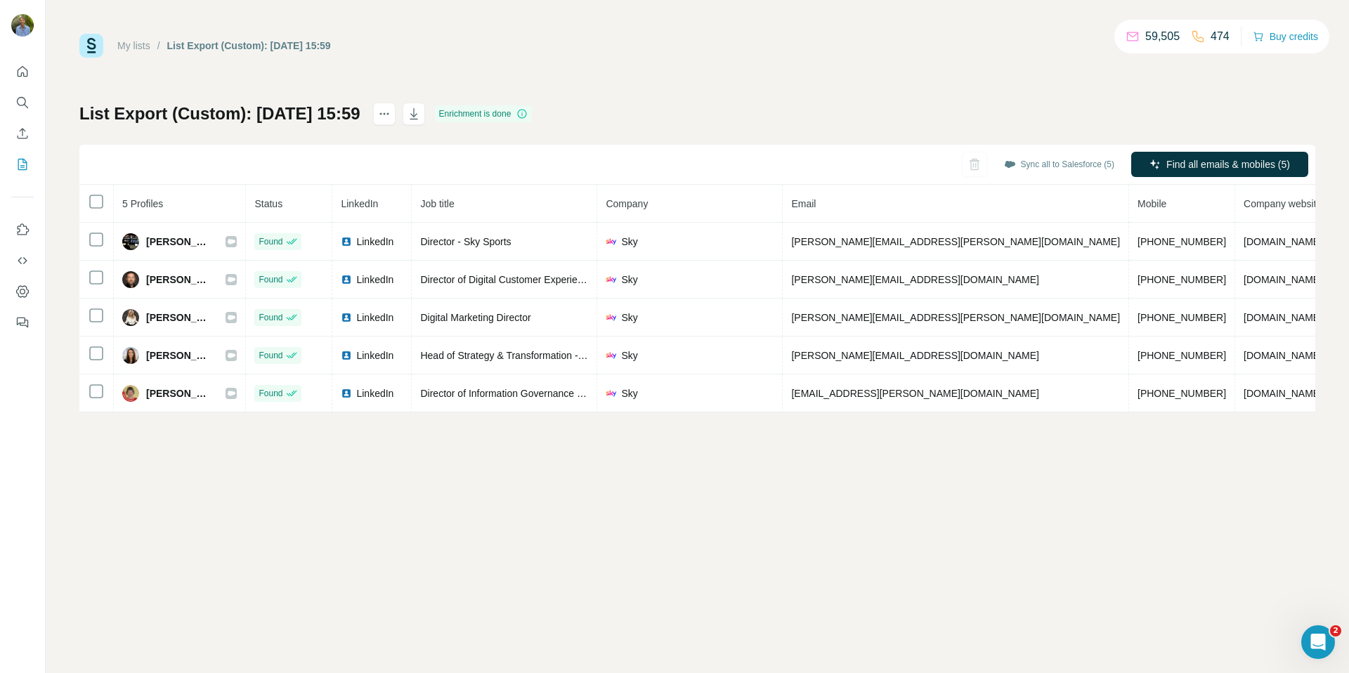
click at [1009, 31] on div "My lists / List Export (Custom): [DATE] 15:59 59,505 474 Buy credits List Expor…" at bounding box center [698, 336] width 1304 height 673
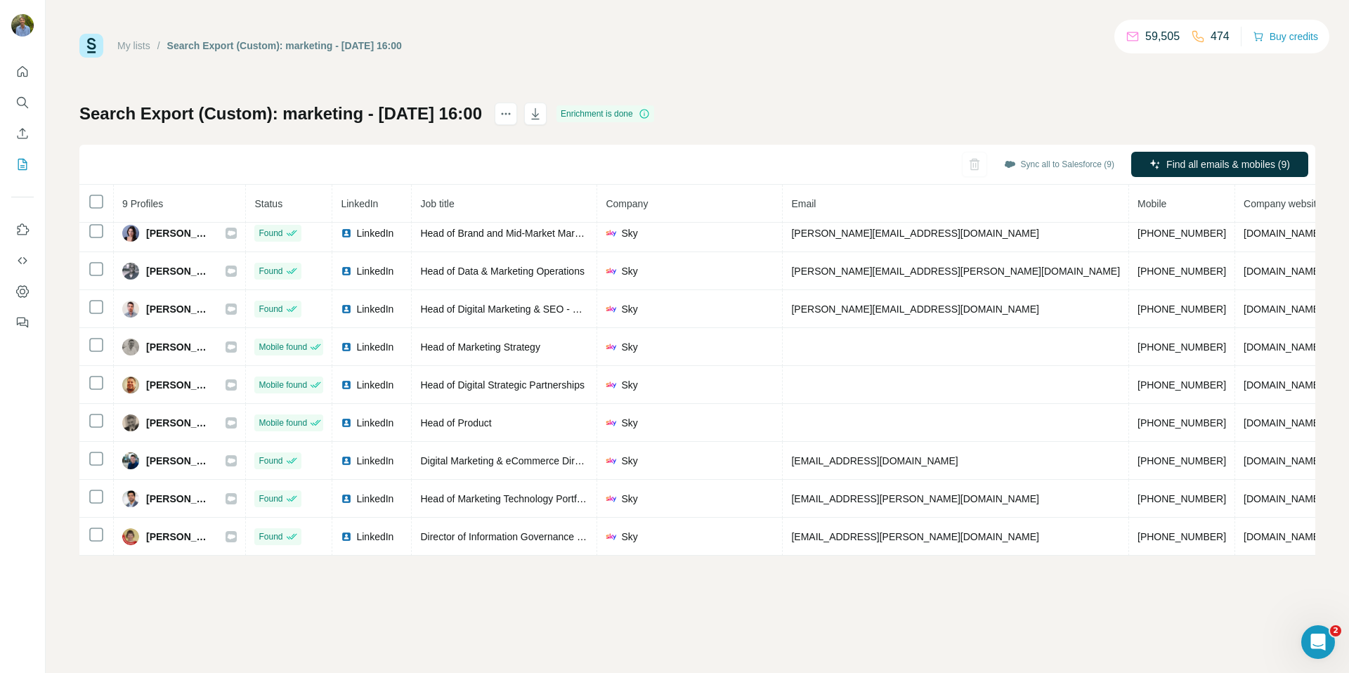
scroll to position [8, 0]
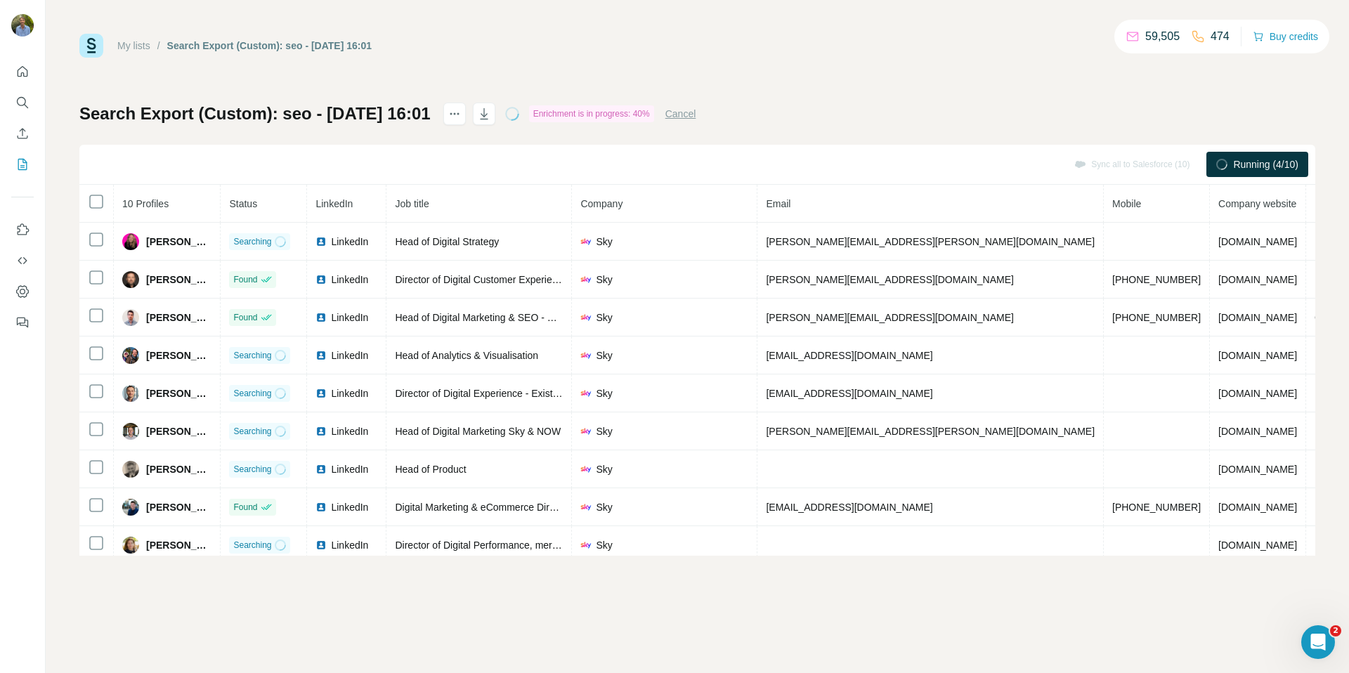
click at [726, 63] on div "My lists / Search Export (Custom): seo - 02/10/2025 16:01 59,505 474 Buy credit…" at bounding box center [697, 295] width 1236 height 522
click at [760, 59] on div "My lists / Search Export (Custom): seo - 02/10/2025 16:01 59,505 474 Buy credit…" at bounding box center [697, 295] width 1236 height 522
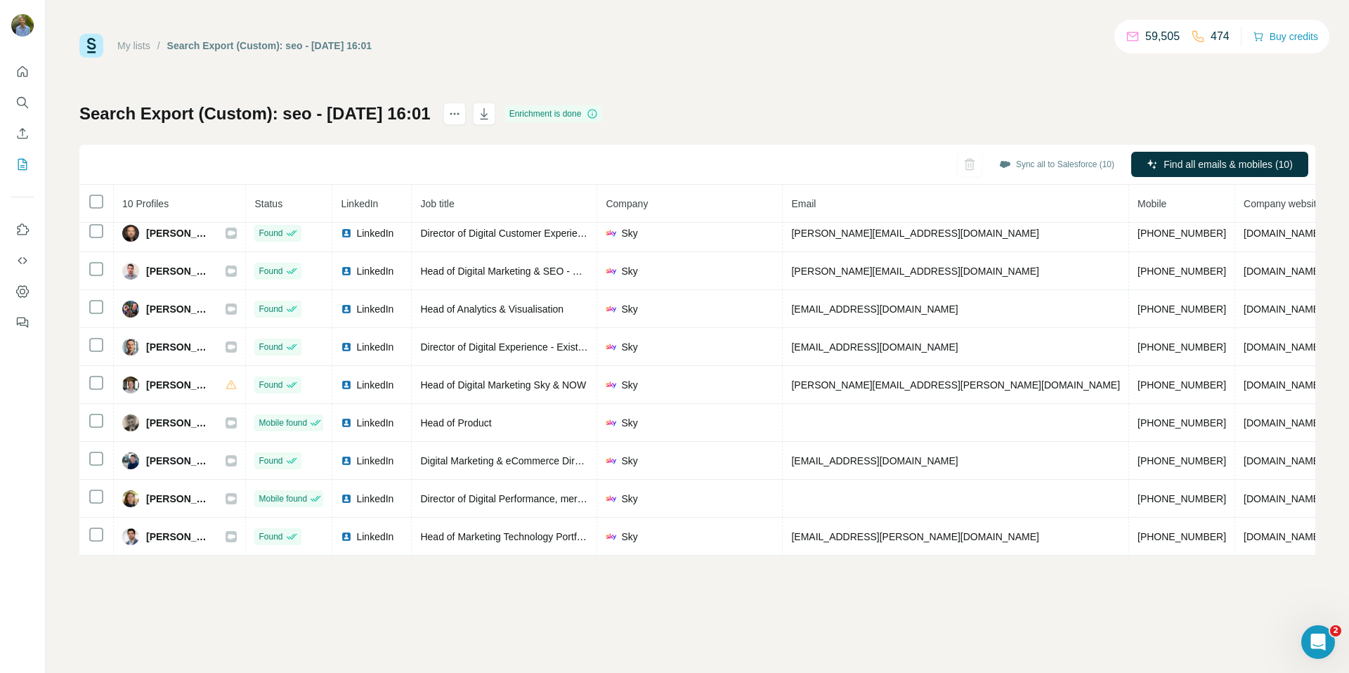
scroll to position [46, 0]
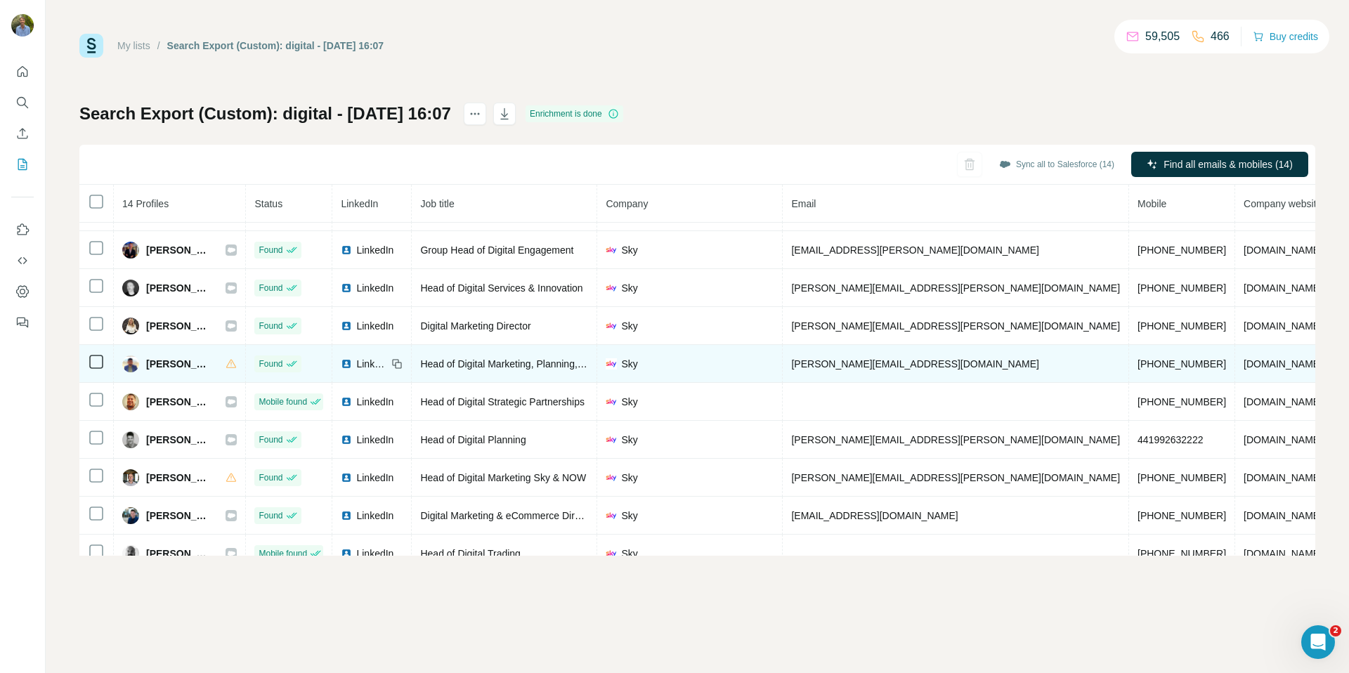
scroll to position [198, 0]
